Goal: Task Accomplishment & Management: Use online tool/utility

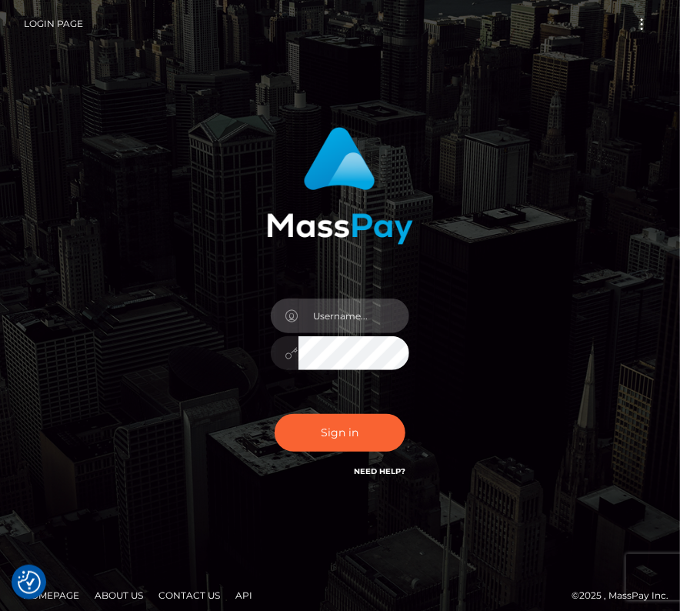
click at [345, 321] on input "text" at bounding box center [353, 315] width 111 height 35
type input "kateo"
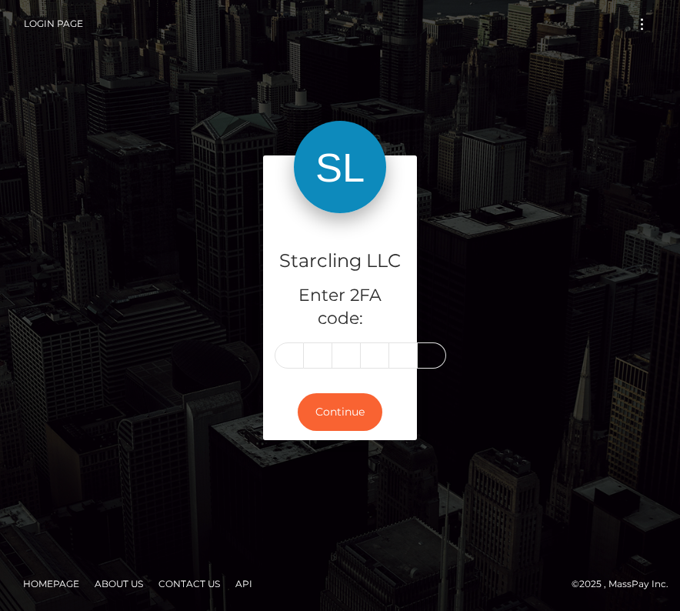
type input "0"
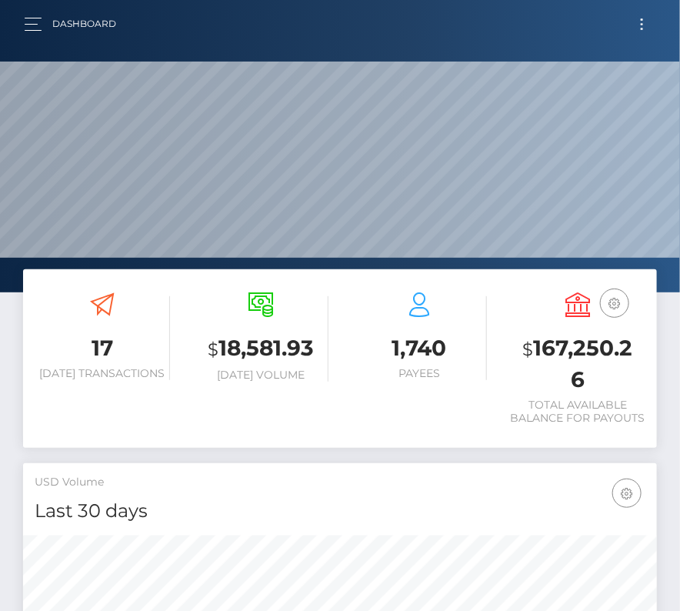
scroll to position [272, 305]
click at [645, 32] on button "Toggle navigation" at bounding box center [642, 24] width 28 height 21
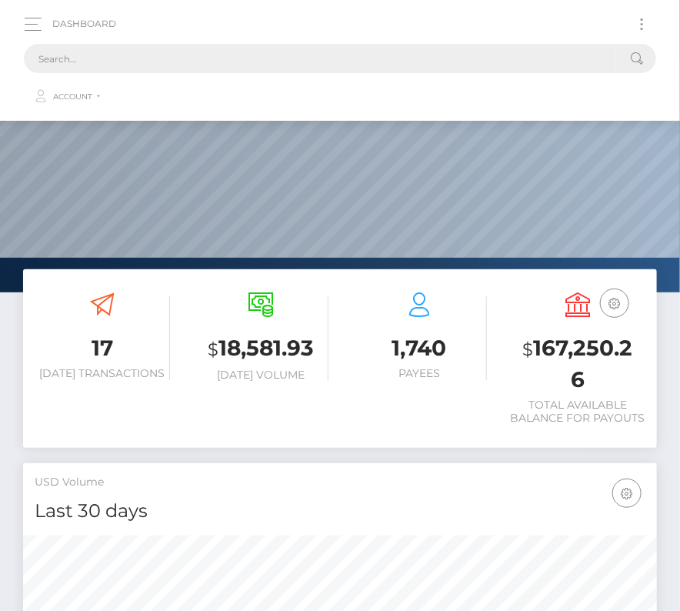
click at [320, 59] on input "text" at bounding box center [320, 58] width 592 height 29
paste input "1885449"
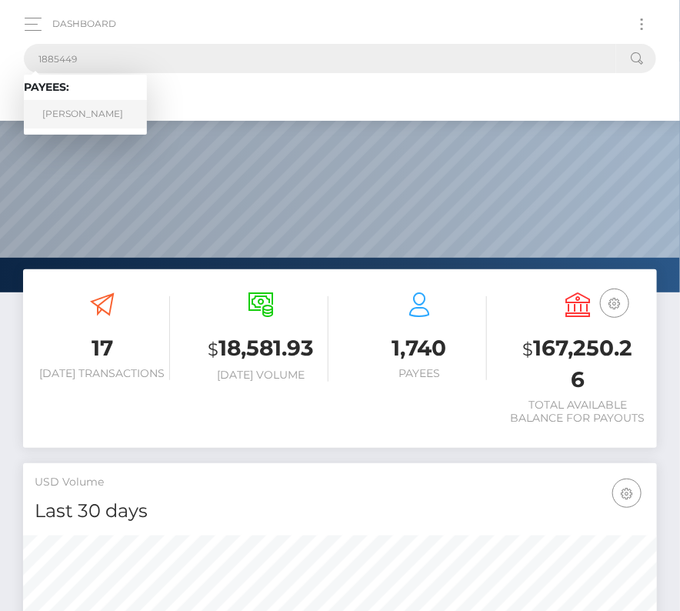
type input "1885449"
click at [69, 113] on link "Joey E Strutton" at bounding box center [85, 114] width 123 height 28
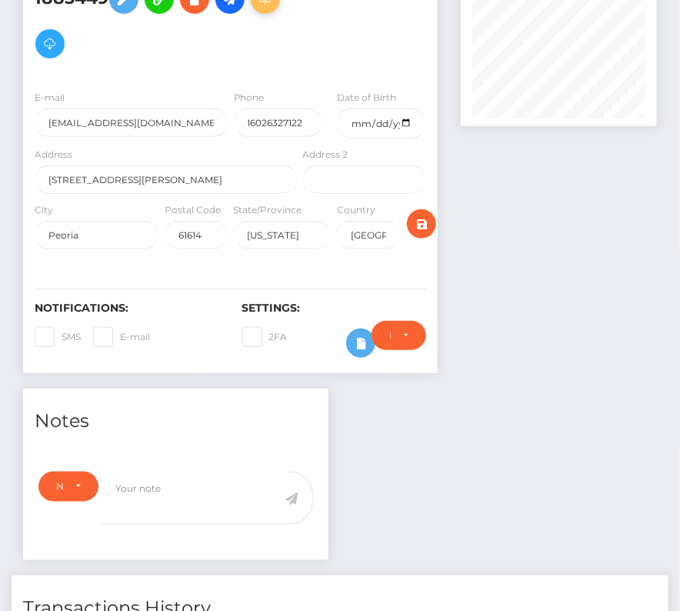
scroll to position [72, 0]
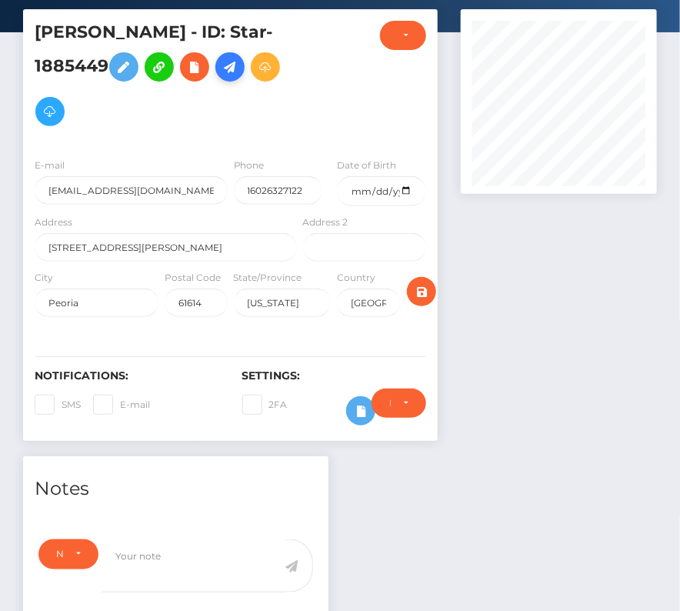
click at [238, 65] on icon at bounding box center [230, 67] width 18 height 19
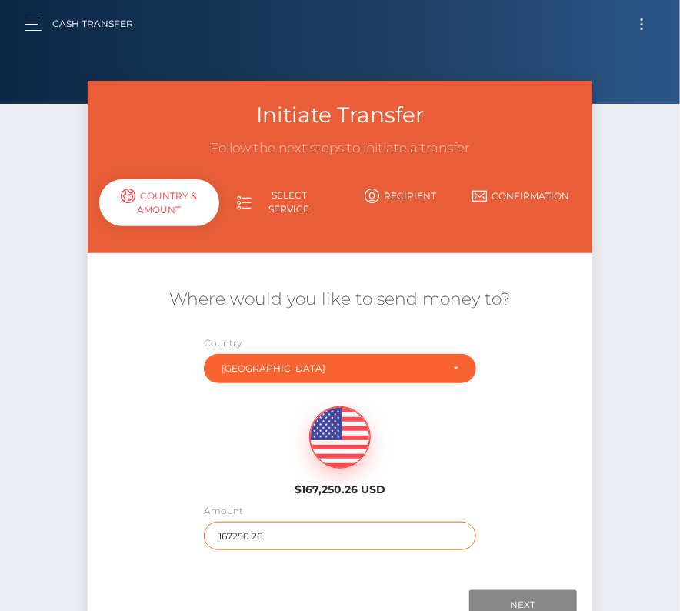
click at [233, 529] on input "167250.26" at bounding box center [340, 536] width 272 height 28
type input "186"
click at [192, 479] on div "$167,250.26 USD" at bounding box center [340, 447] width 505 height 112
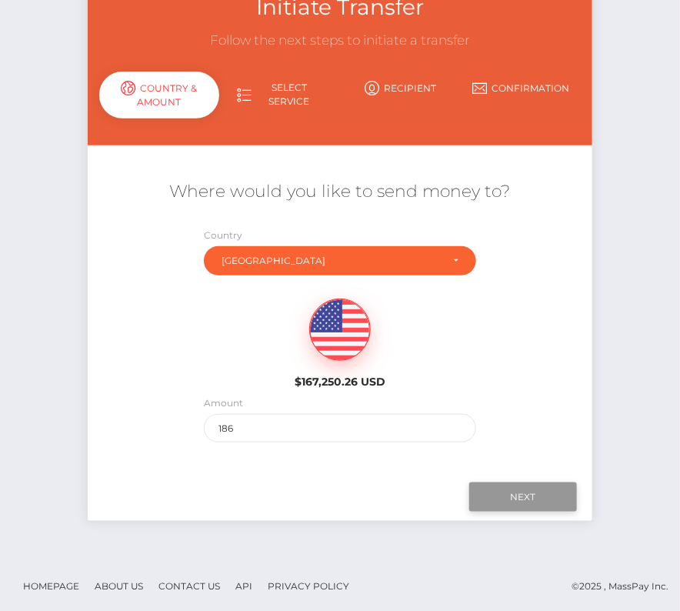
click at [513, 492] on input "Next" at bounding box center [523, 496] width 108 height 29
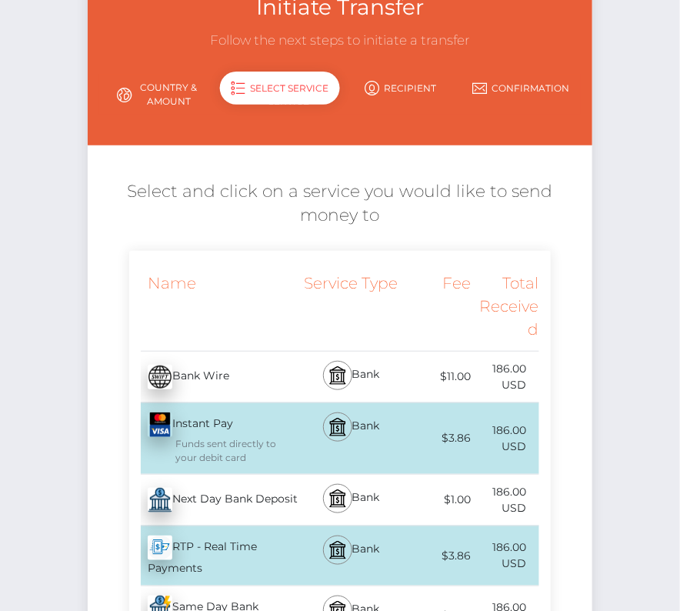
click at [242, 497] on div "Next Day Bank Deposit - USD" at bounding box center [214, 499] width 171 height 43
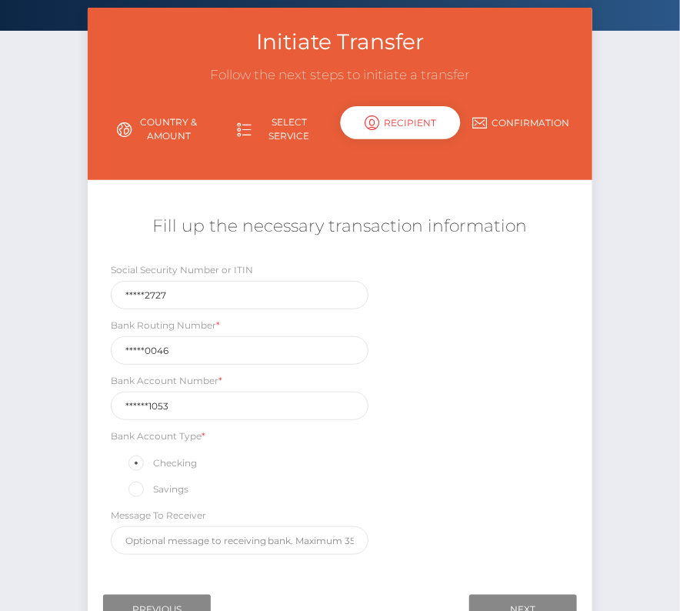
scroll to position [81, 0]
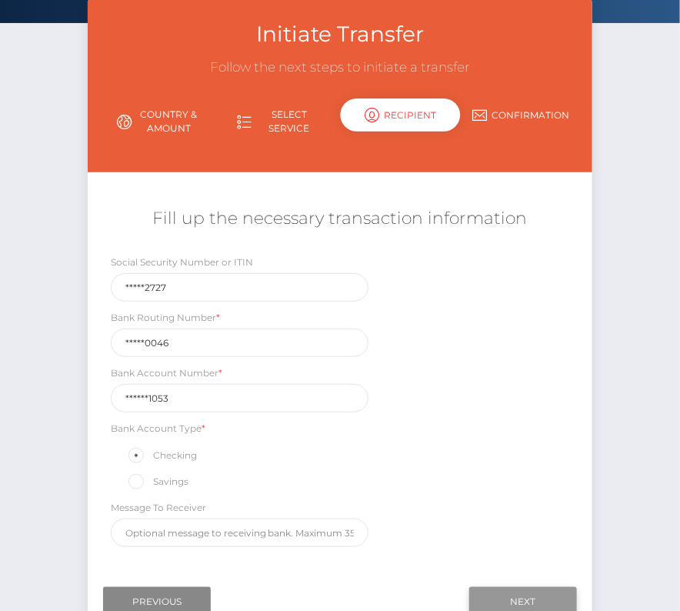
click at [513, 598] on input "Next" at bounding box center [523, 601] width 108 height 29
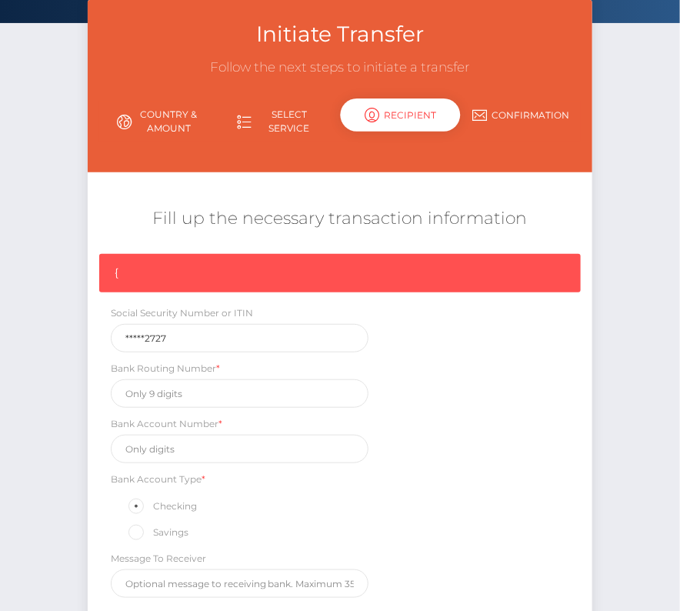
scroll to position [232, 0]
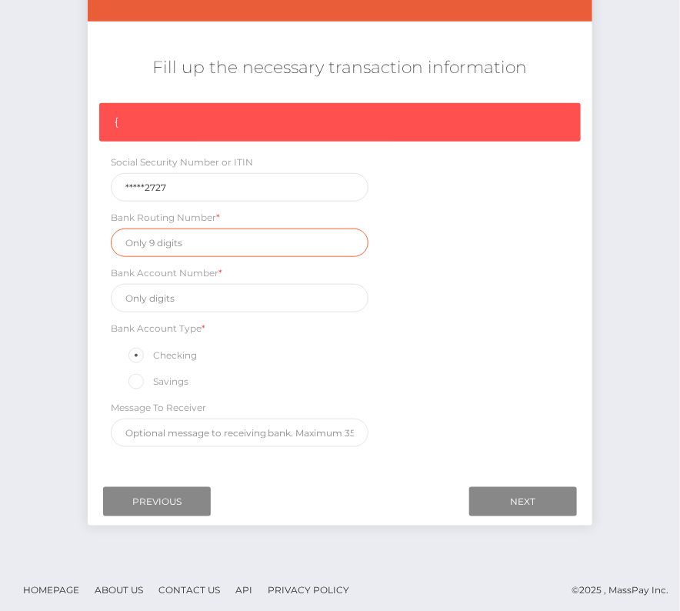
click at [156, 242] on input "text" at bounding box center [240, 242] width 258 height 28
paste input "091400046"
type input "091400046"
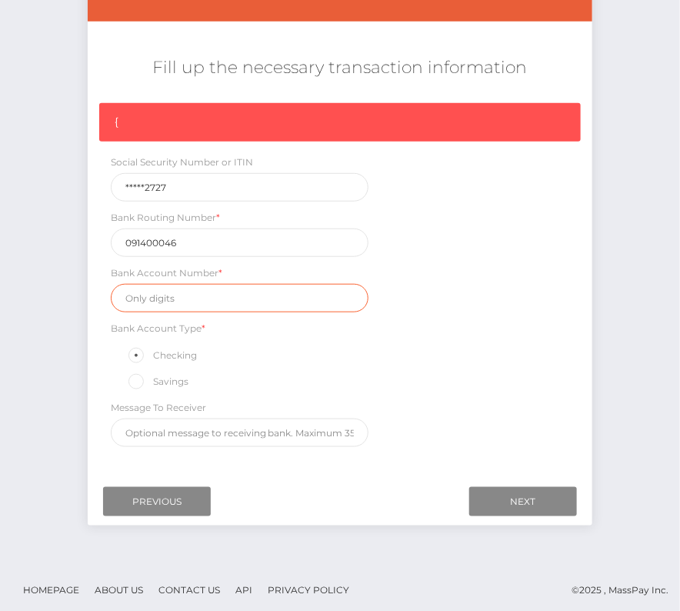
click at [159, 295] on input "text" at bounding box center [240, 298] width 258 height 28
paste input "6277561053"
type input "6277561053"
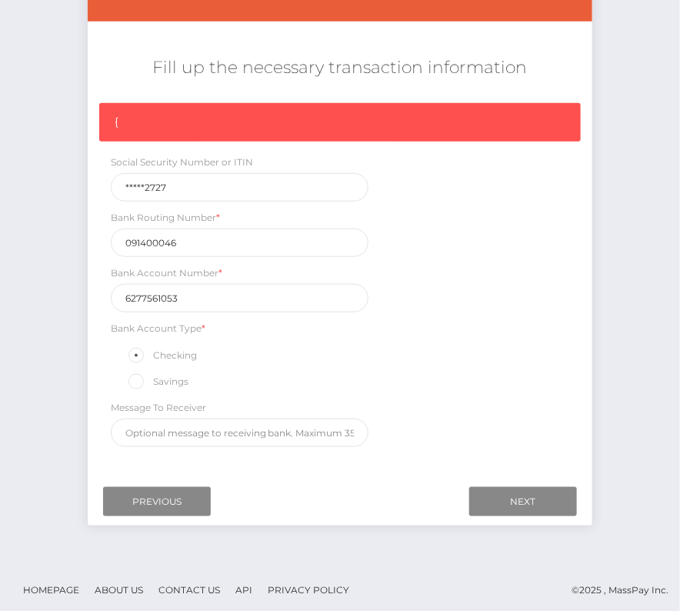
click at [440, 375] on div "{ Social Security Number or ITIN *****2727 Bank Routing Number * 091400046 Bank…" at bounding box center [340, 279] width 505 height 352
click at [513, 487] on input "Next" at bounding box center [523, 501] width 108 height 29
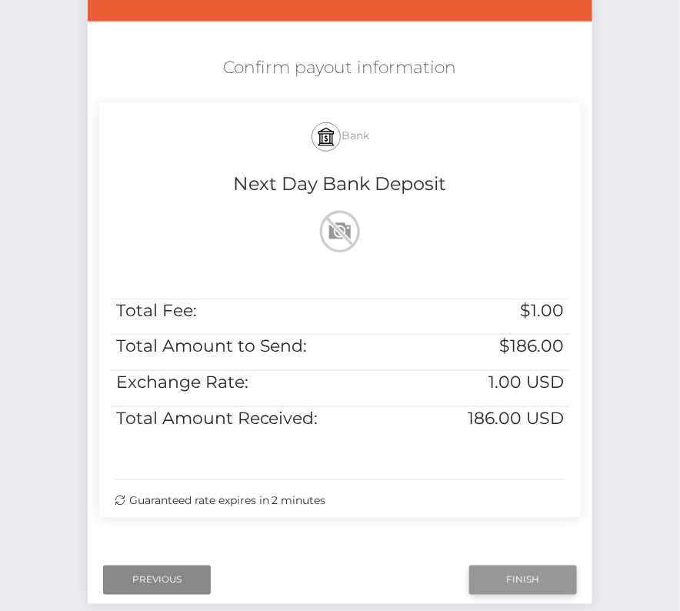
click at [502, 575] on input "Finish" at bounding box center [523, 579] width 108 height 29
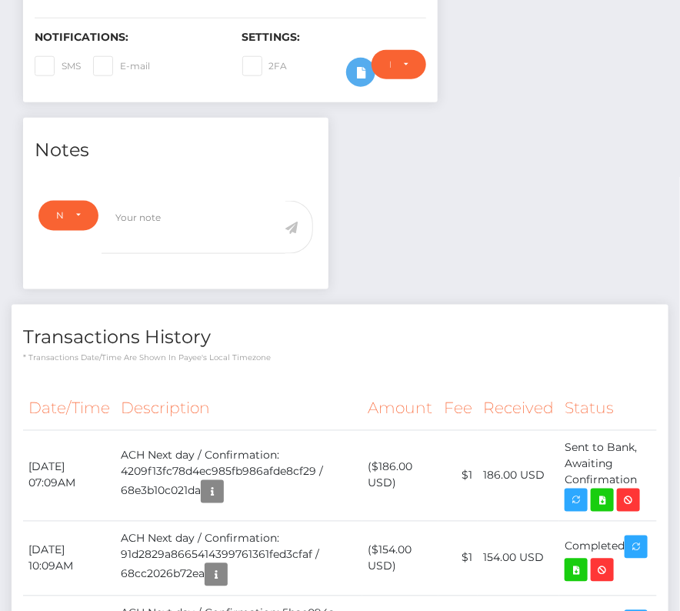
scroll to position [409, 0]
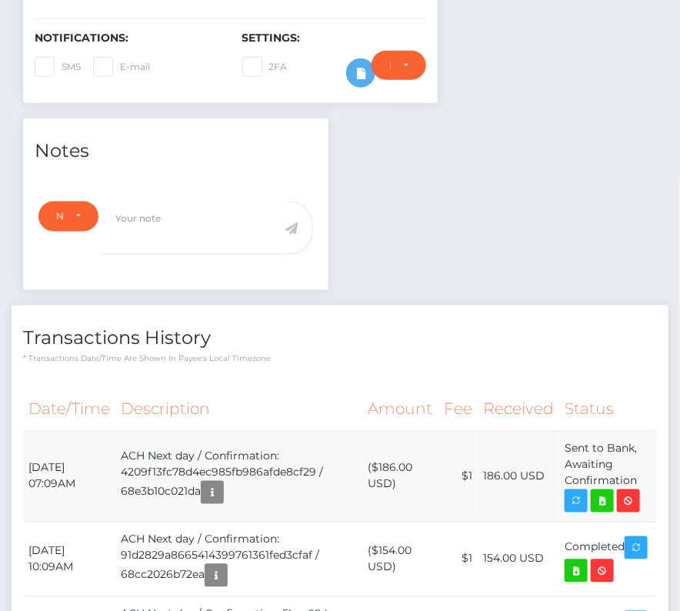
drag, startPoint x: 27, startPoint y: 454, endPoint x: 643, endPoint y: 475, distance: 616.5
click at [643, 475] on tr "October 6, 2025 07:09AM ACH Next day / Confirmation: 4209f13fc78d4ec985fb986afd…" at bounding box center [340, 476] width 634 height 91
copy tr "October 6, 2025 07:09AM ACH Next day / Confirmation: 4209f13fc78d4ec985fb986afd…"
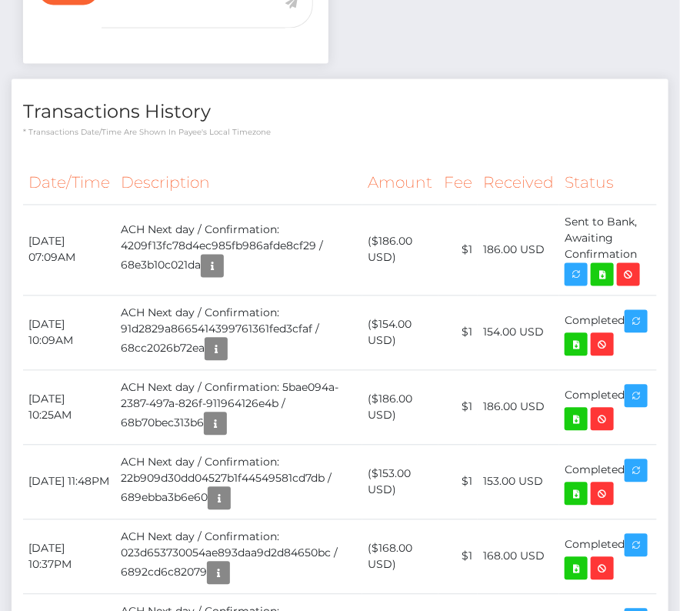
scroll to position [657, 0]
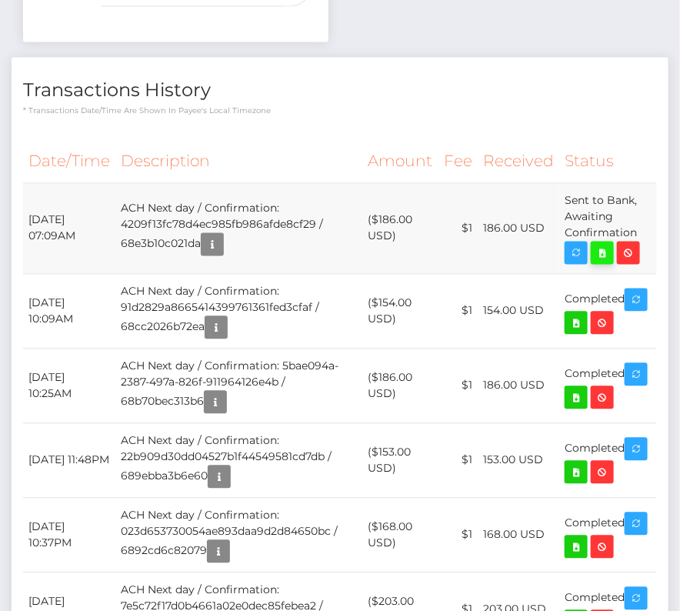
click at [608, 256] on icon at bounding box center [602, 253] width 18 height 19
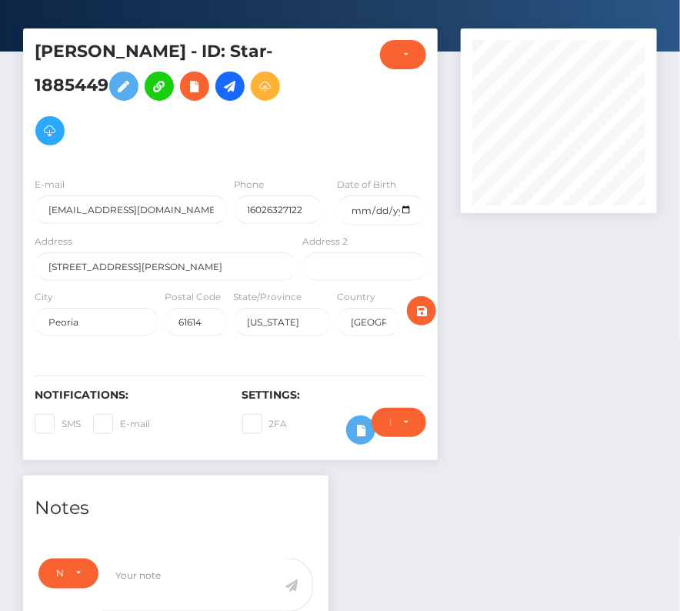
scroll to position [0, 0]
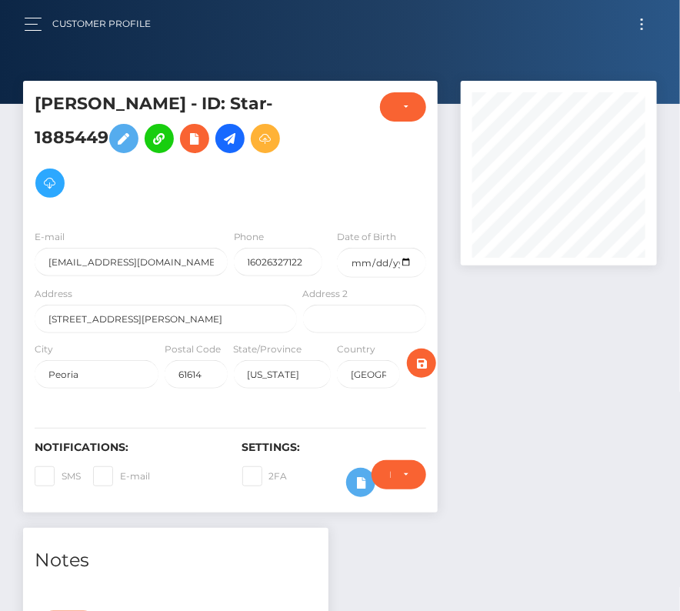
click at [642, 17] on button "Toggle navigation" at bounding box center [642, 24] width 28 height 21
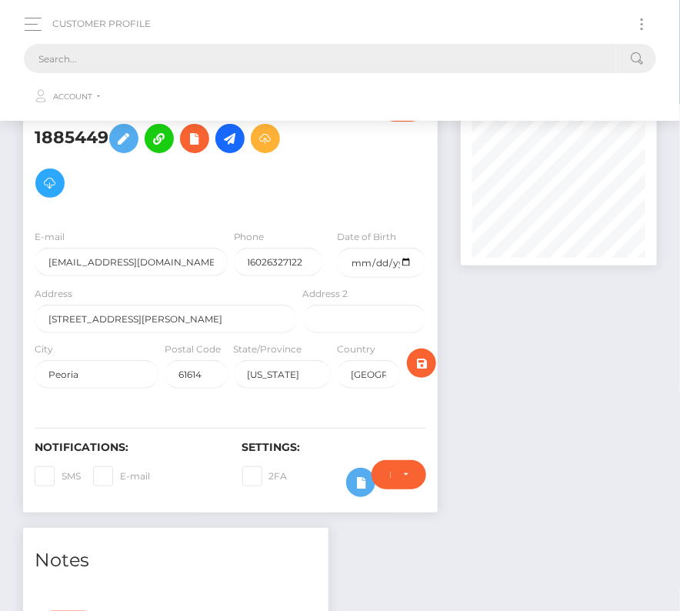
click at [317, 48] on input "text" at bounding box center [320, 58] width 592 height 29
paste input "9644"
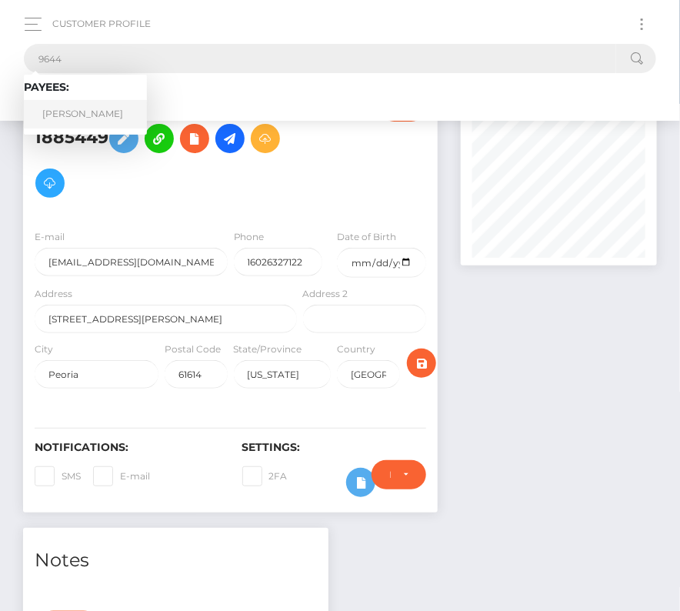
type input "9644"
click at [84, 110] on link "Robert Reed" at bounding box center [85, 114] width 123 height 28
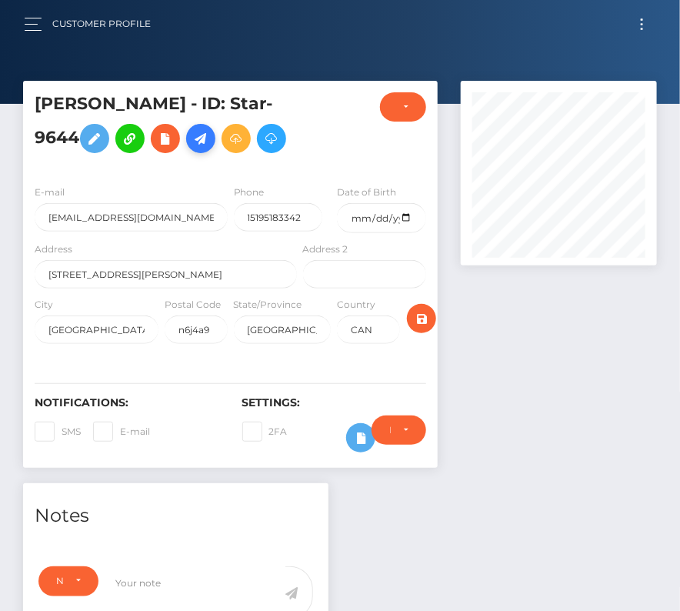
click at [192, 137] on icon at bounding box center [201, 138] width 18 height 19
click at [192, 138] on icon at bounding box center [201, 138] width 18 height 19
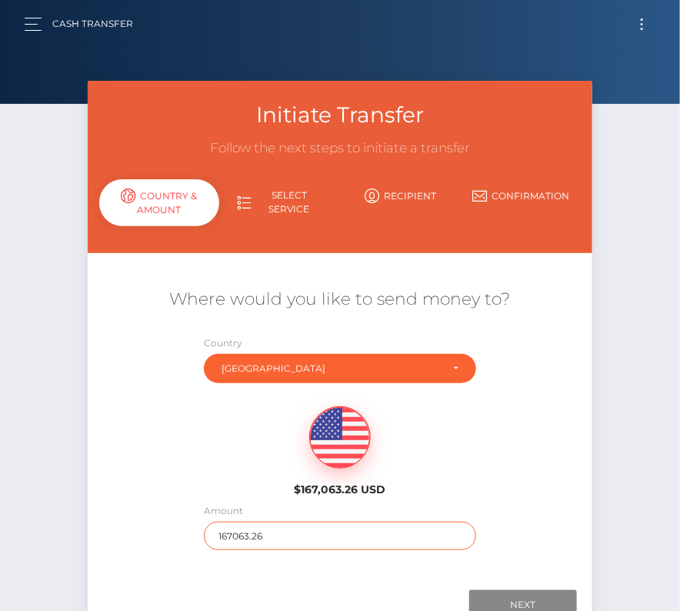
click at [284, 527] on input "167063.26" at bounding box center [340, 536] width 272 height 28
type input "143"
click at [187, 486] on div "$167,063.26 USD" at bounding box center [340, 447] width 505 height 112
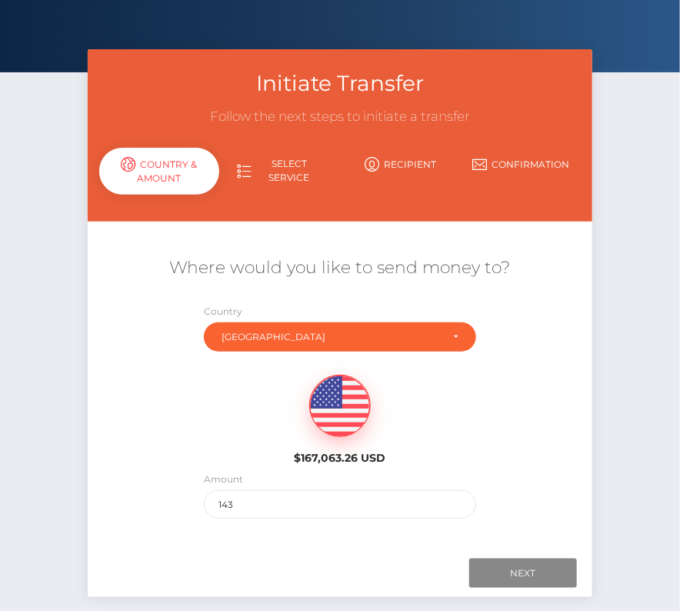
scroll to position [52, 0]
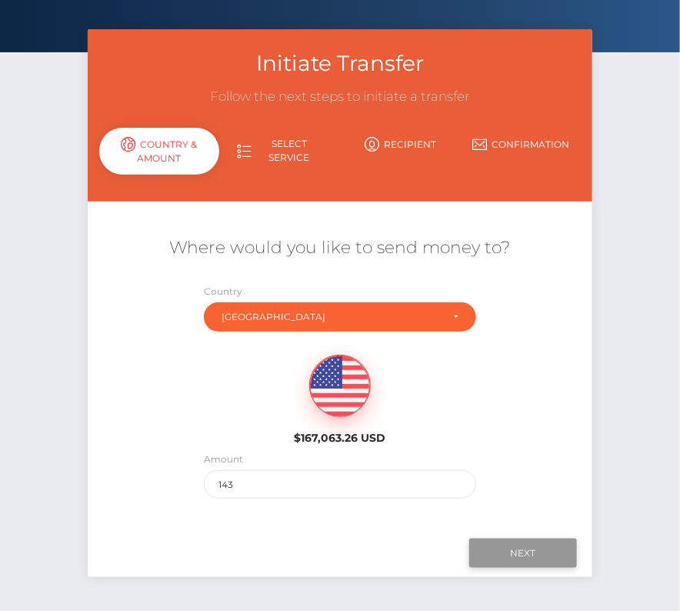
click at [505, 548] on input "Next" at bounding box center [523, 552] width 108 height 29
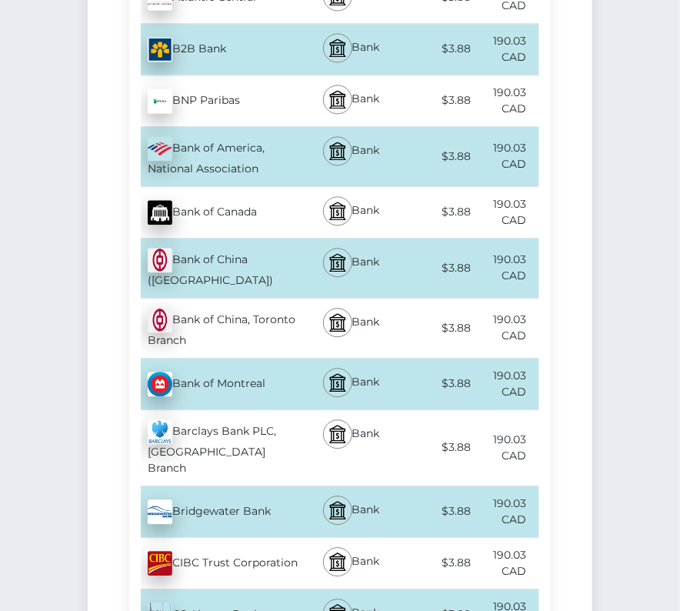
scroll to position [797, 0]
click at [212, 380] on div "Bank of Montreal - CAD" at bounding box center [214, 383] width 171 height 43
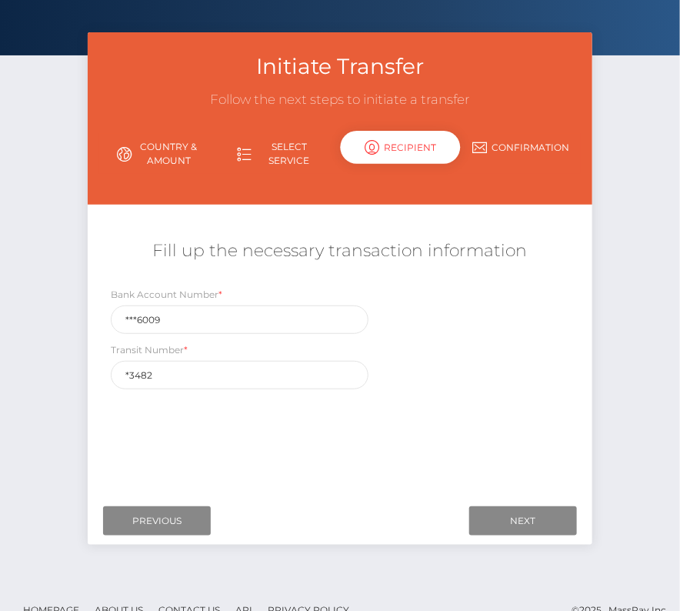
scroll to position [52, 0]
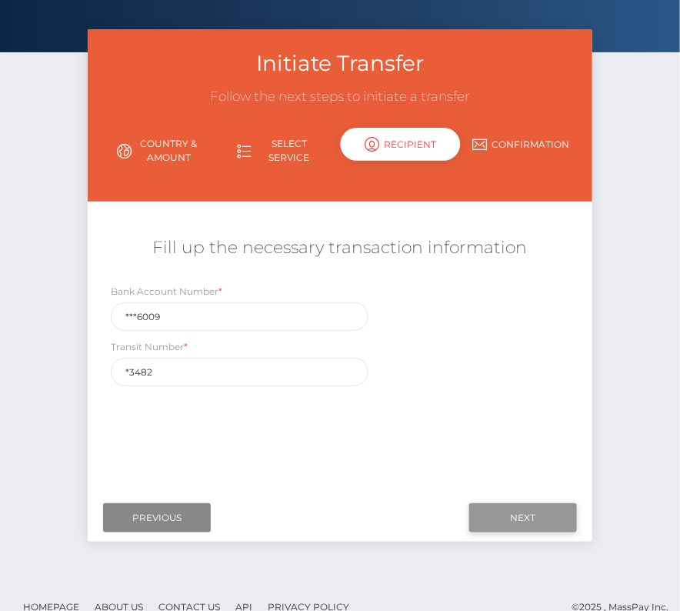
click at [509, 523] on input "Next" at bounding box center [523, 517] width 108 height 29
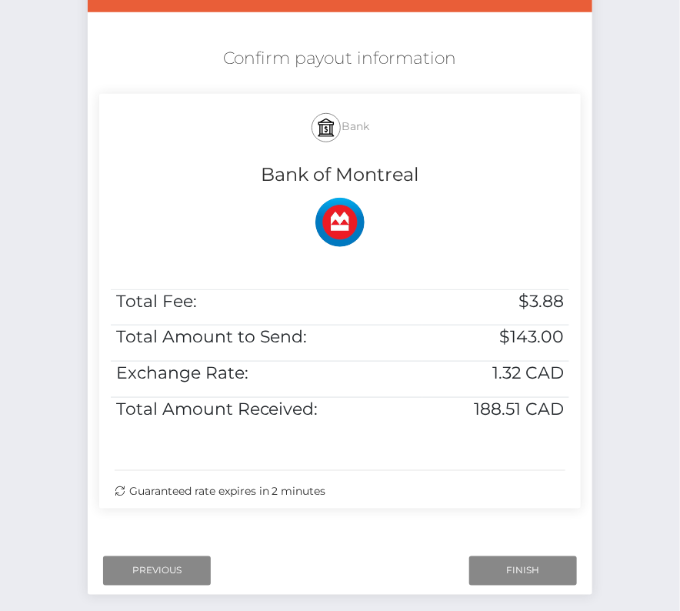
scroll to position [242, 0]
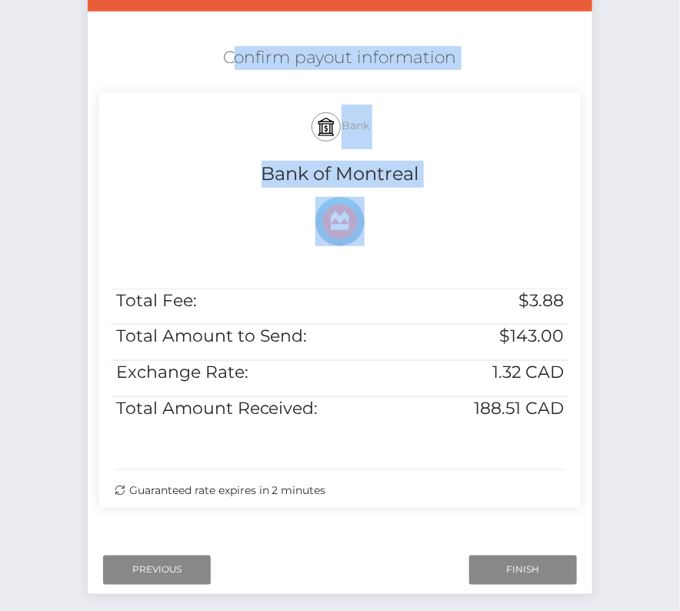
drag, startPoint x: 215, startPoint y: 45, endPoint x: 551, endPoint y: 436, distance: 515.6
click at [551, 436] on div "Confirm payout information Bank Bank of Montreal Total Fee: $3.88 Total Amount …" at bounding box center [340, 280] width 505 height 485
copy div "Confirm payout information Bank Bank of Montreal"
click at [518, 570] on input "Finish" at bounding box center [523, 569] width 108 height 29
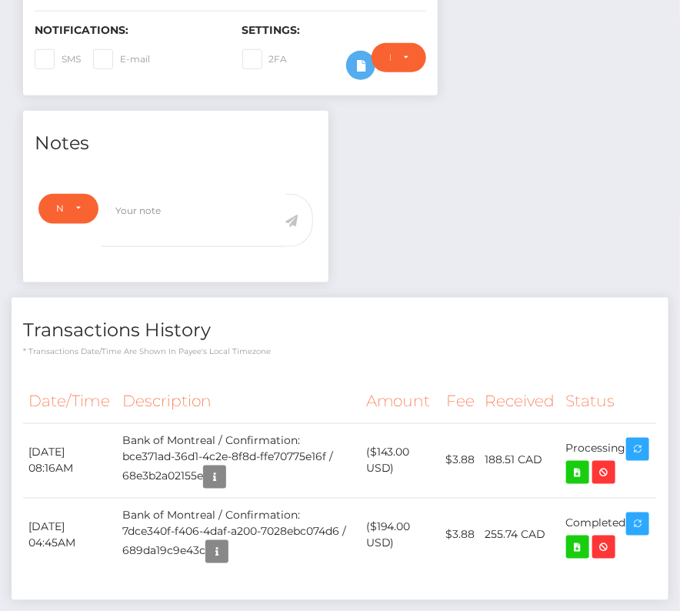
scroll to position [373, 0]
click at [227, 355] on div "Transactions History * Transactions date/time are shown in payee's local timezo…" at bounding box center [340, 448] width 657 height 302
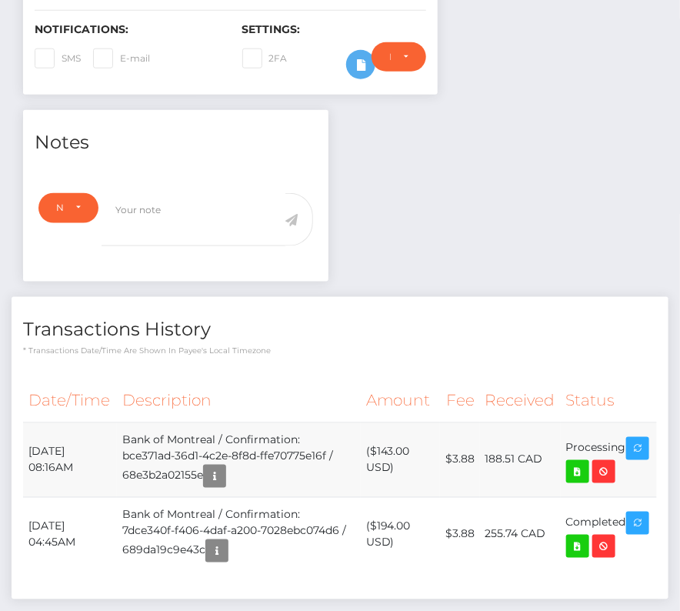
drag, startPoint x: 29, startPoint y: 443, endPoint x: 629, endPoint y: 448, distance: 600.0
click at [629, 448] on tr "[DATE] 08:16AM Bank of Montreal / Confirmation: bce371ad-36d1-4c2e-8f8d-ffe7077…" at bounding box center [340, 459] width 634 height 75
copy tr "[DATE] 08:16AM Bank of Montreal / Confirmation: bce371ad-36d1-4c2e-8f8d-ffe7077…"
click at [587, 466] on icon at bounding box center [577, 471] width 18 height 19
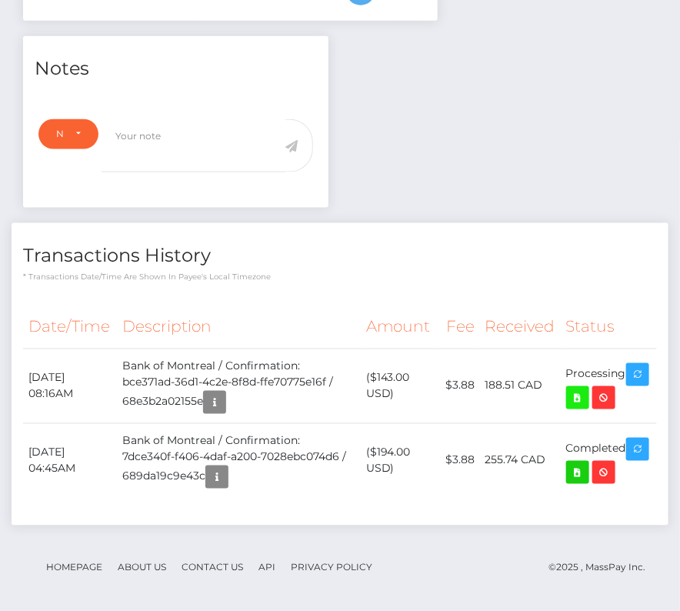
scroll to position [0, 0]
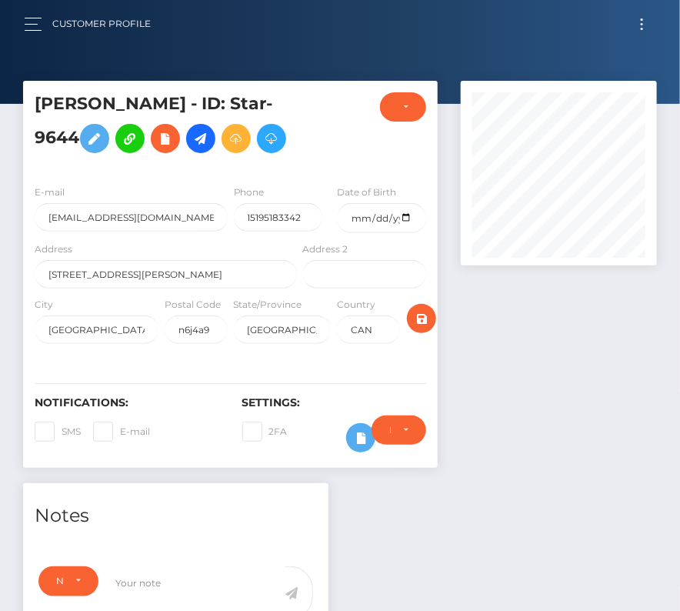
click at [643, 27] on button "Toggle navigation" at bounding box center [642, 24] width 28 height 21
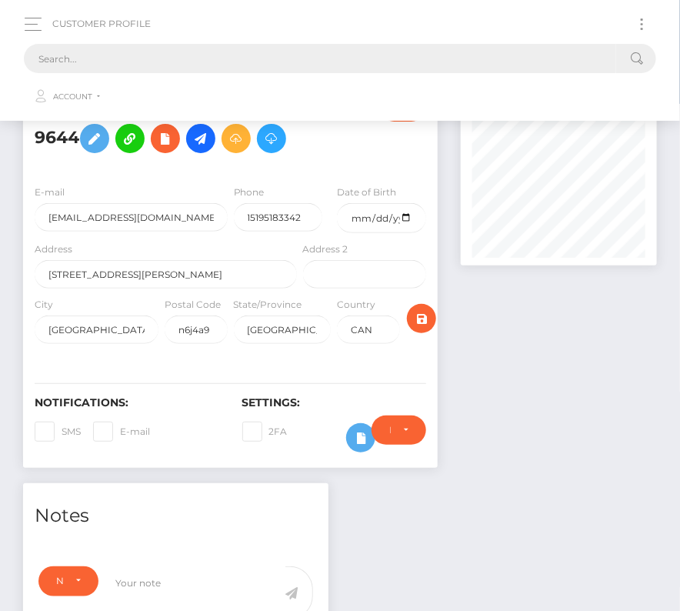
click at [421, 62] on input "text" at bounding box center [320, 58] width 592 height 29
paste input "569172"
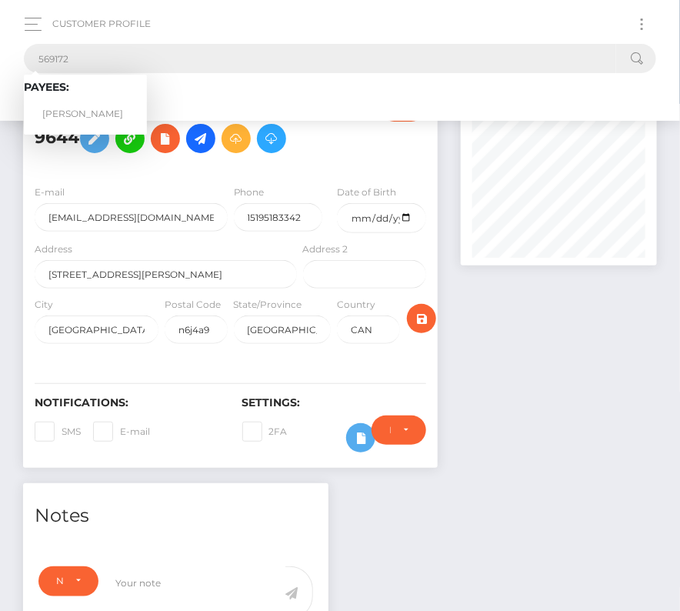
type input "569172"
click at [87, 104] on link "[PERSON_NAME]" at bounding box center [85, 114] width 123 height 28
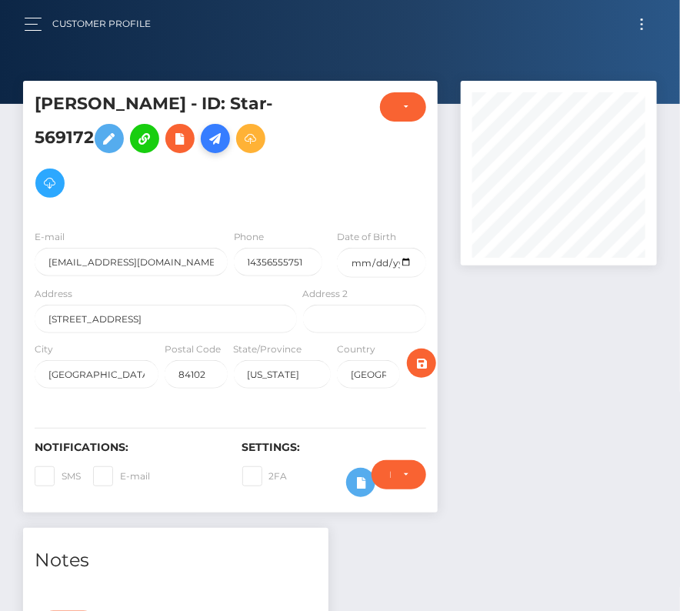
click at [220, 142] on icon at bounding box center [215, 138] width 18 height 19
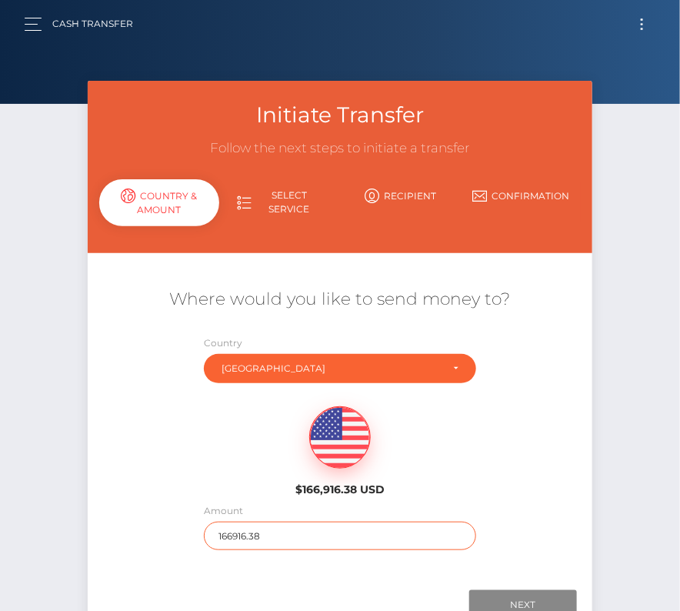
click at [262, 535] on input "166916.38" at bounding box center [340, 536] width 272 height 28
type input "2089"
click at [246, 490] on div "$166,916.38 USD" at bounding box center [340, 447] width 505 height 112
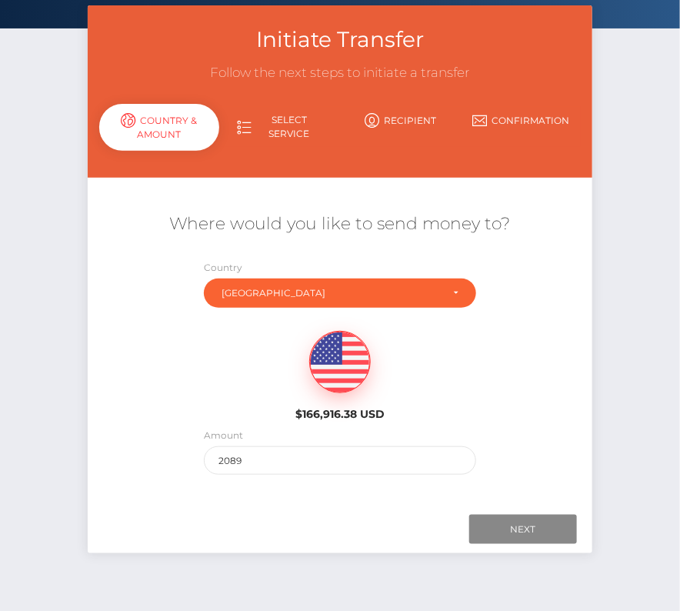
scroll to position [91, 0]
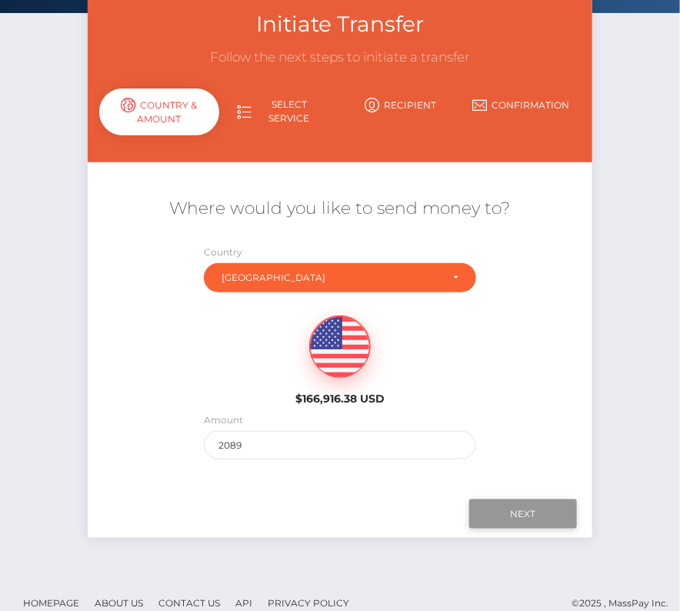
click at [528, 506] on input "Next" at bounding box center [523, 513] width 108 height 29
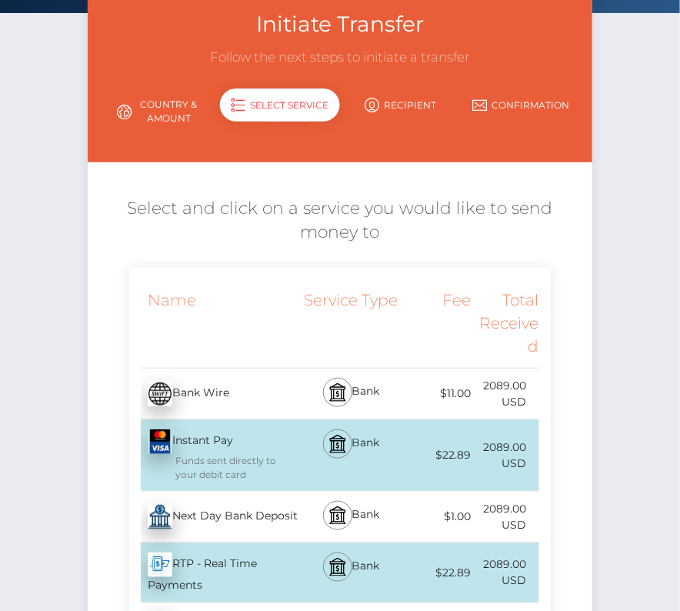
click at [278, 508] on div "Next Day Bank Deposit - USD" at bounding box center [214, 516] width 171 height 43
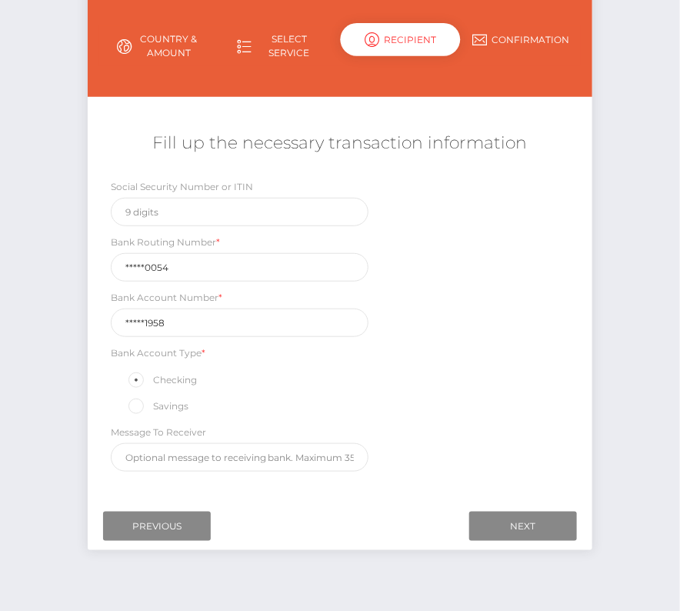
scroll to position [159, 0]
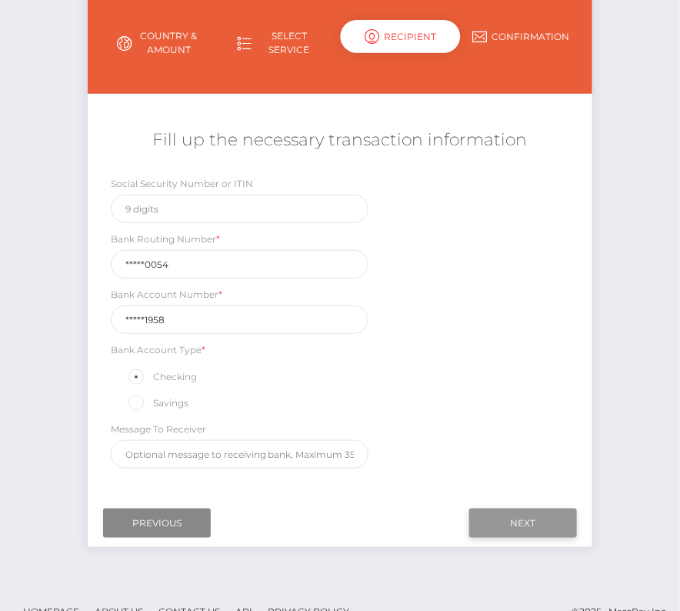
click at [539, 520] on input "Next" at bounding box center [523, 522] width 108 height 29
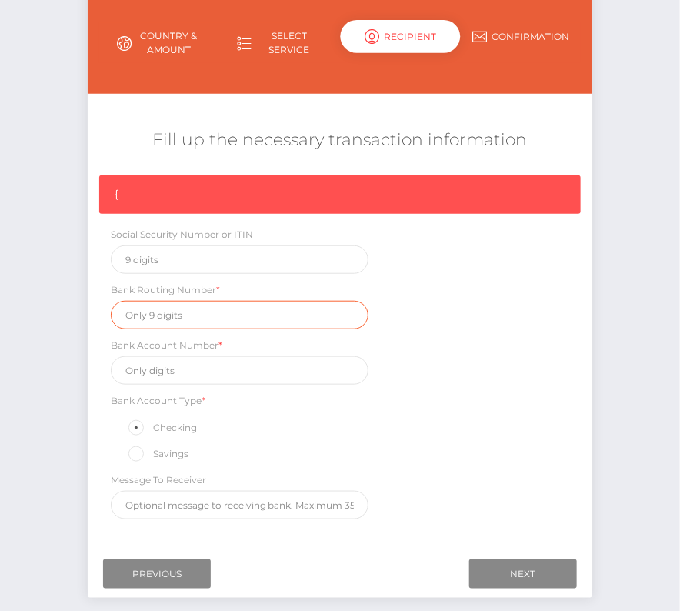
click at [170, 311] on input "text" at bounding box center [240, 315] width 258 height 28
paste input "124000054"
type input "124000054"
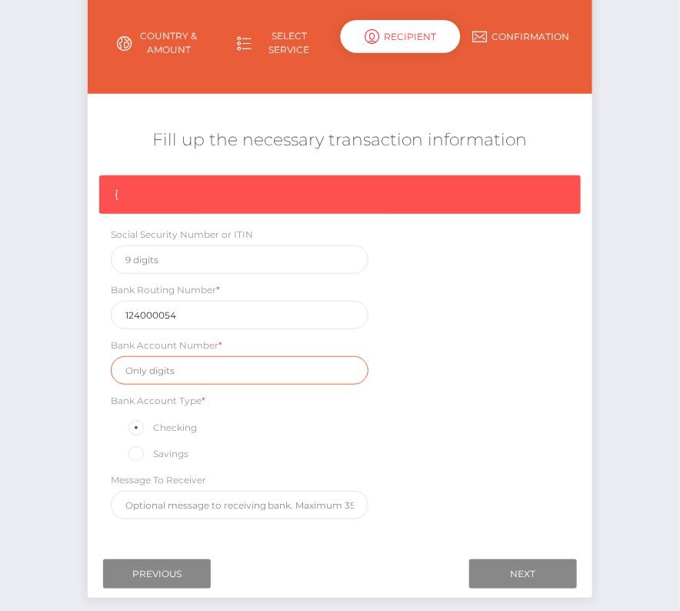
click at [232, 372] on input "text" at bounding box center [240, 370] width 258 height 28
paste input "098371958"
type input "098371958"
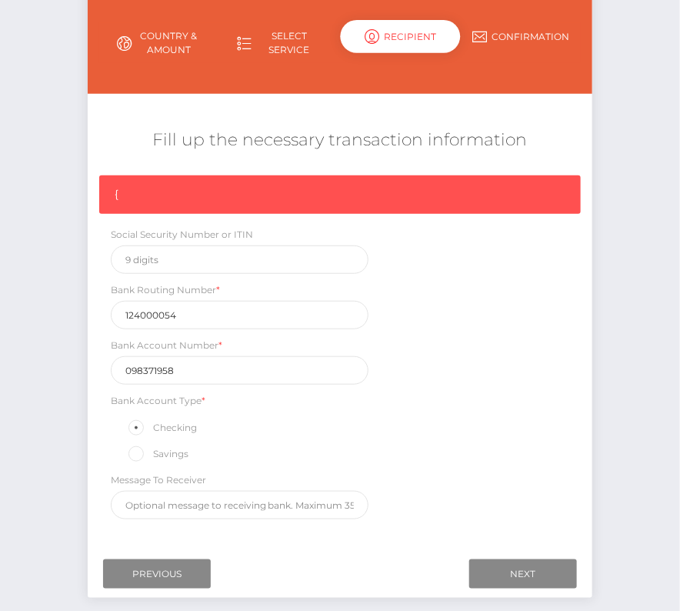
click at [431, 476] on div "{ Social Security Number or ITIN Bank Routing Number * 124000054 Bank Account N…" at bounding box center [340, 351] width 505 height 352
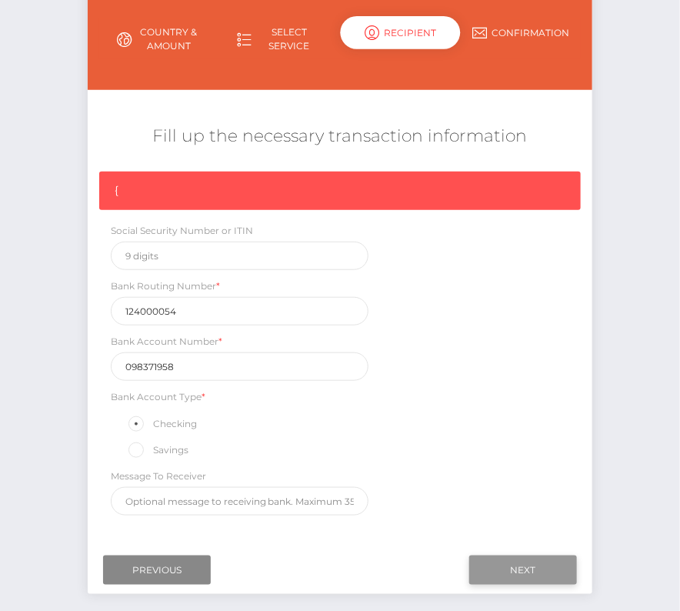
click at [513, 558] on input "Next" at bounding box center [523, 569] width 108 height 29
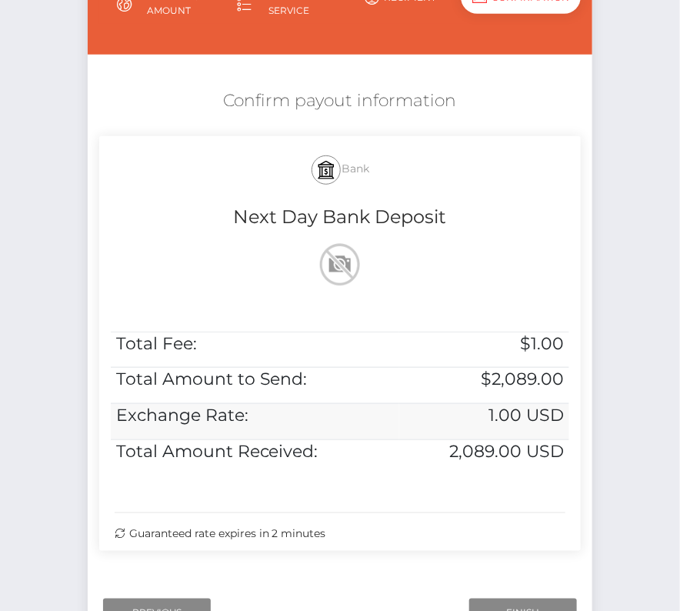
scroll to position [235, 0]
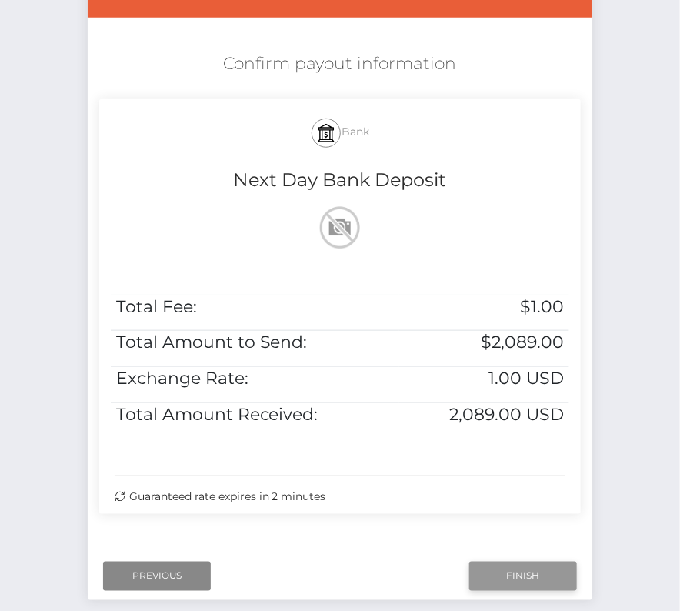
click at [517, 564] on input "Finish" at bounding box center [523, 576] width 108 height 29
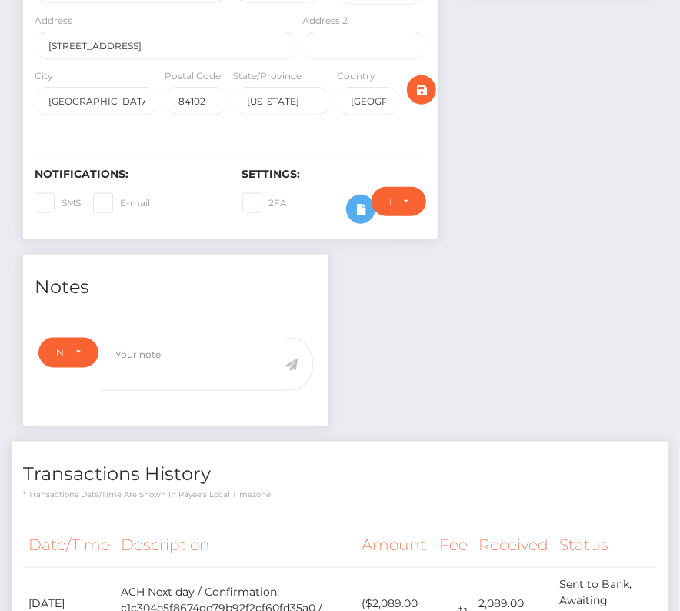
scroll to position [446, 0]
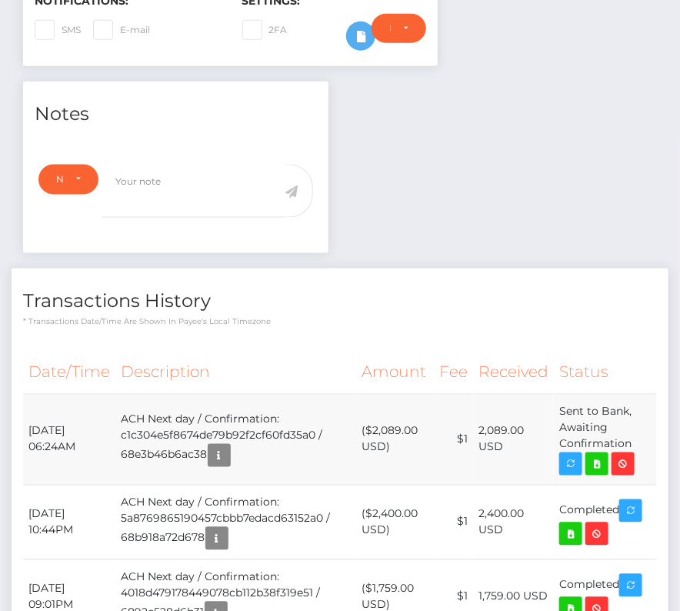
drag, startPoint x: 29, startPoint y: 416, endPoint x: 635, endPoint y: 439, distance: 605.8
click at [635, 439] on tr "October 6, 2025 06:24AM ACH Next day / Confirmation: c1c304e5f8674de79b92f2cf60…" at bounding box center [340, 439] width 634 height 91
copy tr "October 6, 2025 06:24AM ACH Next day / Confirmation: c1c304e5f8674de79b92f2cf60…"
click at [602, 465] on icon at bounding box center [597, 464] width 18 height 19
click at [0, 0] on div "Adam Brock - ID: Star-569172 CLOSED ACTIVE E-mail Phone" at bounding box center [340, 231] width 680 height 1193
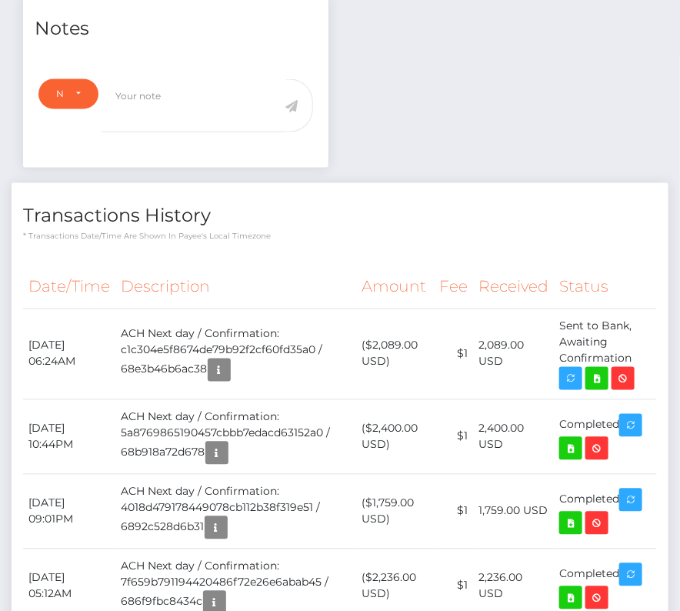
click at [235, 268] on th "Description" at bounding box center [236, 287] width 240 height 42
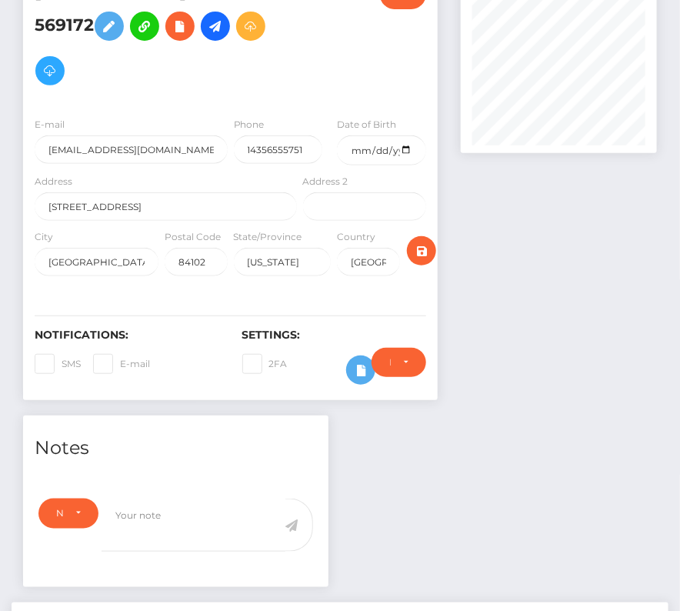
scroll to position [0, 0]
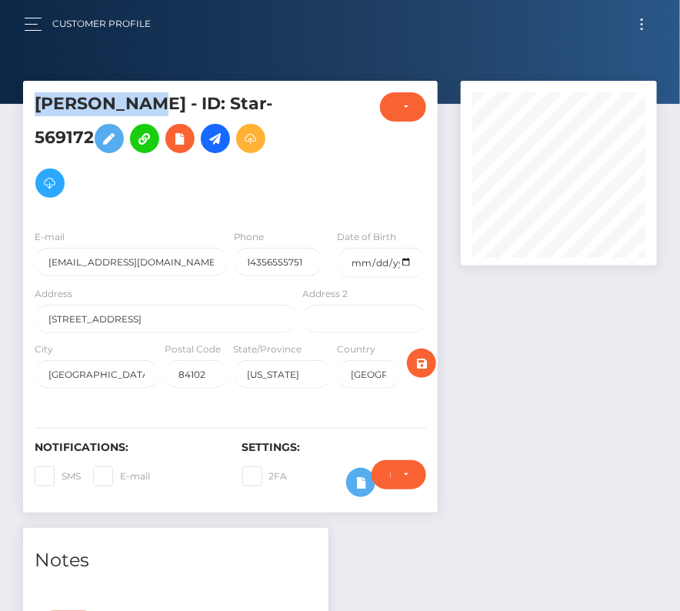
drag, startPoint x: 141, startPoint y: 105, endPoint x: 32, endPoint y: 105, distance: 108.5
click at [32, 105] on div "Adam Brock - ID: Star-569172" at bounding box center [161, 154] width 277 height 125
copy h5 "Adam Brock"
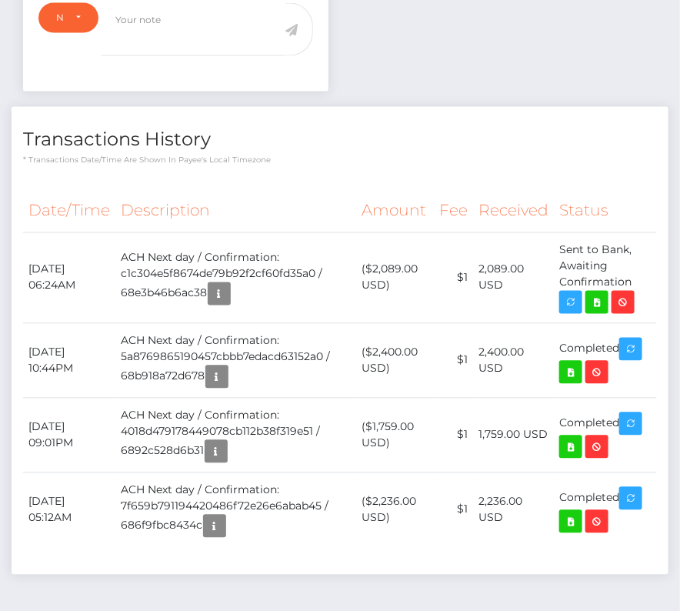
scroll to position [598, 0]
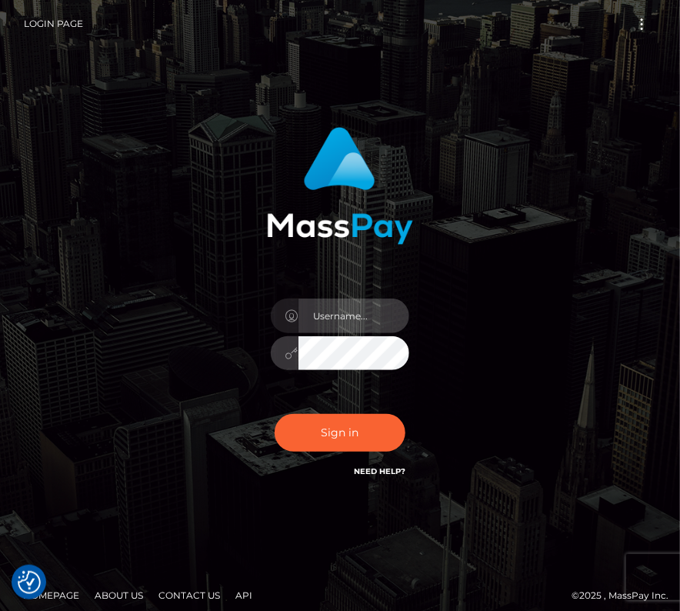
type input "kateo"
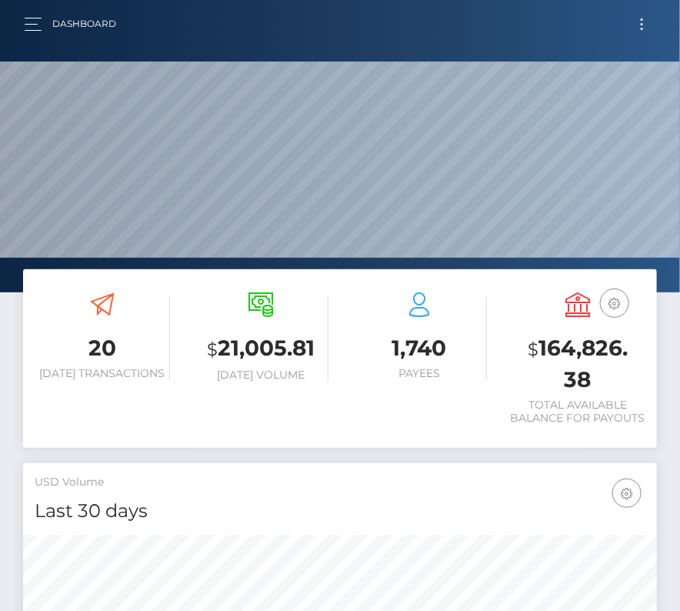
click at [638, 23] on button "Toggle navigation" at bounding box center [642, 24] width 28 height 21
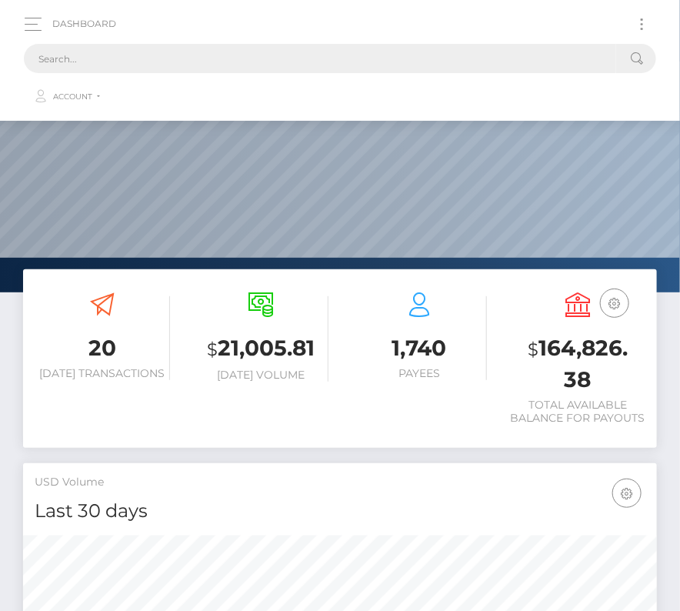
click at [298, 65] on input "text" at bounding box center [320, 58] width 592 height 29
paste input "6996"
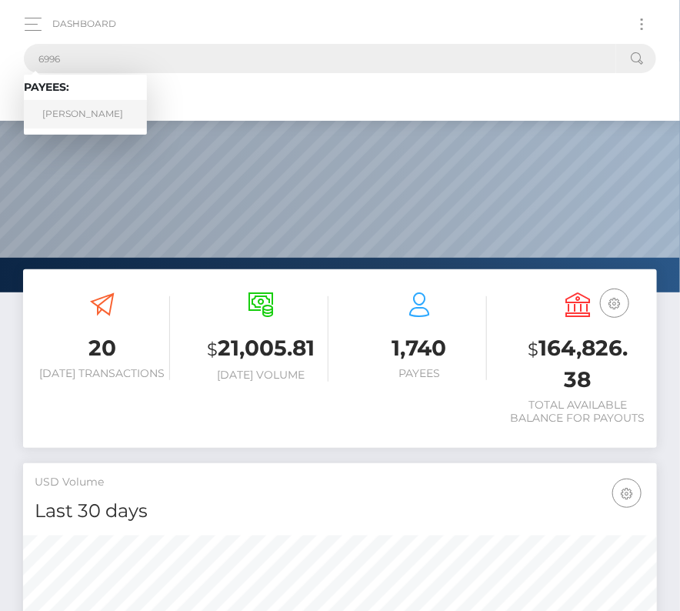
type input "6996"
click at [75, 110] on link "Kevin Ramos" at bounding box center [85, 114] width 123 height 28
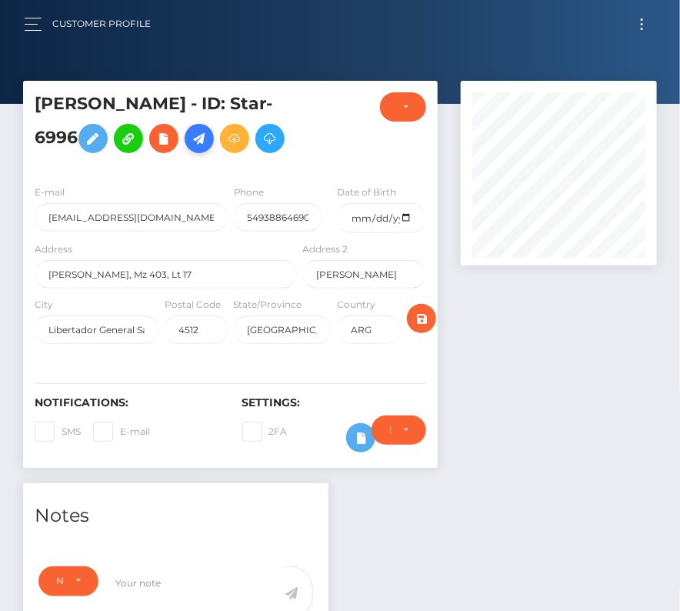
click at [185, 139] on link at bounding box center [199, 138] width 29 height 29
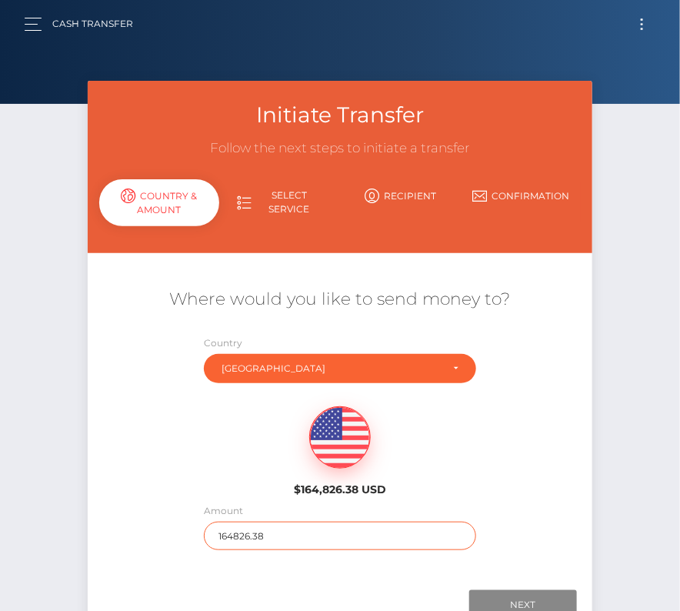
click at [276, 532] on input "164826.38" at bounding box center [340, 536] width 272 height 28
type input "1606"
click at [225, 465] on div "$164,826.38 USD" at bounding box center [340, 447] width 505 height 112
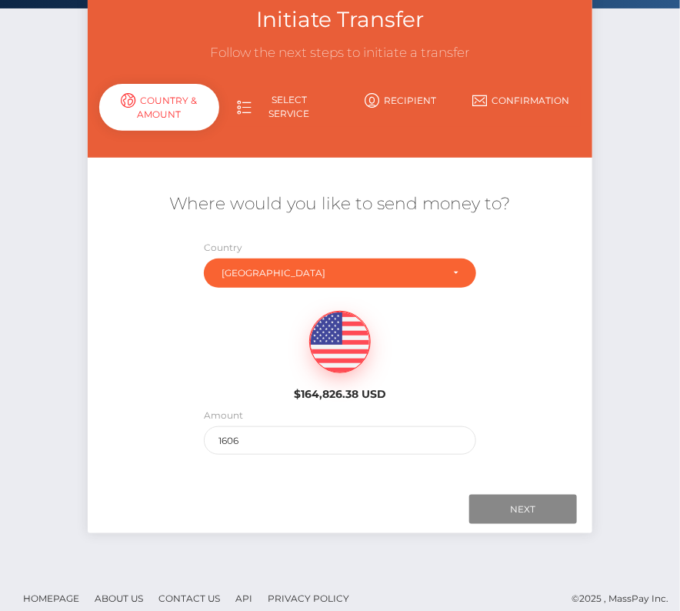
scroll to position [108, 0]
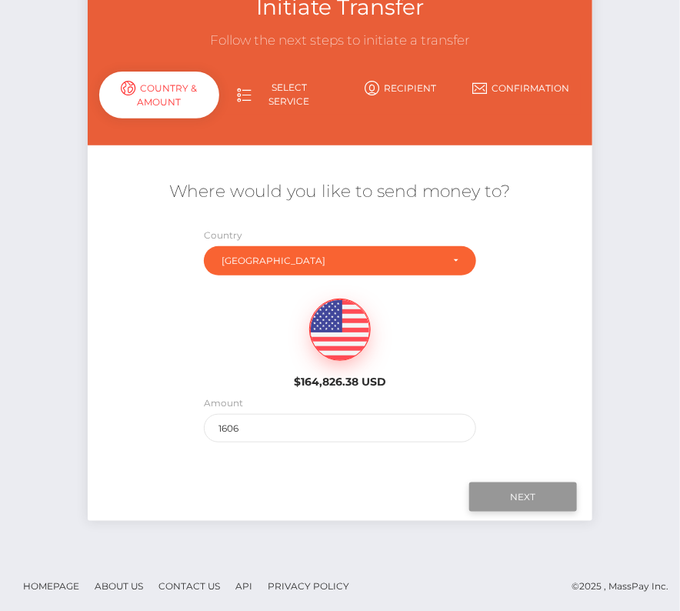
click at [520, 492] on input "Next" at bounding box center [523, 496] width 108 height 29
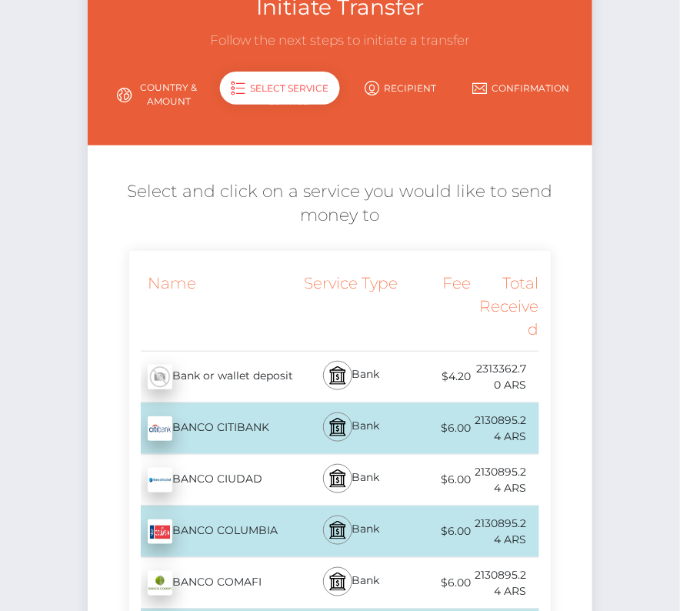
scroll to position [115, 0]
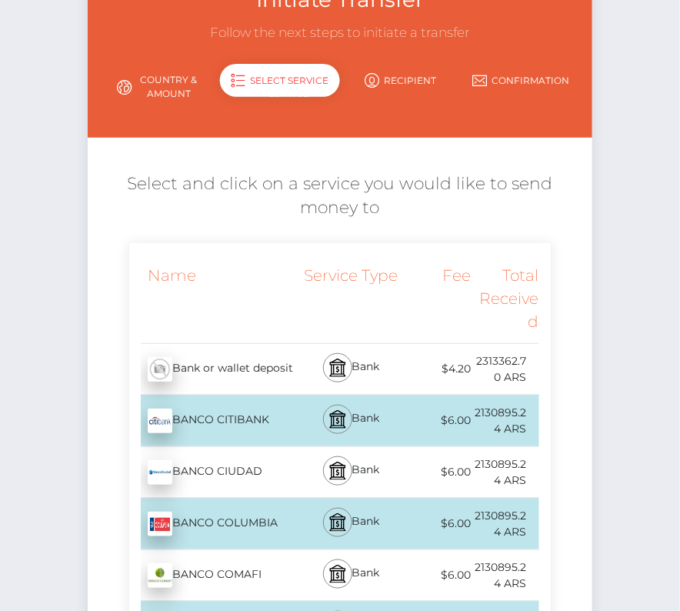
click at [159, 79] on link "Country & Amount" at bounding box center [159, 87] width 121 height 40
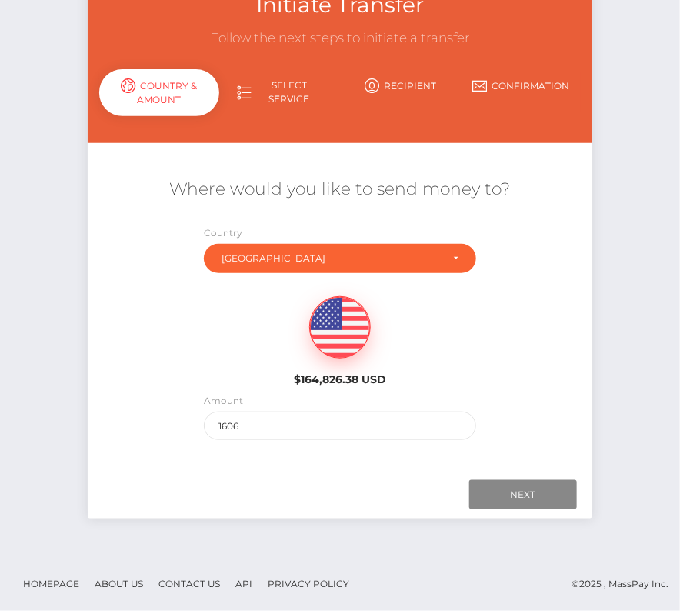
scroll to position [108, 0]
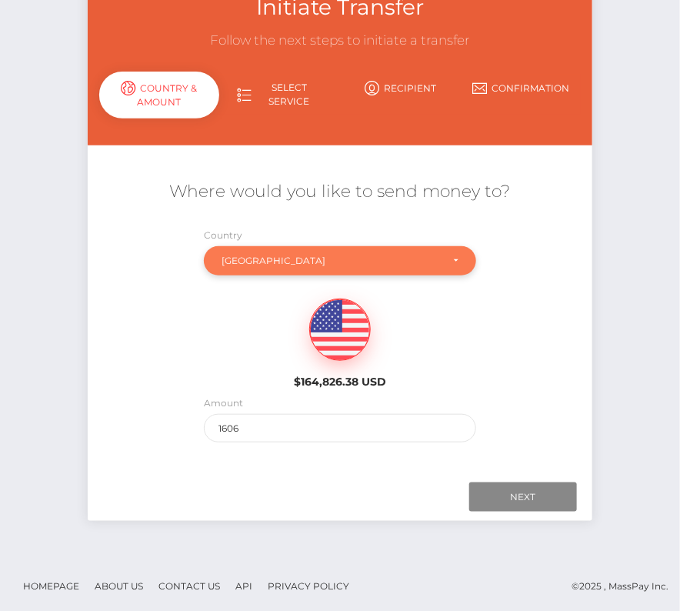
click at [275, 265] on div "Argentina" at bounding box center [331, 261] width 218 height 12
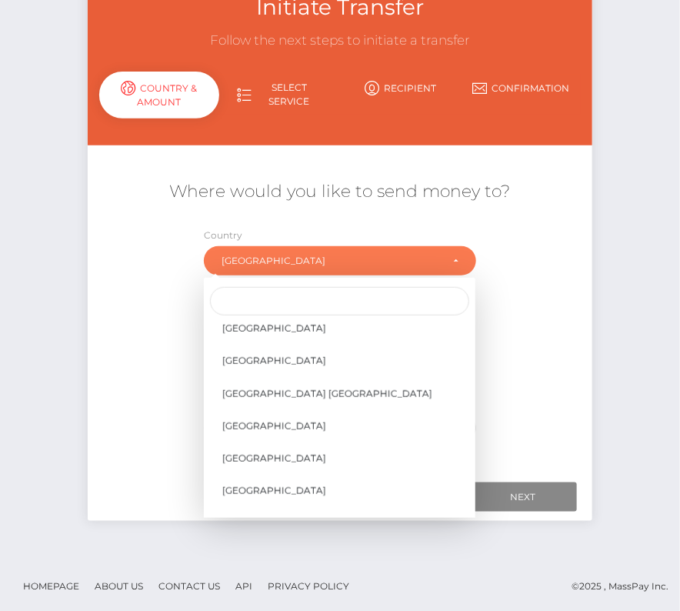
scroll to position [7368, 0]
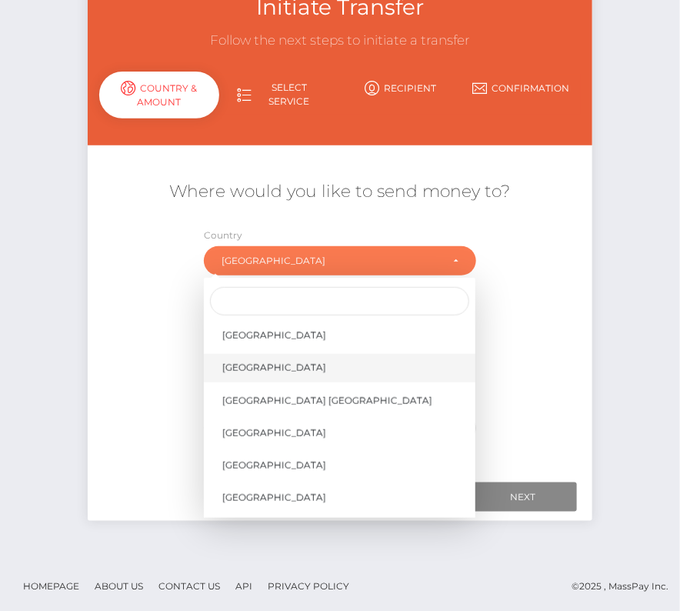
click at [274, 372] on link "United States" at bounding box center [340, 368] width 272 height 28
select select "USA"
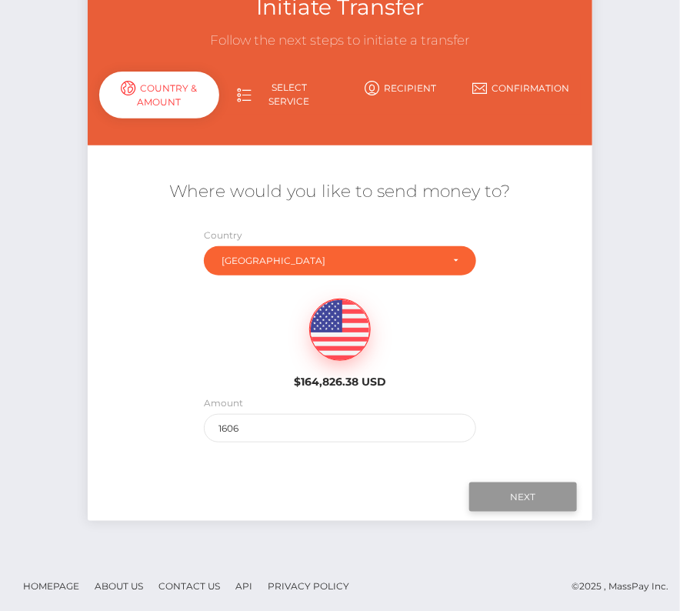
click at [529, 486] on input "Next" at bounding box center [523, 496] width 108 height 29
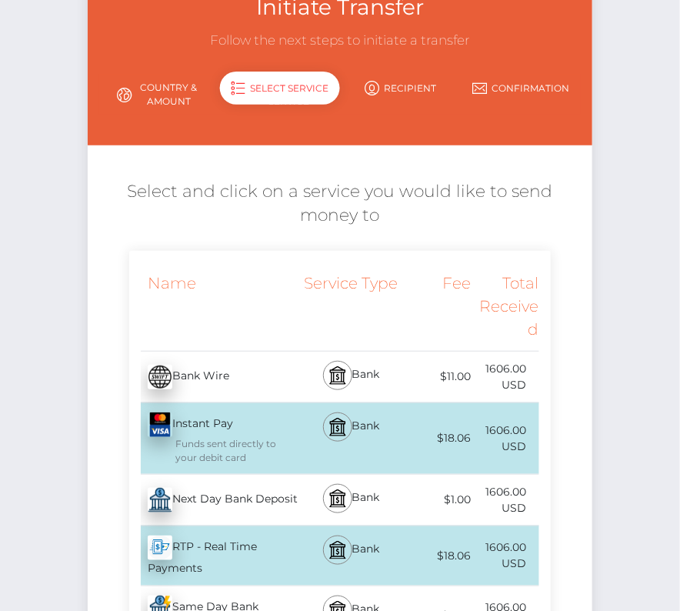
click at [235, 498] on div "Next Day Bank Deposit - USD" at bounding box center [214, 499] width 171 height 43
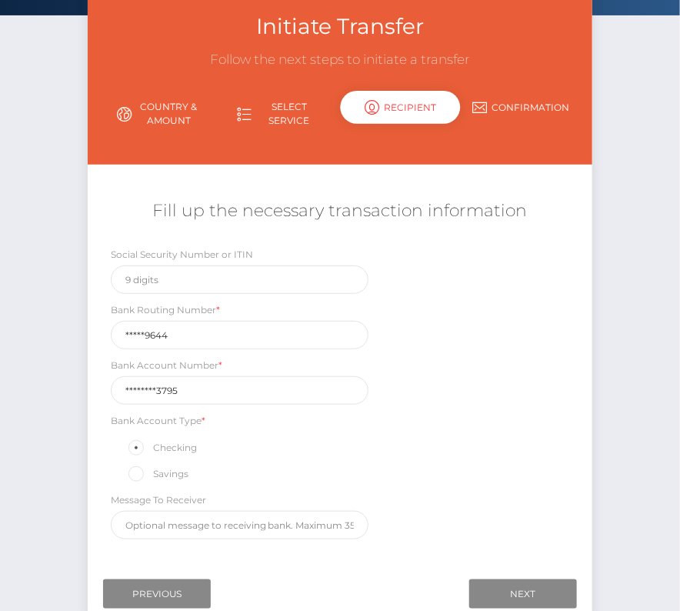
scroll to position [118, 0]
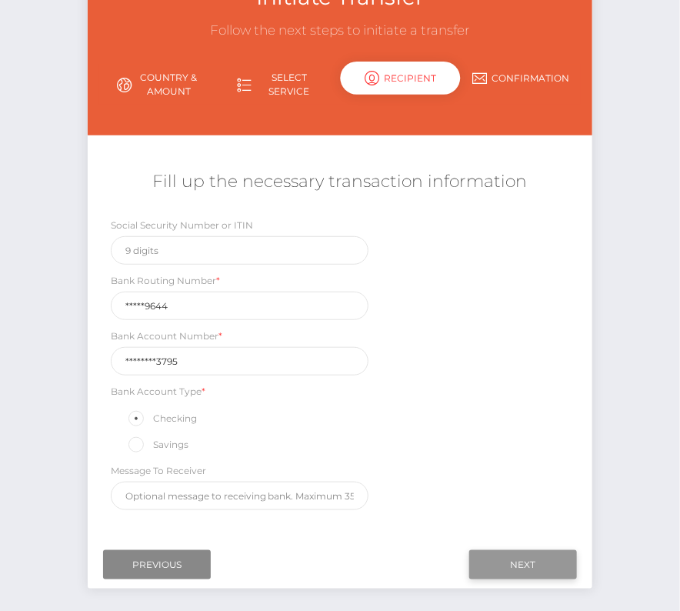
click at [515, 553] on input "Next" at bounding box center [523, 564] width 108 height 29
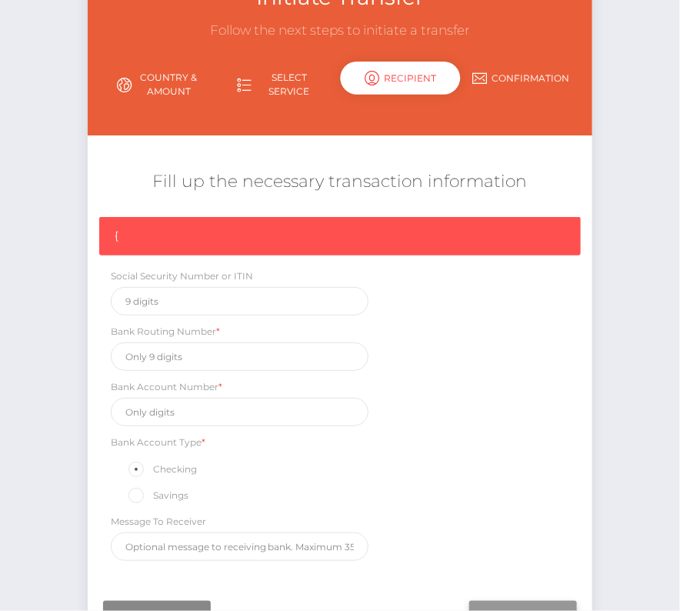
scroll to position [131, 0]
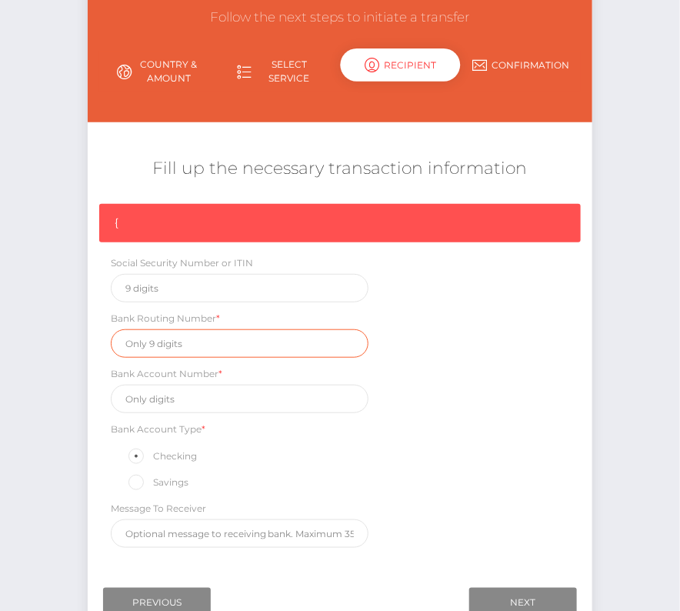
click at [160, 344] on input "text" at bounding box center [240, 343] width 258 height 28
paste input "101019644"
type input "101019644"
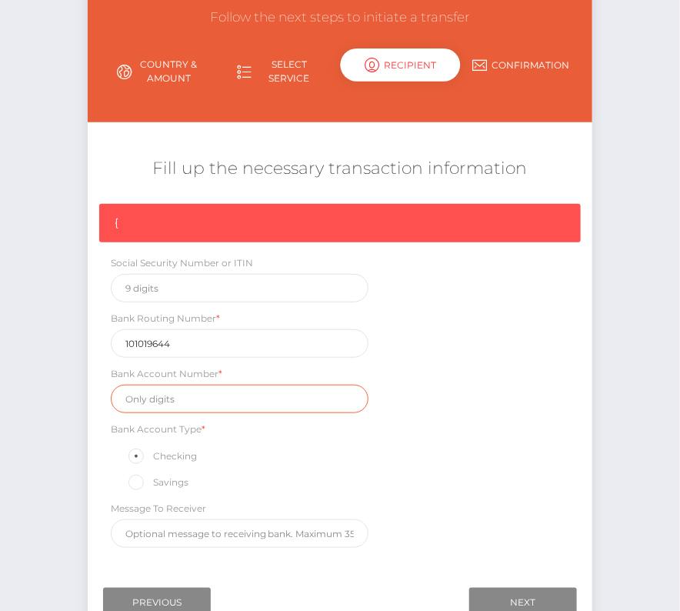
click at [182, 391] on input "text" at bounding box center [240, 399] width 258 height 28
paste input "216977113795"
type input "216977113795"
click at [421, 478] on div "{ Social Security Number or ITIN Bank Routing Number * 101019644 Bank Account N…" at bounding box center [340, 380] width 505 height 352
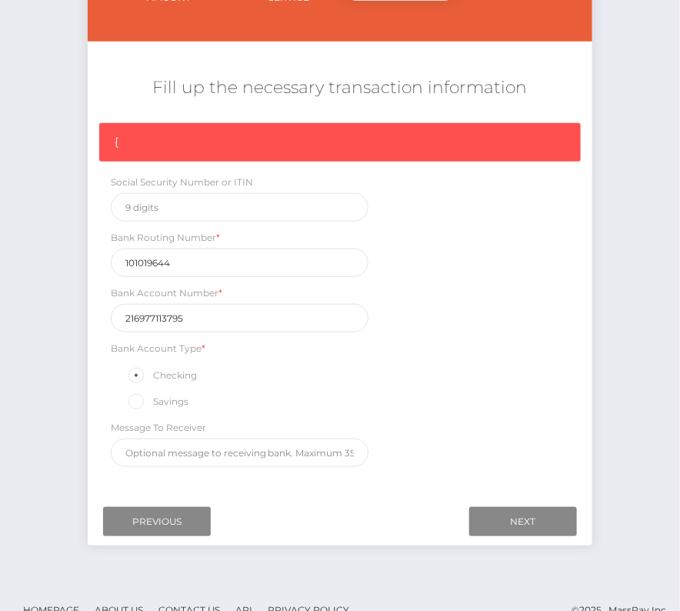
scroll to position [228, 0]
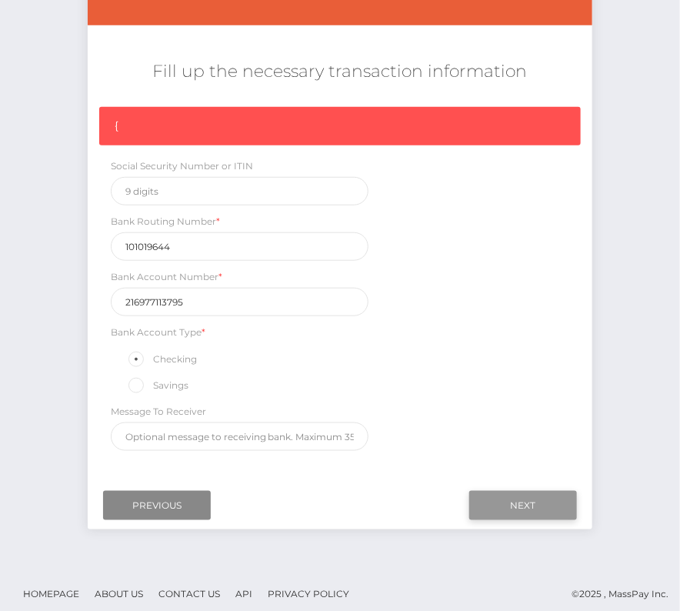
click at [497, 499] on input "Next" at bounding box center [523, 505] width 108 height 29
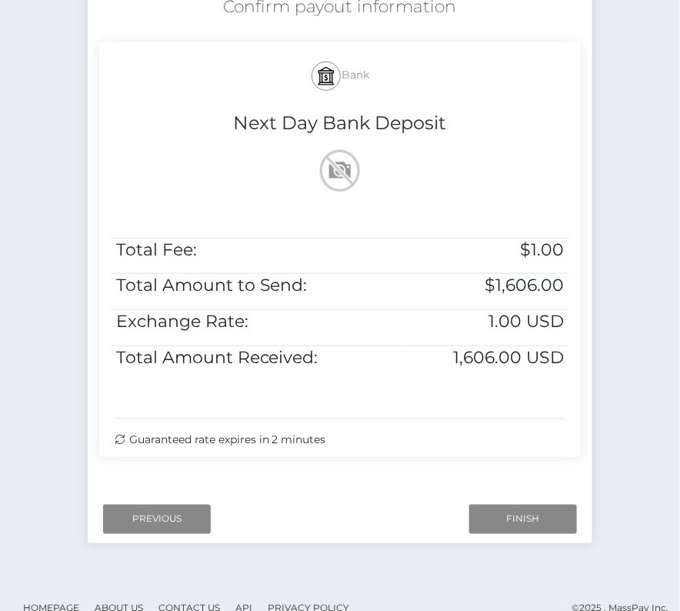
scroll to position [314, 0]
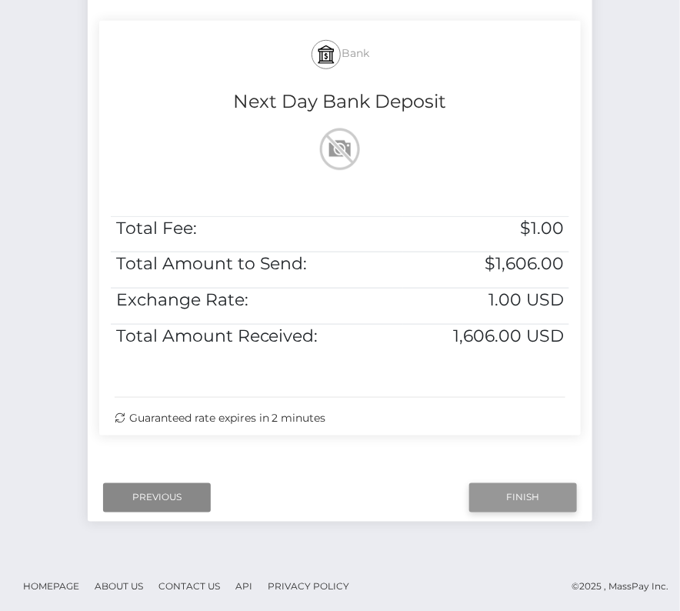
click at [520, 496] on input "Finish" at bounding box center [523, 497] width 108 height 29
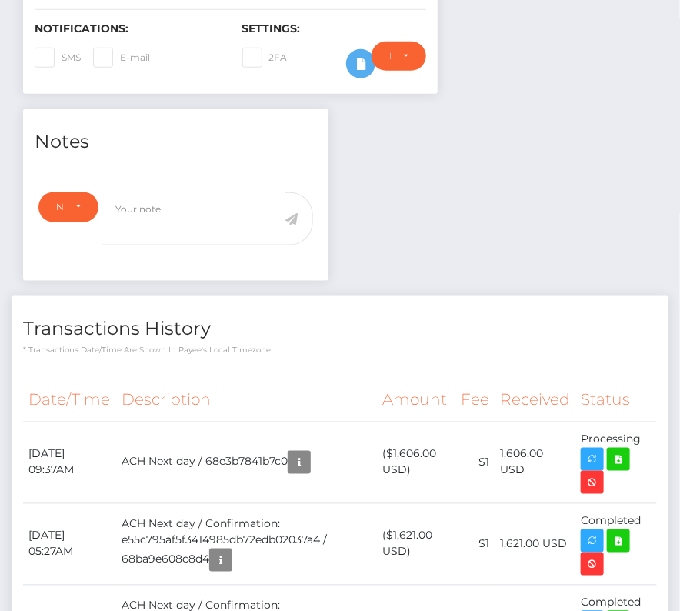
scroll to position [375, 0]
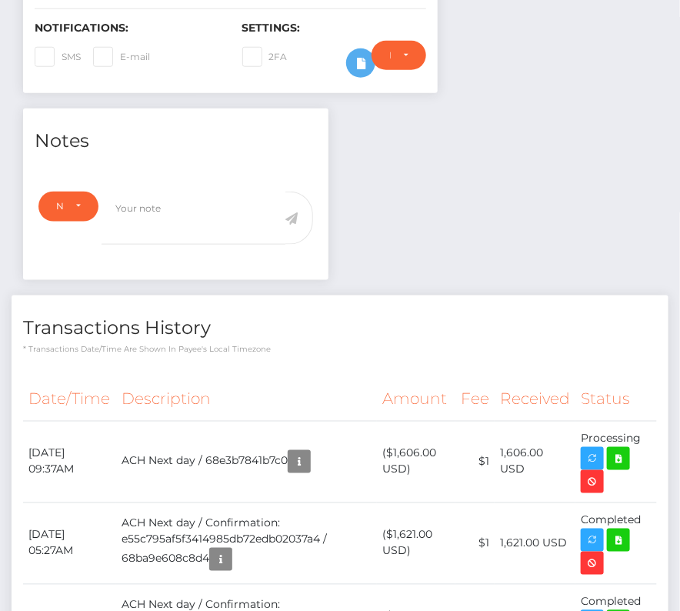
drag, startPoint x: 28, startPoint y: 441, endPoint x: 658, endPoint y: 445, distance: 629.3
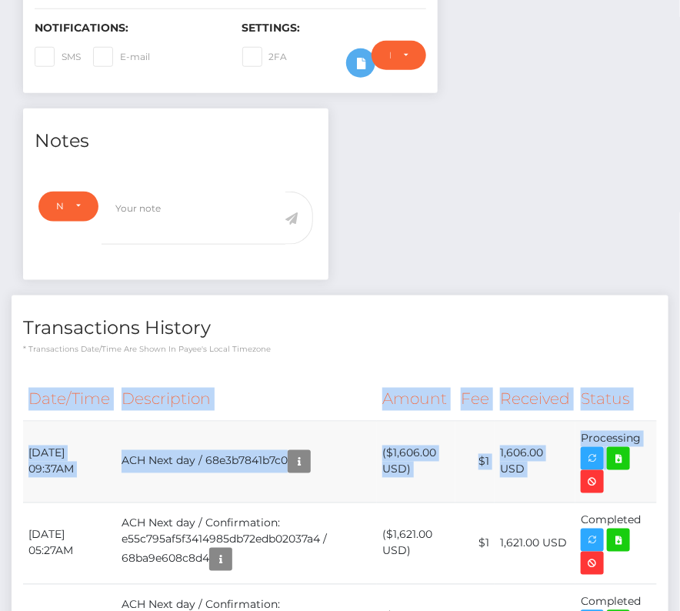
drag, startPoint x: 646, startPoint y: 444, endPoint x: 22, endPoint y: 439, distance: 623.9
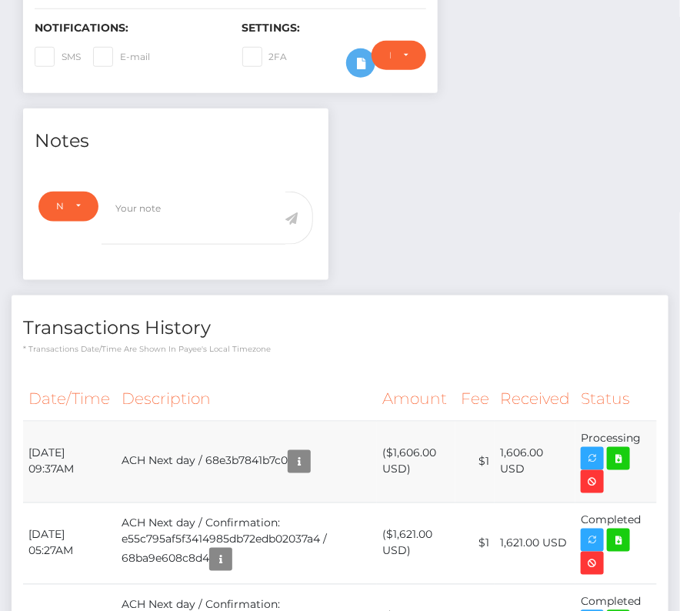
click at [59, 443] on td "October 6, 2025 09:37AM" at bounding box center [69, 462] width 93 height 82
drag, startPoint x: 24, startPoint y: 443, endPoint x: 636, endPoint y: 460, distance: 612.6
click at [636, 460] on tr "October 6, 2025 09:37AM ACH Next day / 68e3b7841b7c0 ($1,606.00 USD) $1 1,606.0…" at bounding box center [340, 462] width 634 height 82
copy tr "October 6, 2025 09:37AM ACH Next day / 68e3b7841b7c0 ($1,606.00 USD) $1 1,606.0…"
click at [624, 452] on icon at bounding box center [618, 458] width 18 height 19
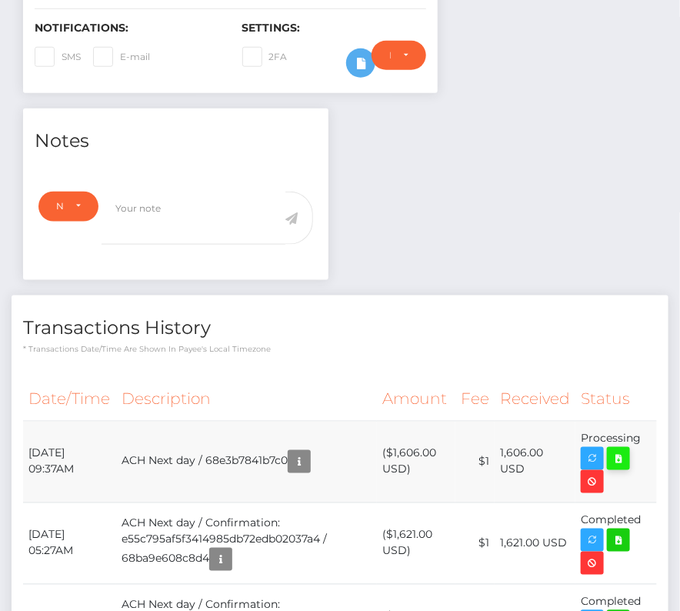
click at [0, 0] on div "Kevin Ramos - ID: Star-6996 CLOSED ACTIVE E-mail Phone" at bounding box center [340, 571] width 680 height 1731
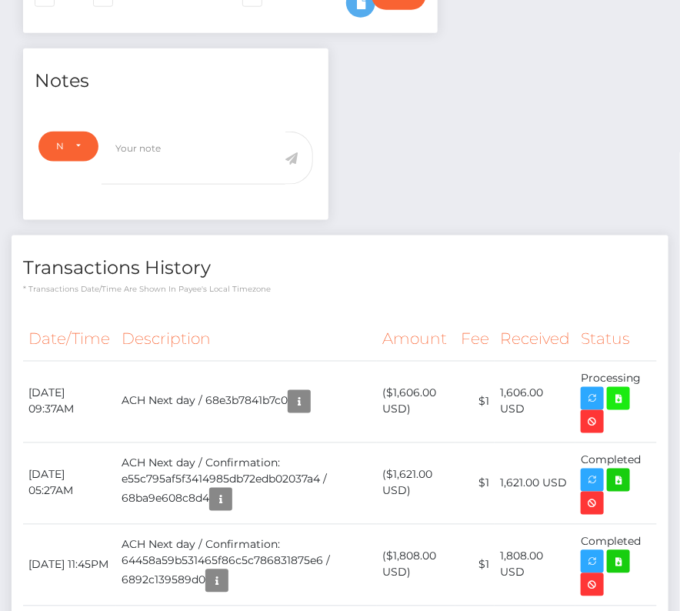
scroll to position [0, 0]
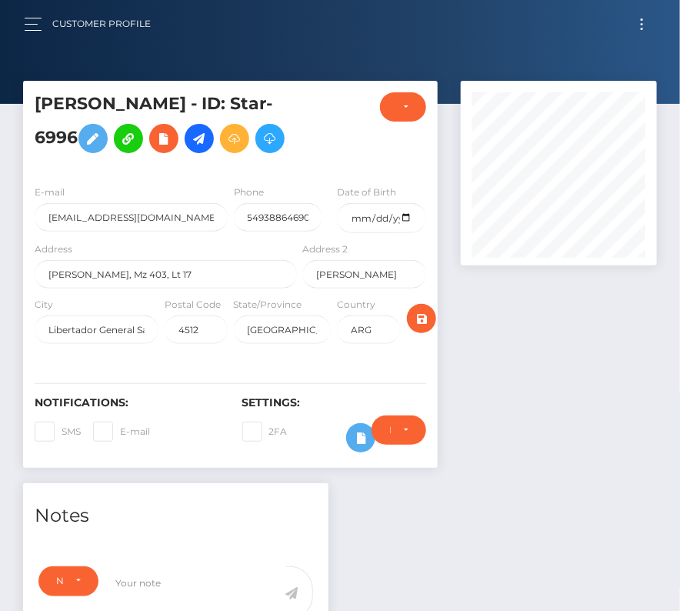
click at [643, 21] on button "Toggle navigation" at bounding box center [642, 24] width 28 height 21
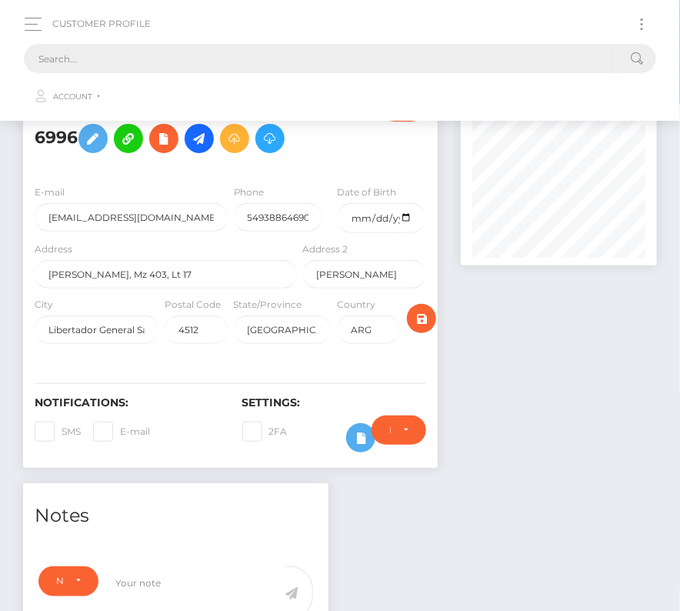
click at [209, 48] on input "text" at bounding box center [320, 58] width 592 height 29
paste input "26402"
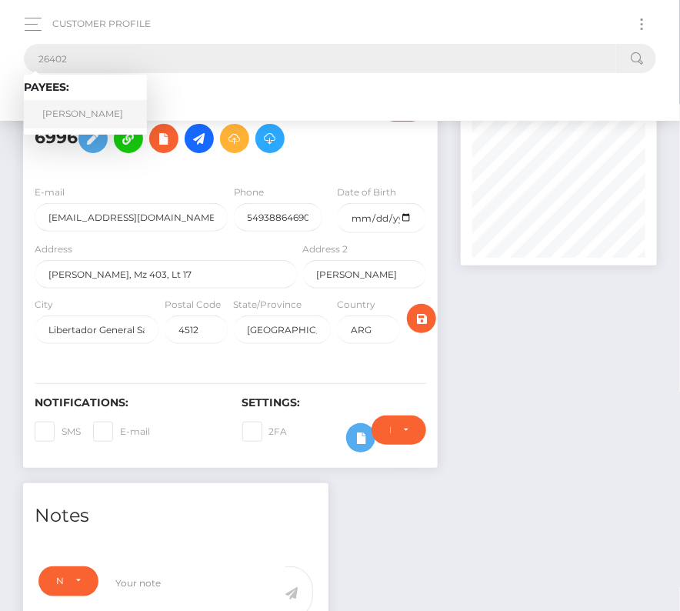
type input "26402"
click at [90, 108] on link "Patricio David Rioseco" at bounding box center [85, 114] width 123 height 28
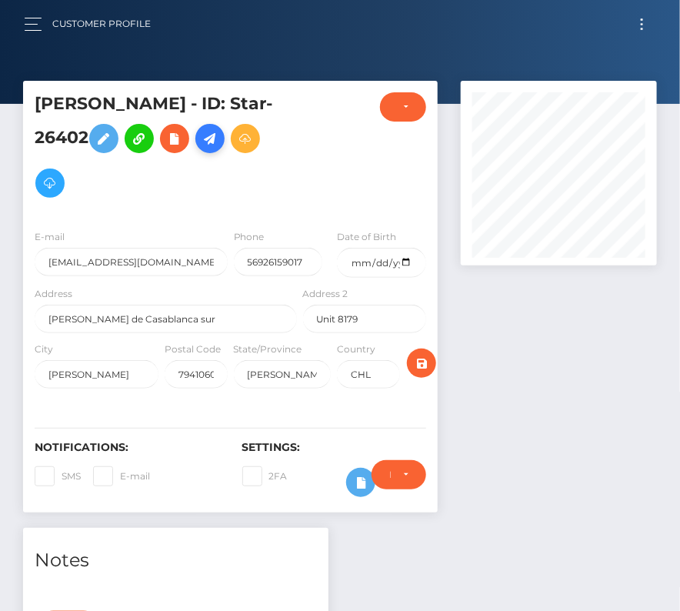
click at [219, 135] on icon at bounding box center [210, 138] width 18 height 19
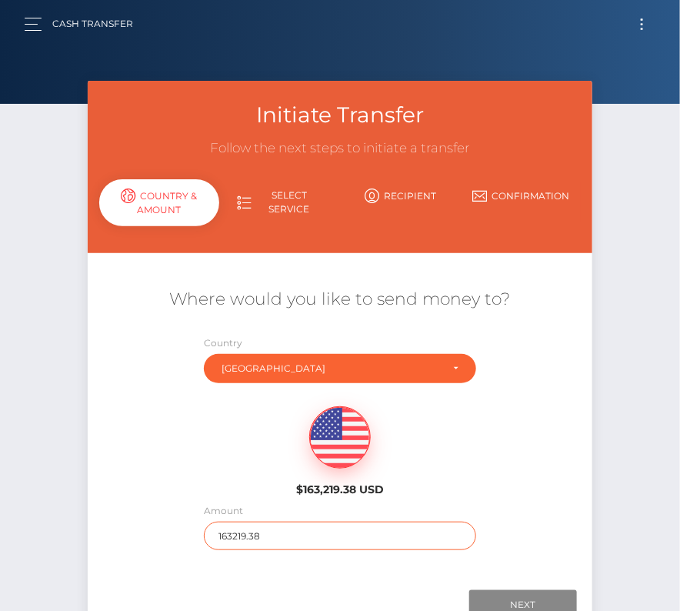
click at [262, 532] on input "163219.38" at bounding box center [340, 536] width 272 height 28
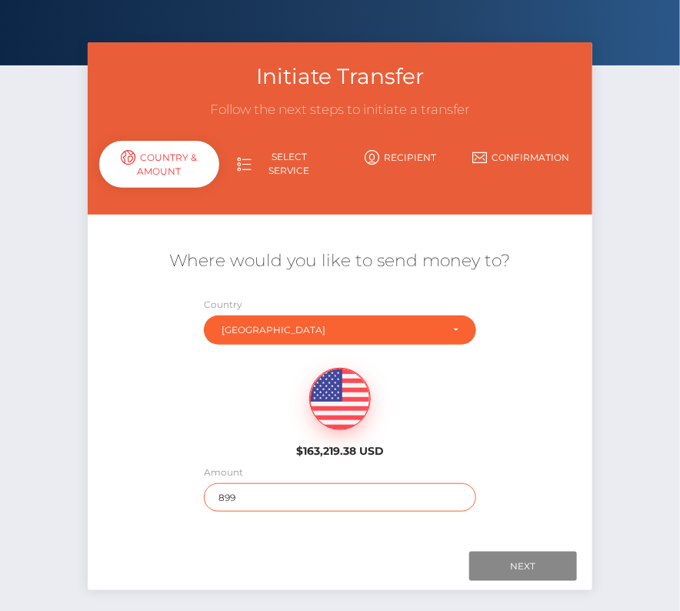
scroll to position [63, 0]
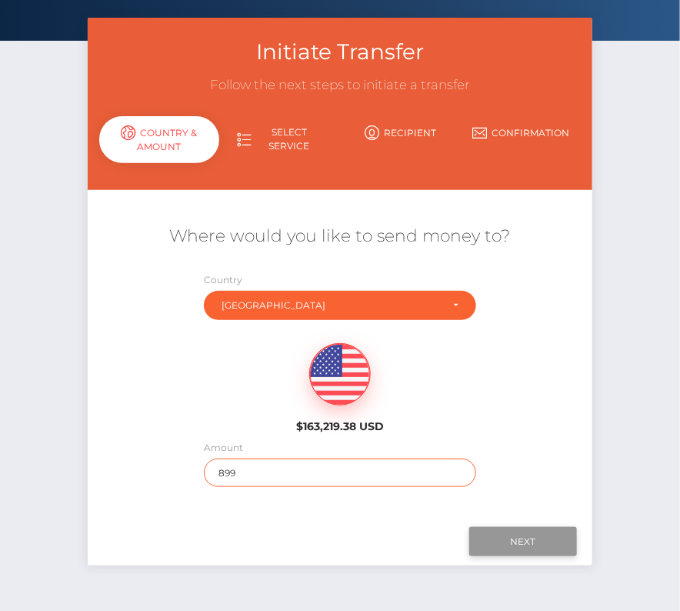
type input "899"
click at [525, 533] on input "Next" at bounding box center [523, 541] width 108 height 29
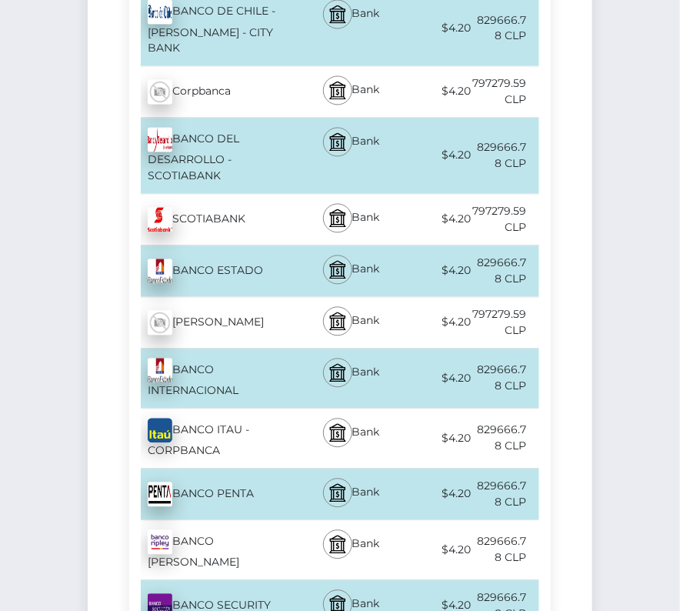
scroll to position [727, 0]
click at [220, 408] on div "BANCO ITAU - CORPBANCA - CLP" at bounding box center [214, 437] width 171 height 59
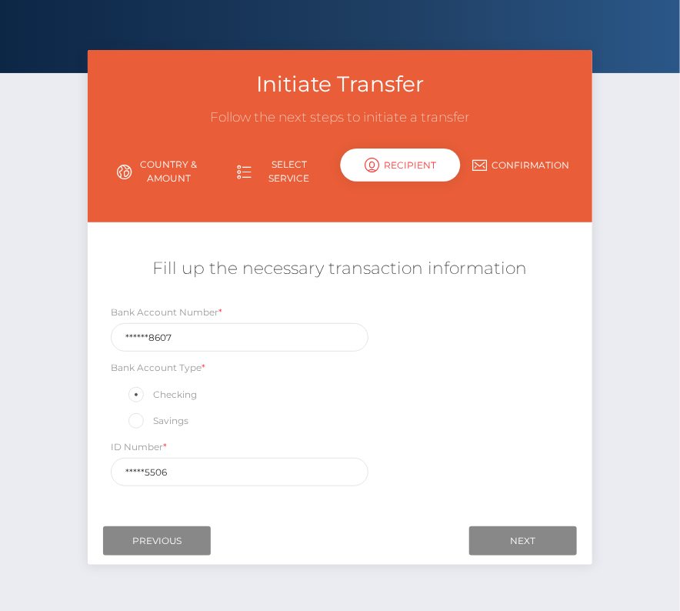
scroll to position [62, 0]
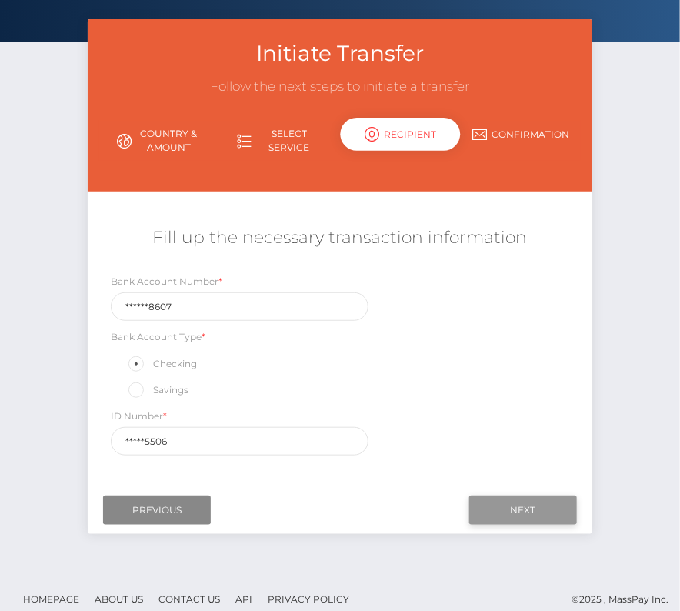
click at [502, 499] on input "Next" at bounding box center [523, 509] width 108 height 29
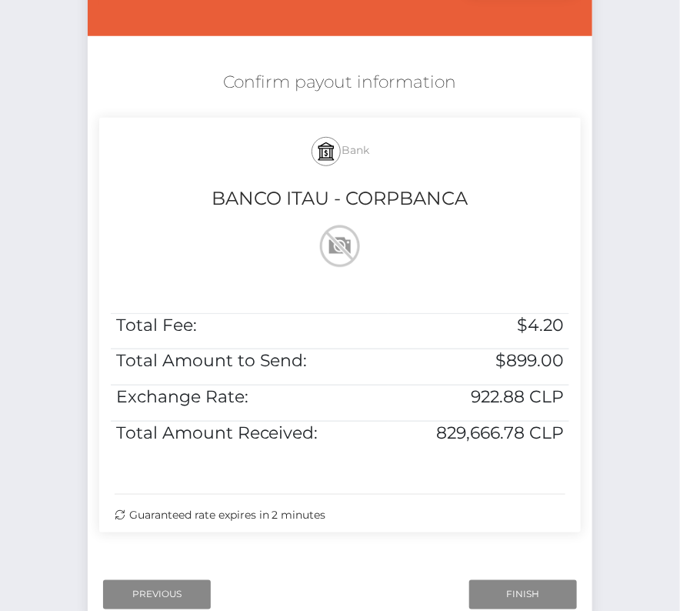
scroll to position [219, 0]
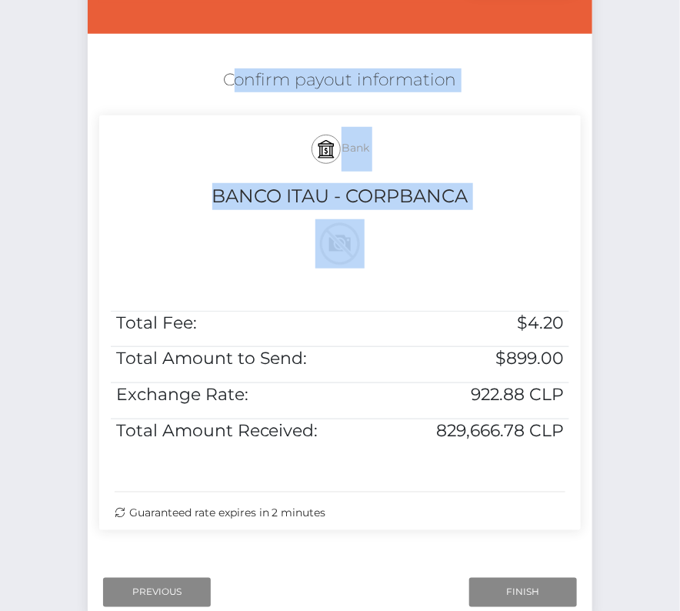
drag, startPoint x: 206, startPoint y: 68, endPoint x: 580, endPoint y: 435, distance: 523.8
click at [580, 435] on div "Confirm payout information Bank BANCO ITAU - CORPBANCA Total Fee: $4.20 Total A…" at bounding box center [340, 303] width 505 height 485
copy div "Confirm payout information Bank BANCO ITAU - CORPBANCA"
click at [505, 592] on input "Finish" at bounding box center [523, 592] width 108 height 29
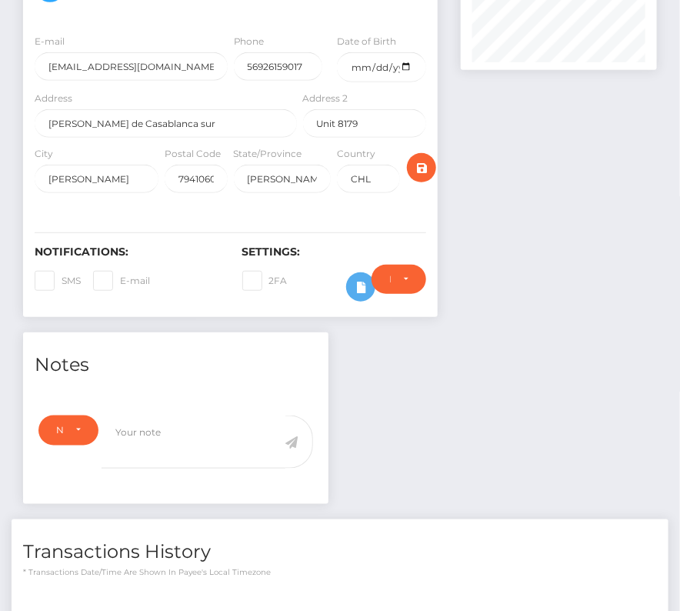
scroll to position [381, 0]
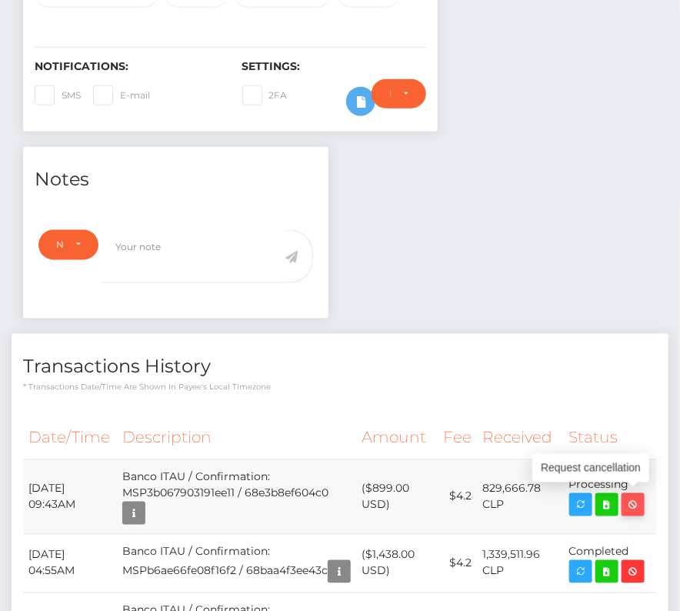
drag, startPoint x: 23, startPoint y: 483, endPoint x: 639, endPoint y: 496, distance: 616.3
click at [639, 496] on tr "[DATE] 09:43AM Banco ITAU / Confirmation: MSP3b067903191ee11 / 68e3b8ef604c0 ($…" at bounding box center [340, 496] width 634 height 75
copy tbody "[DATE] 09:43AM Banco ITAU / Confirmation: MSP3b067903191ee11 / 68e3b8ef604c0 ($…"
click at [605, 502] on icon at bounding box center [607, 504] width 18 height 19
click at [0, 0] on div "[PERSON_NAME] - ID: Star-26402 CLOSED ACTIVE City" at bounding box center [340, 562] width 680 height 1725
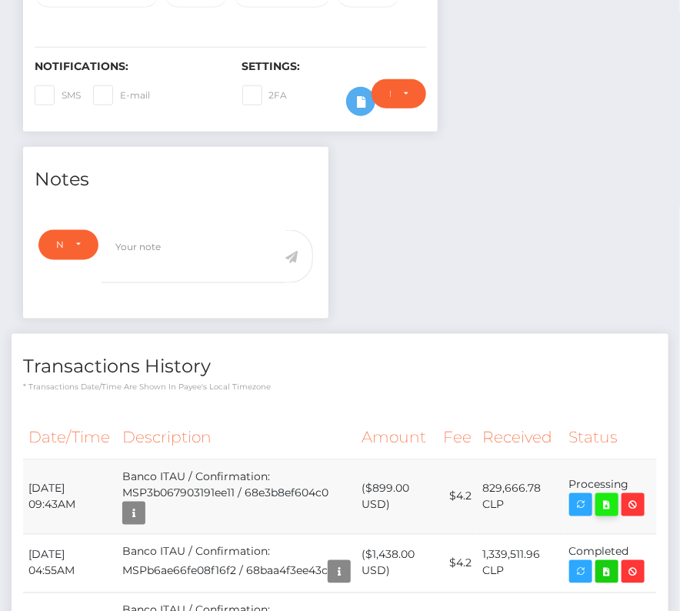
click at [603, 498] on icon at bounding box center [607, 504] width 18 height 19
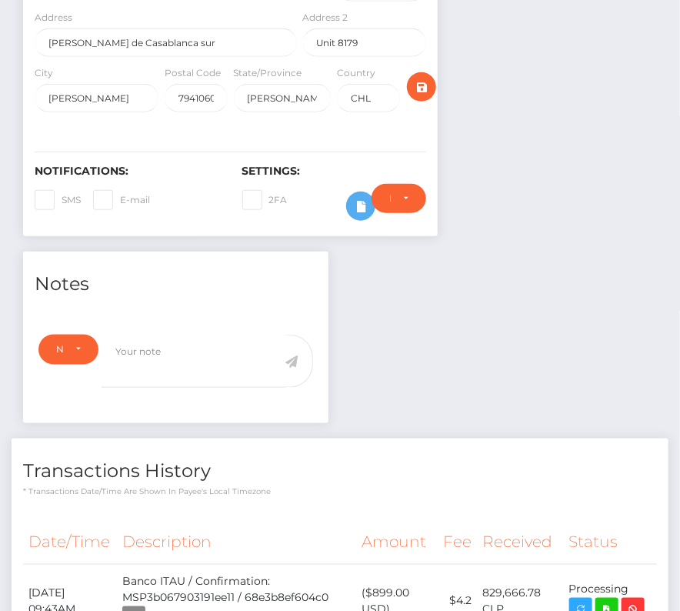
scroll to position [438, 0]
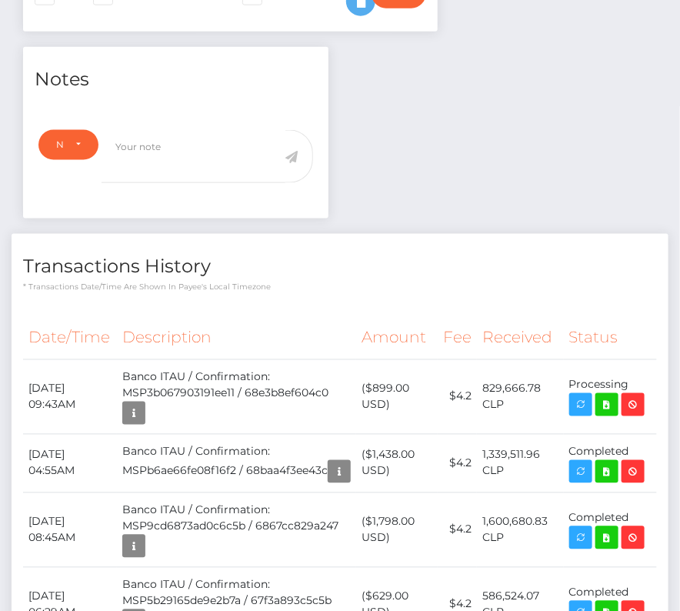
scroll to position [0, 0]
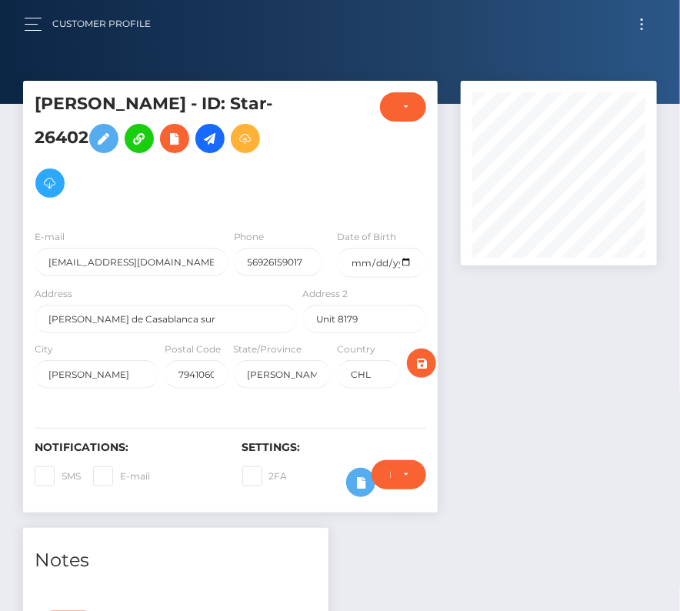
click at [643, 30] on button "Toggle navigation" at bounding box center [642, 24] width 28 height 21
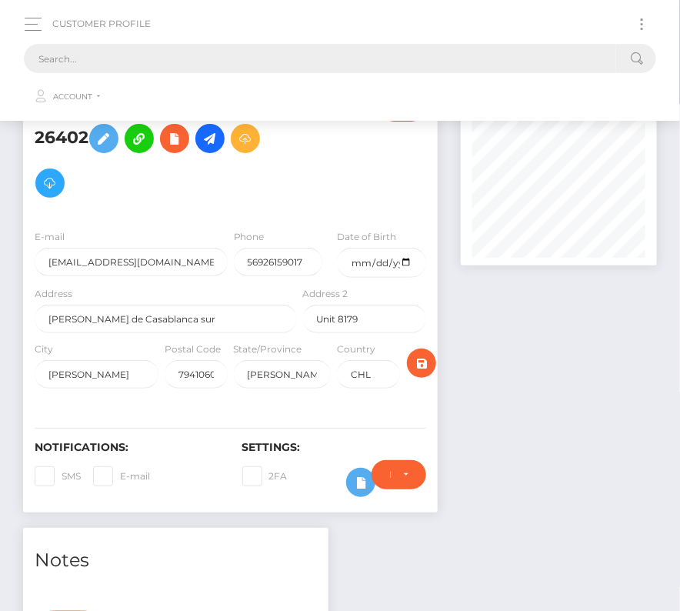
click at [380, 60] on input "text" at bounding box center [320, 58] width 592 height 29
paste input "2102776"
type input "2102776"
click at [28, 34] on button "button" at bounding box center [38, 24] width 28 height 21
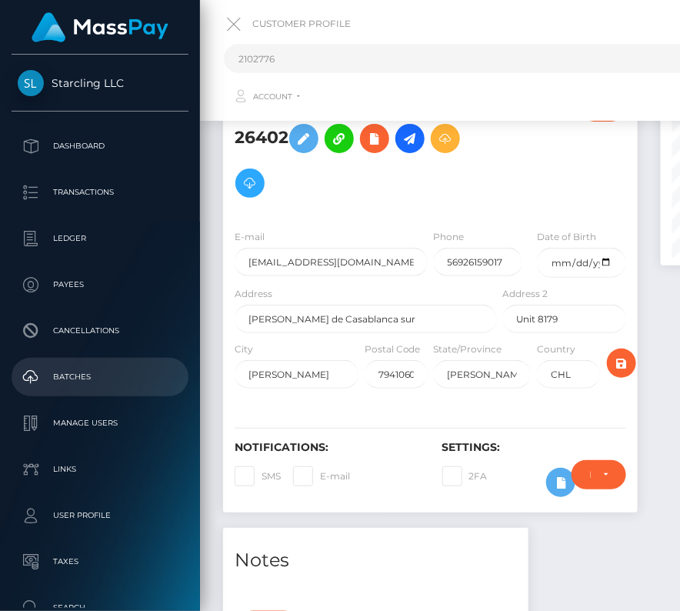
click at [80, 375] on p "Batches" at bounding box center [100, 376] width 165 height 23
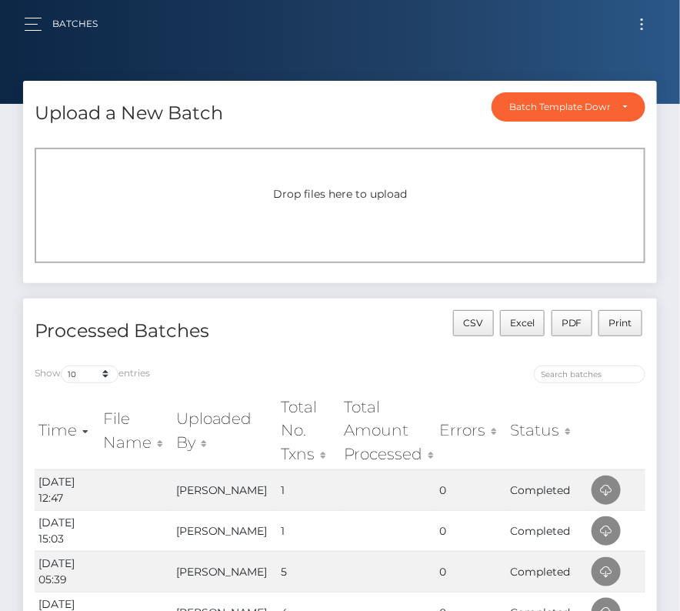
click at [647, 14] on button "Toggle navigation" at bounding box center [642, 24] width 28 height 21
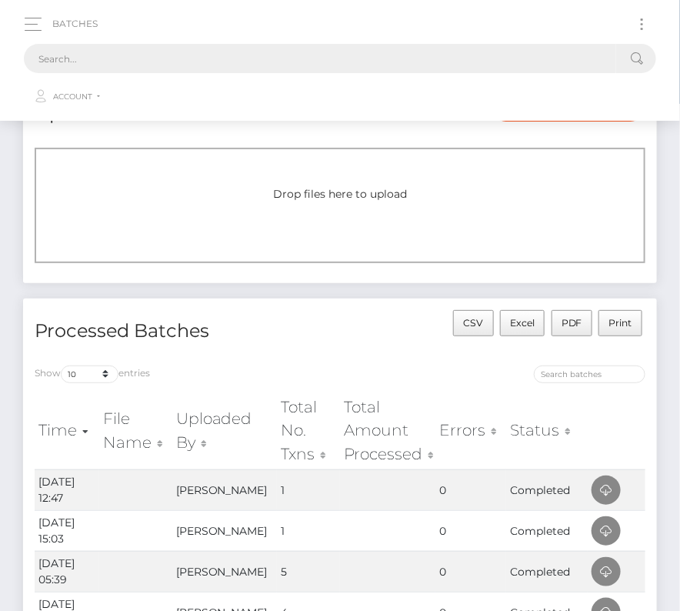
click at [301, 62] on input "text" at bounding box center [320, 58] width 592 height 29
paste input "2102776"
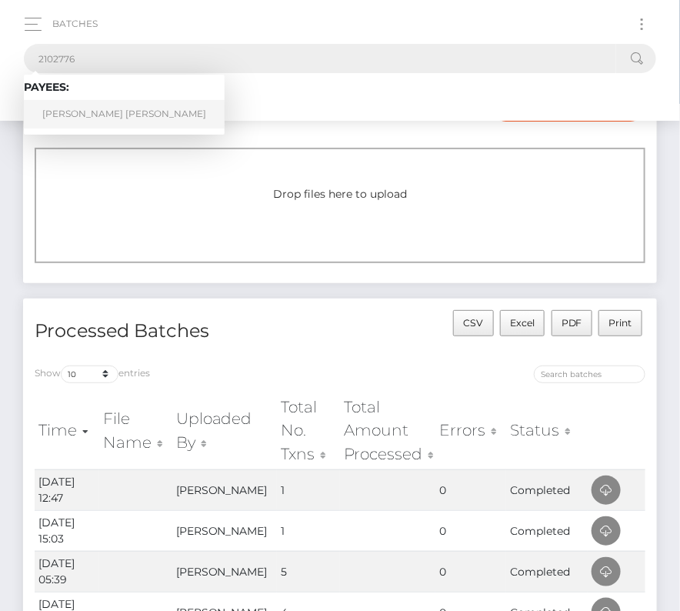
type input "2102776"
click at [78, 113] on link "Justin Jon Ordillas" at bounding box center [124, 114] width 201 height 28
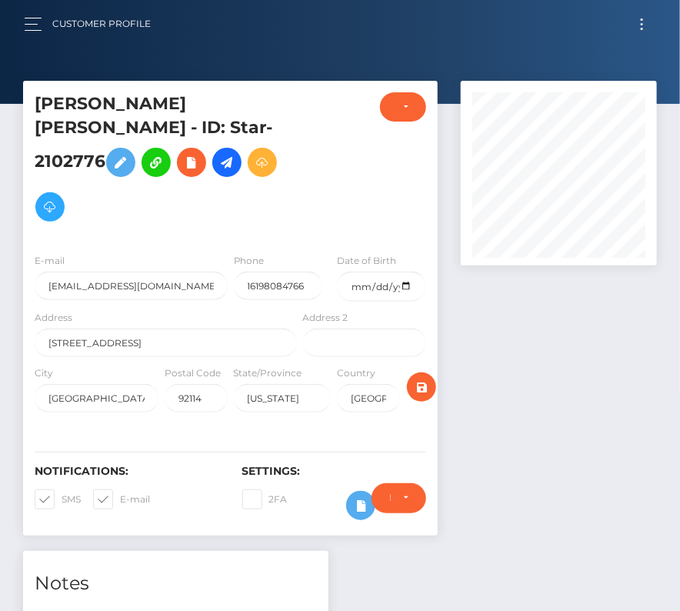
scroll to position [185, 195]
click at [407, 272] on input "date" at bounding box center [381, 287] width 89 height 30
type input "1994-09-16"
click at [62, 493] on span at bounding box center [62, 499] width 0 height 12
click at [62, 489] on input "SMS" at bounding box center [67, 494] width 10 height 10
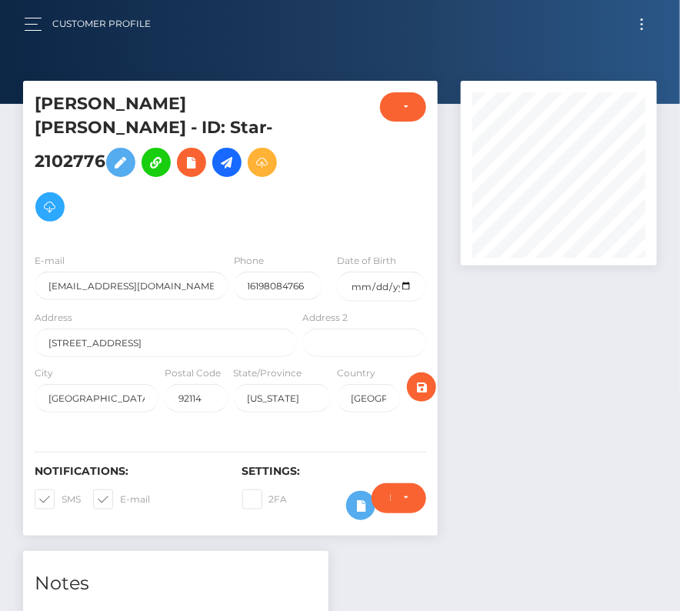
checkbox input "false"
click at [120, 493] on span at bounding box center [120, 499] width 0 height 12
click at [120, 489] on input "E-mail" at bounding box center [125, 494] width 10 height 10
checkbox input "false"
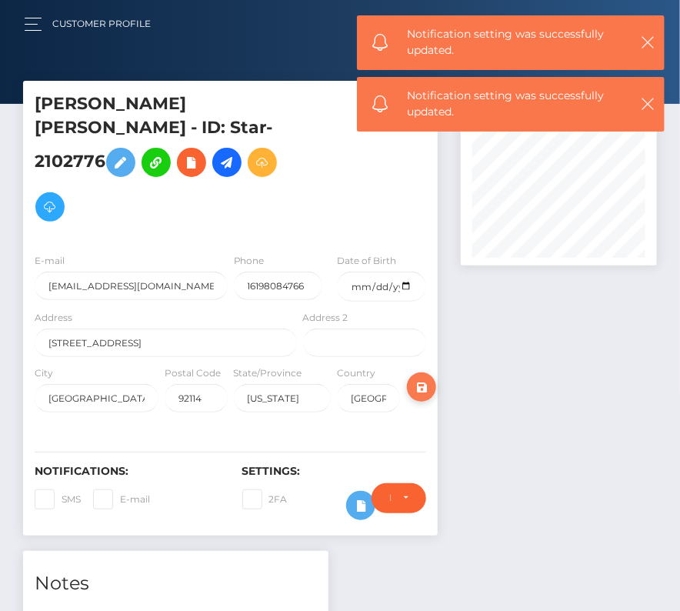
click at [425, 378] on icon "submit" at bounding box center [421, 387] width 18 height 19
click at [415, 378] on icon "submit" at bounding box center [421, 387] width 18 height 19
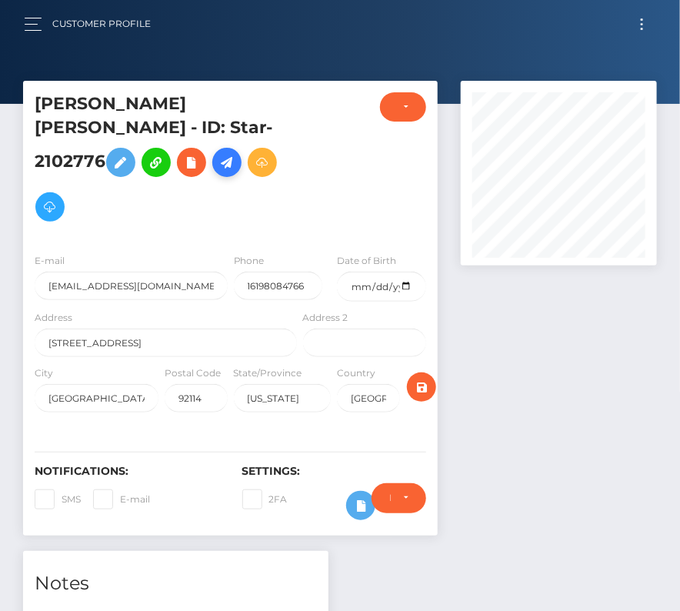
click at [237, 151] on link at bounding box center [226, 162] width 29 height 29
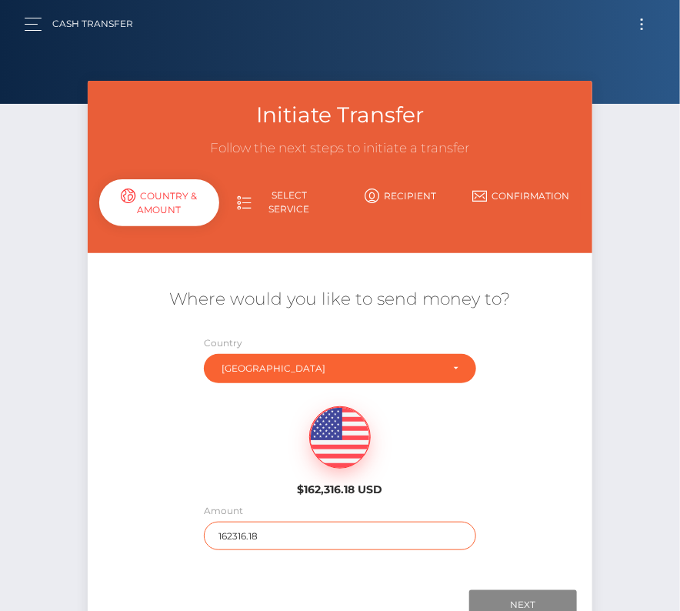
click at [247, 532] on input "162316.18" at bounding box center [340, 536] width 272 height 28
type input "4000"
click at [258, 461] on div "$162,316.18 USD" at bounding box center [340, 447] width 168 height 112
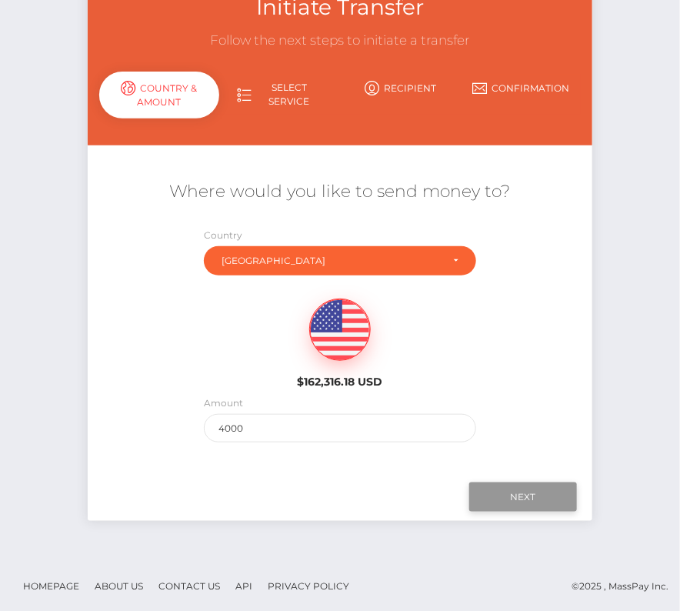
click at [527, 482] on input "Next" at bounding box center [523, 496] width 108 height 29
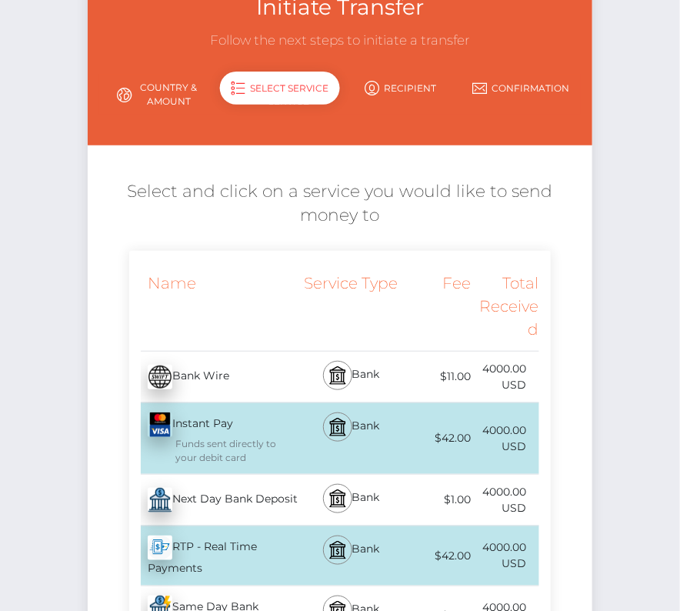
click at [226, 492] on div "Next Day Bank Deposit - USD" at bounding box center [214, 499] width 171 height 43
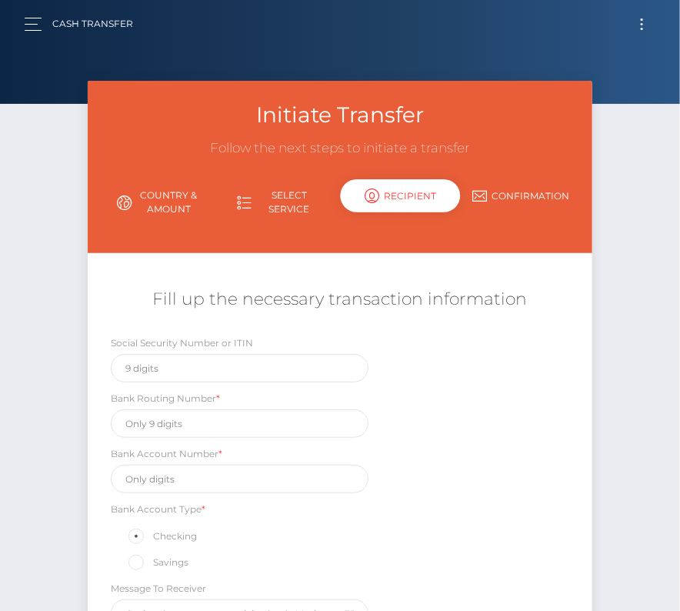
scroll to position [18, 0]
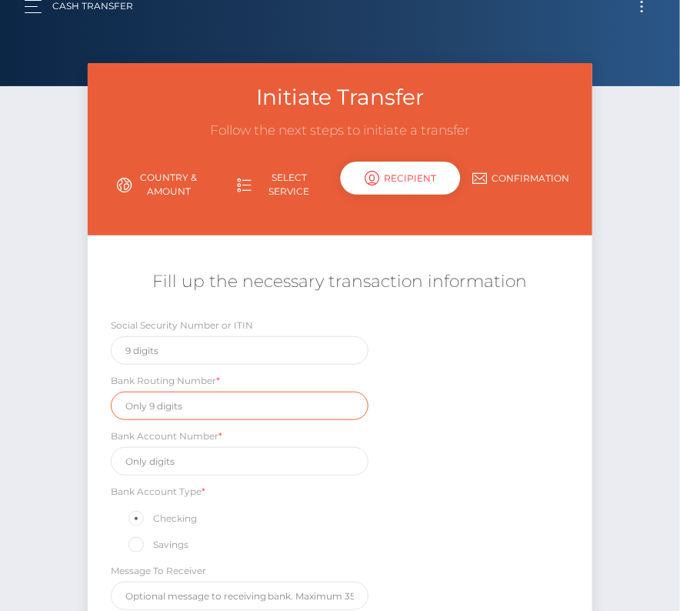
click at [188, 405] on input "text" at bounding box center [240, 406] width 258 height 28
paste input "256074974"
type input "256074974"
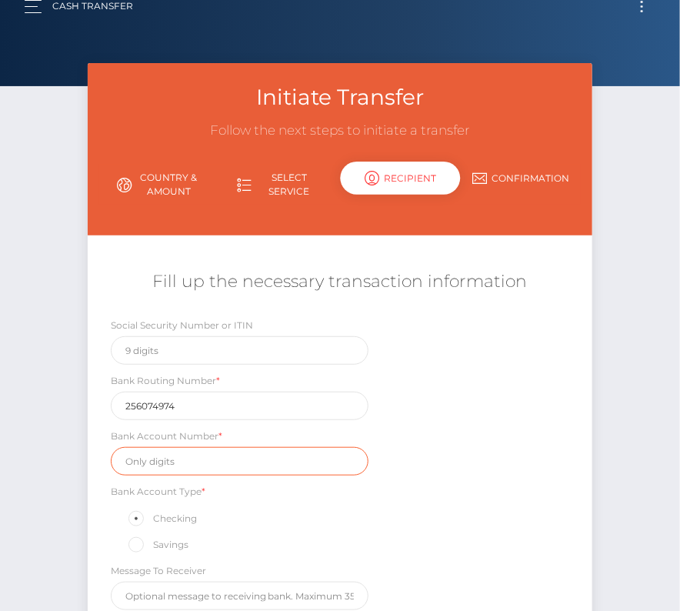
click at [195, 465] on input "text" at bounding box center [240, 461] width 258 height 28
paste input "7030151448"
type input "7030151448"
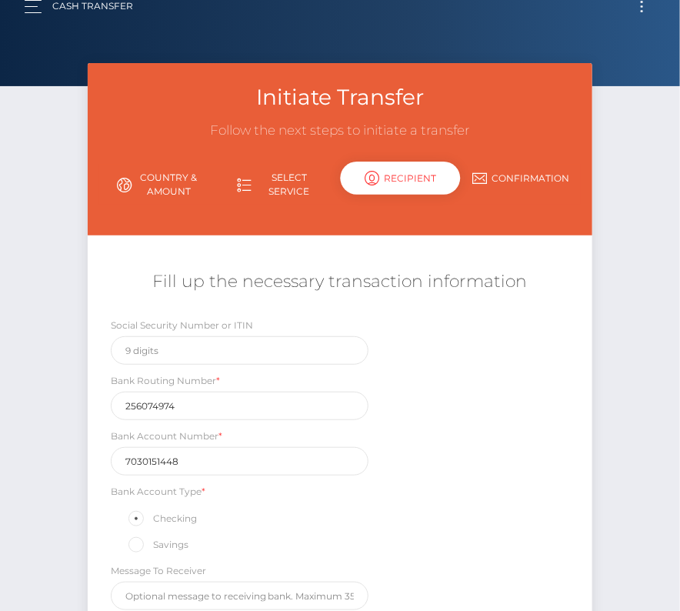
click at [389, 536] on div "Social Security Number or ITIN Bank Routing Number * 256074974 Bank Account Num…" at bounding box center [340, 467] width 505 height 301
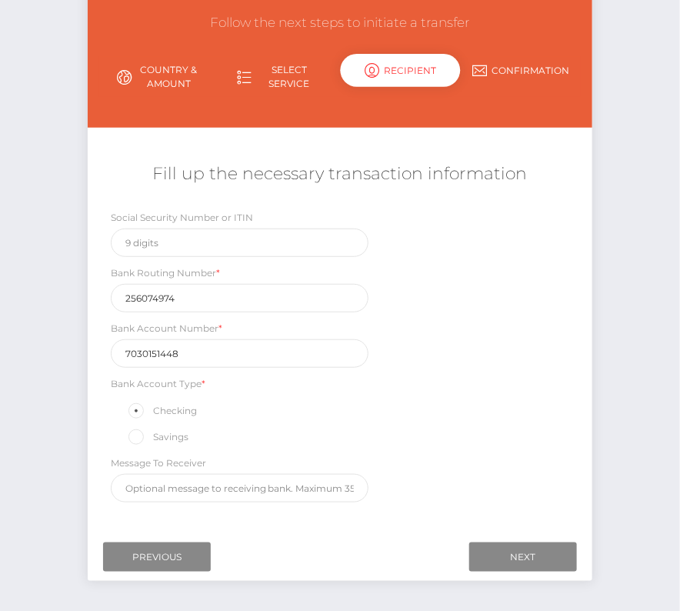
scroll to position [127, 0]
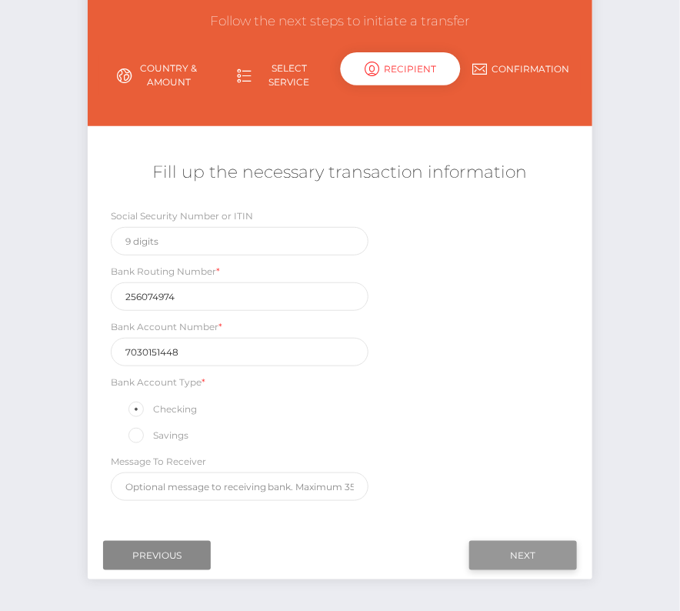
click at [559, 548] on input "Next" at bounding box center [523, 555] width 108 height 29
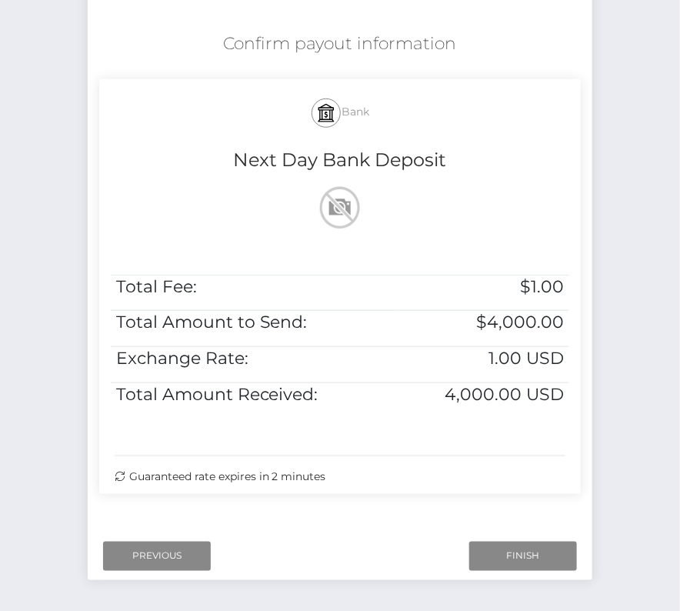
scroll to position [314, 0]
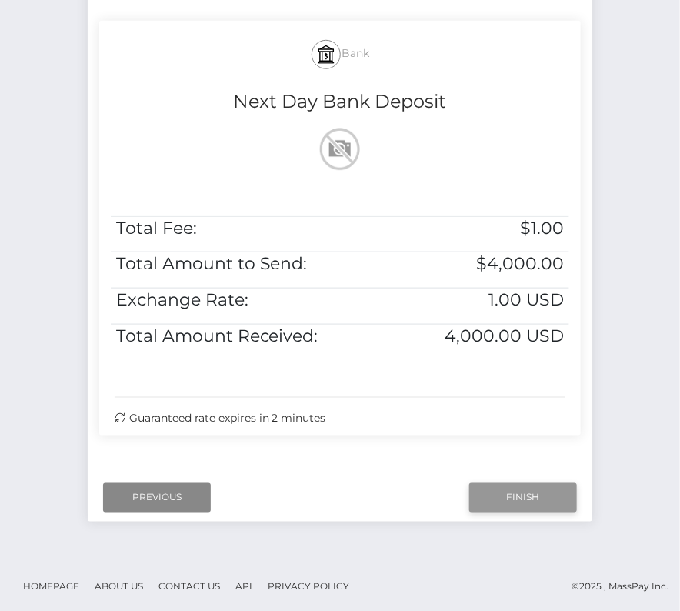
click at [492, 492] on input "Finish" at bounding box center [523, 497] width 108 height 29
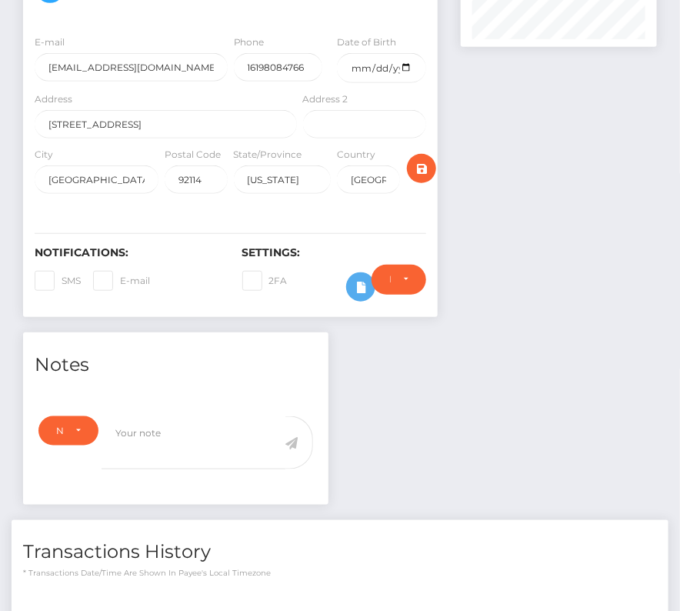
scroll to position [408, 0]
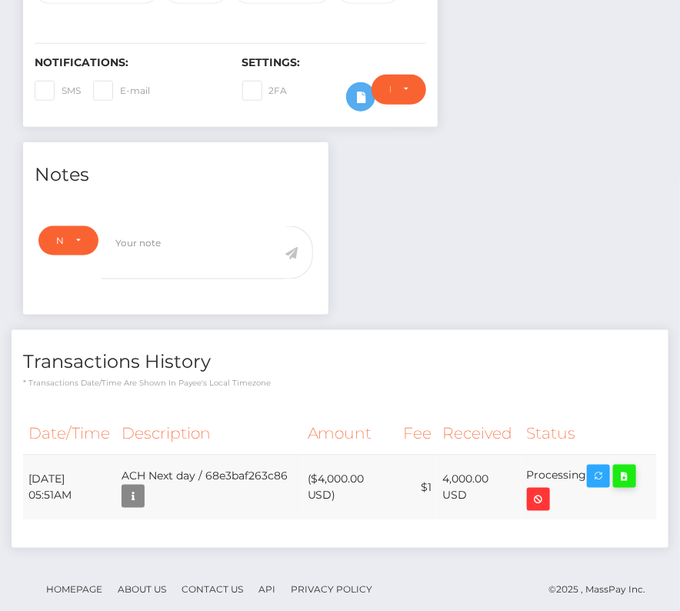
drag, startPoint x: 25, startPoint y: 450, endPoint x: 645, endPoint y: 454, distance: 620.0
click at [645, 455] on tr "October 6, 2025 05:51AM ACH Next day / 68e3baf263c86 ($4,000.00 USD) $1 4,000.0…" at bounding box center [340, 487] width 634 height 65
copy tr "October 6, 2025 05:51AM ACH Next day / 68e3baf263c86 ($4,000.00 USD) $1 4,000.0…"
click at [634, 467] on icon at bounding box center [624, 476] width 18 height 19
click at [0, 0] on div "Justin Jon Ordillas - ID: Star-2102776 CLOSED ACTIVE Phone" at bounding box center [340, 156] width 680 height 968
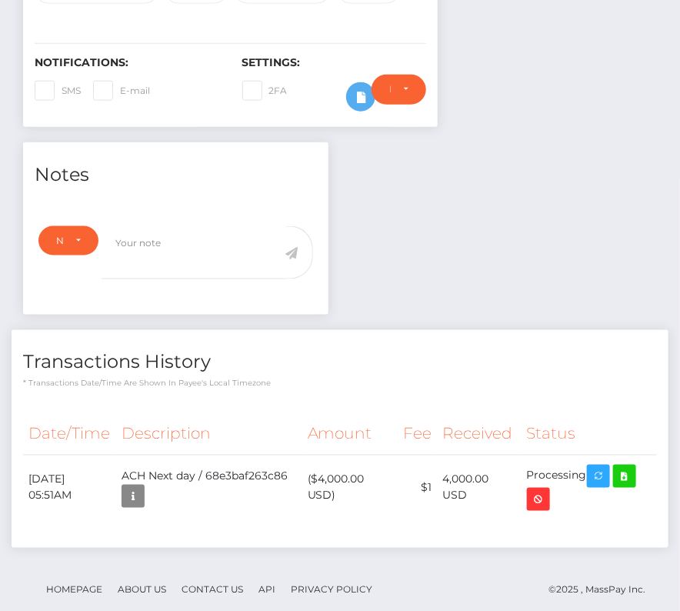
click at [215, 365] on div "Transactions History * Transactions date/time are shown in payee's local timezo…" at bounding box center [340, 439] width 657 height 218
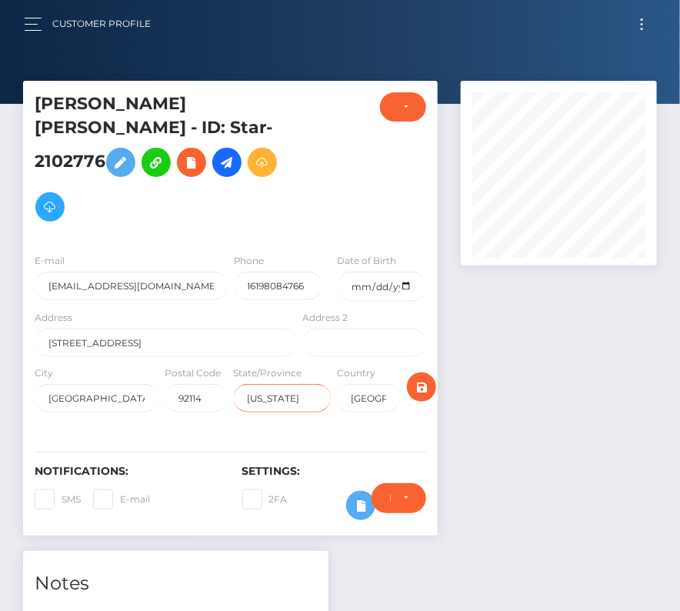
click at [278, 384] on input "California" at bounding box center [283, 398] width 98 height 28
click at [644, 23] on button "Toggle navigation" at bounding box center [642, 24] width 28 height 21
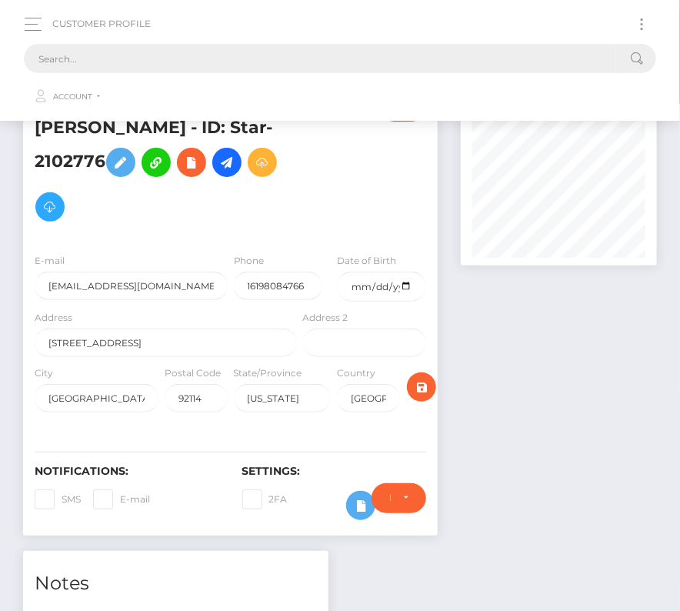
click at [388, 52] on input "text" at bounding box center [320, 58] width 592 height 29
paste input "72025"
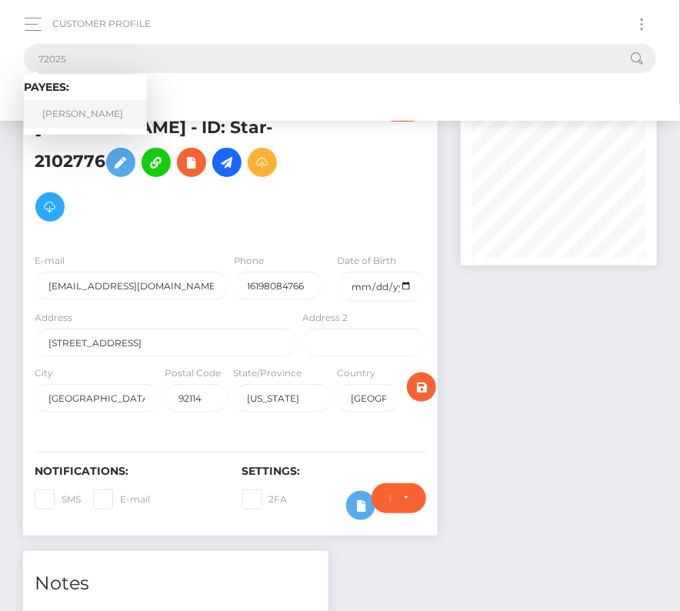
type input "72025"
click at [79, 106] on link "Gage Frasemer" at bounding box center [85, 114] width 123 height 28
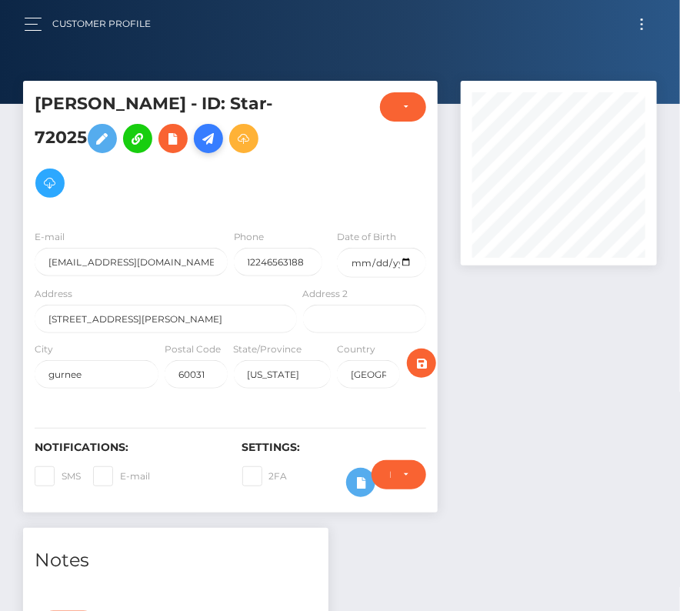
click at [212, 138] on icon at bounding box center [208, 138] width 18 height 19
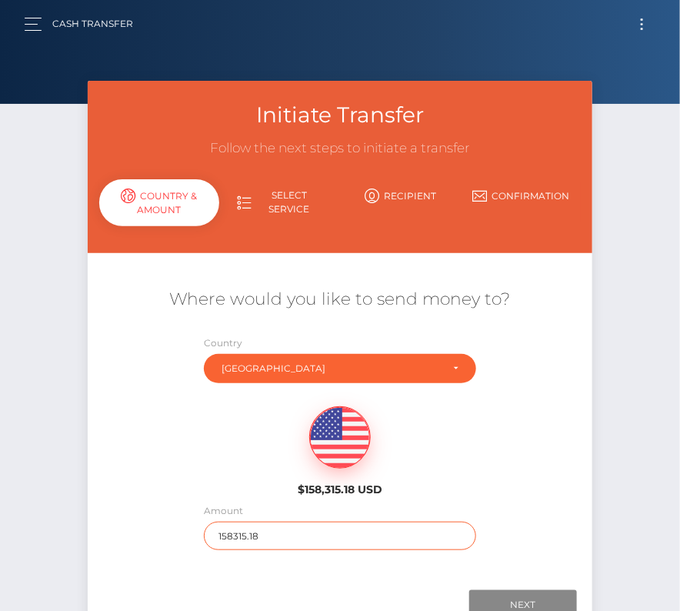
click at [273, 528] on input "158315.18" at bounding box center [340, 536] width 272 height 28
type input "6061"
click at [205, 485] on div "$158,315.18 USD" at bounding box center [340, 447] width 505 height 112
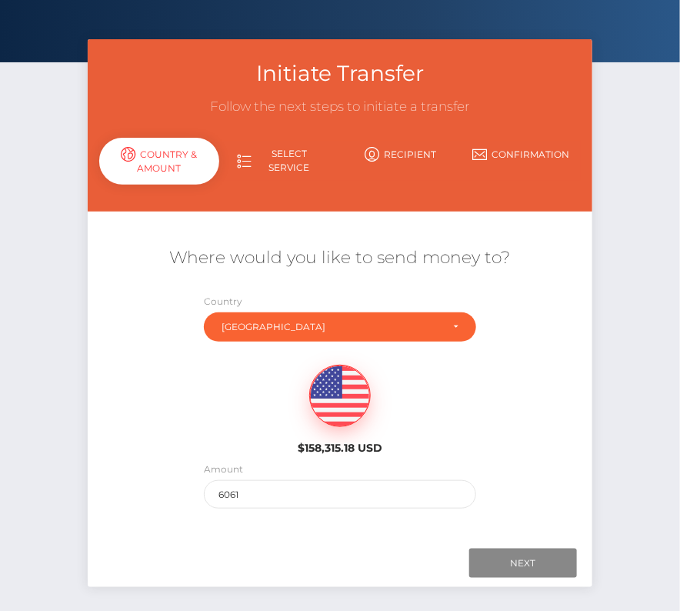
scroll to position [90, 0]
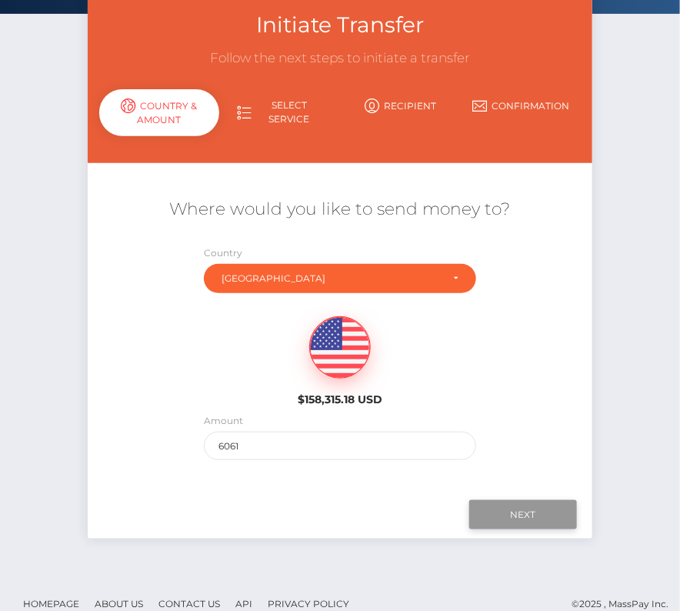
click at [533, 508] on input "Next" at bounding box center [523, 514] width 108 height 29
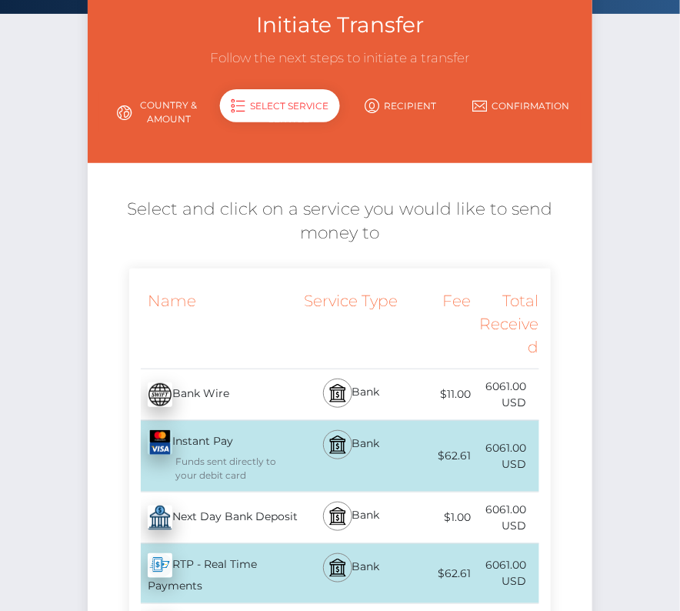
click at [182, 522] on div "Next Day Bank Deposit - USD" at bounding box center [214, 517] width 171 height 43
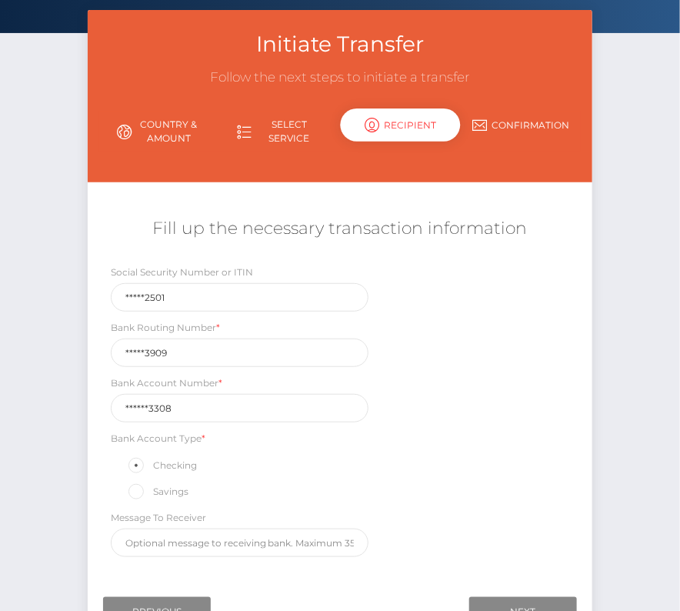
scroll to position [115, 0]
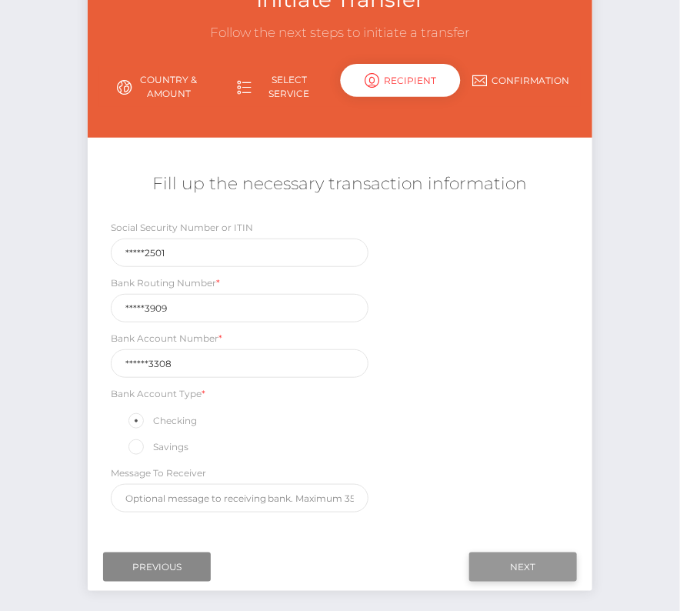
click at [506, 553] on input "Next" at bounding box center [523, 566] width 108 height 29
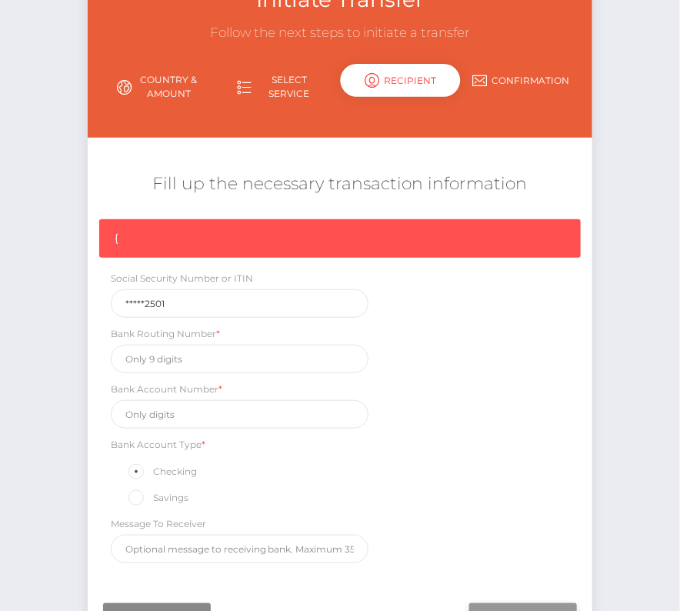
scroll to position [131, 0]
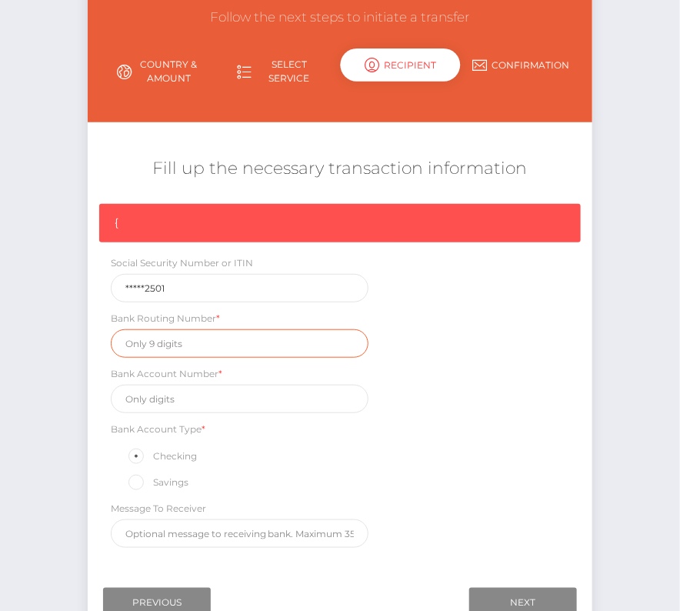
click at [148, 332] on input "text" at bounding box center [240, 343] width 258 height 28
paste input "071923909"
type input "071923909"
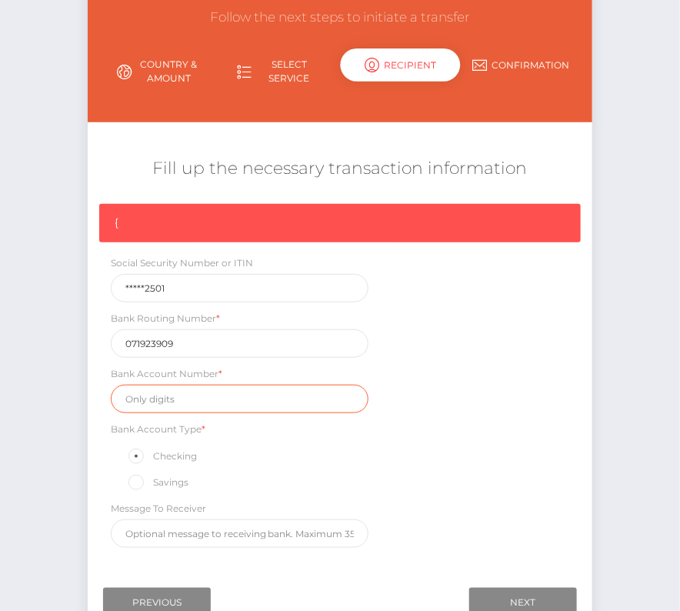
click at [170, 385] on input "text" at bounding box center [240, 399] width 258 height 28
paste input "7235703308"
type input "7235703308"
click at [461, 419] on div "{ Social Security Number or ITIN *****2501 Bank Routing Number * 071923909 Bank…" at bounding box center [340, 380] width 505 height 352
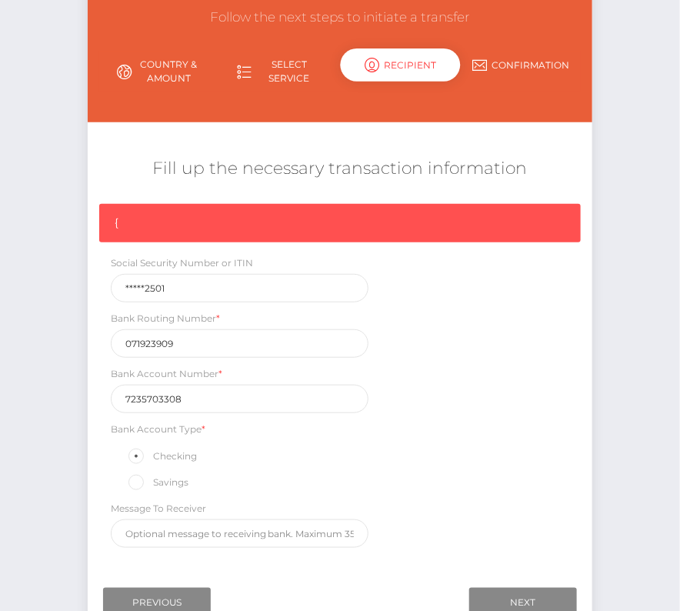
scroll to position [232, 0]
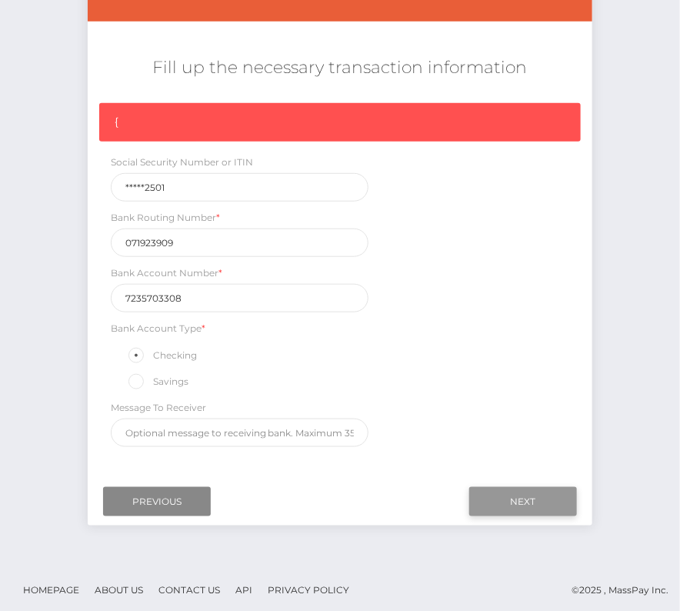
click at [546, 492] on input "Next" at bounding box center [523, 501] width 108 height 29
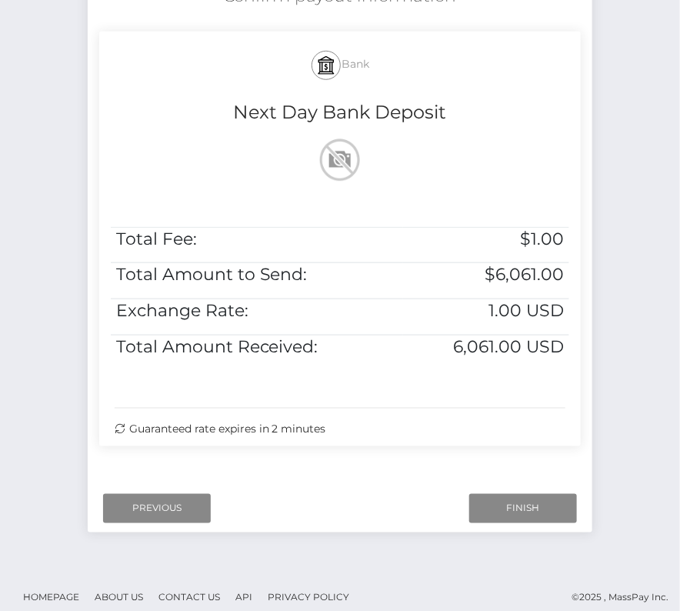
scroll to position [314, 0]
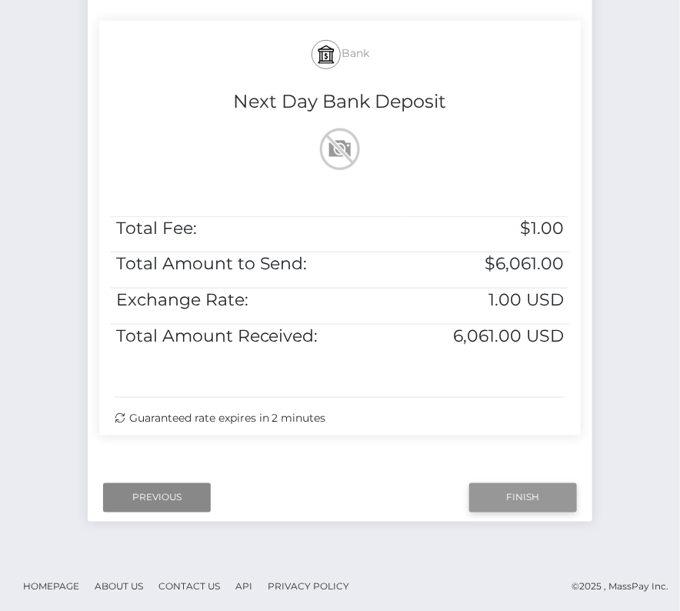
click at [505, 490] on input "Finish" at bounding box center [523, 497] width 108 height 29
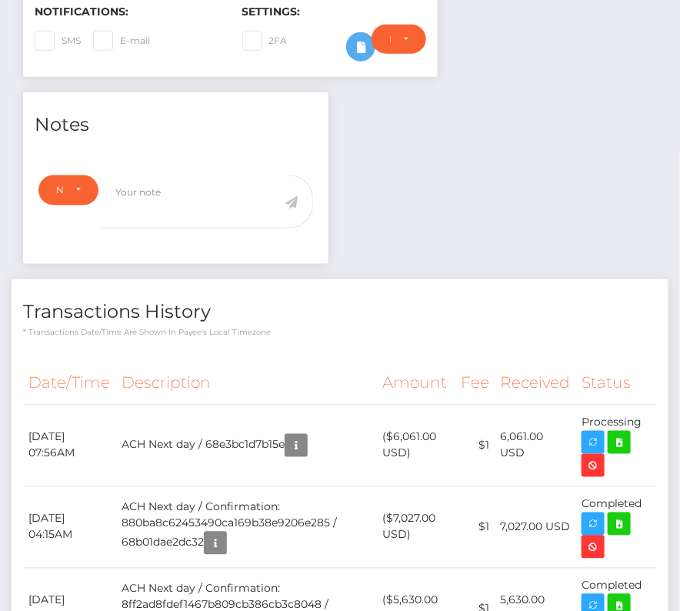
scroll to position [456, 0]
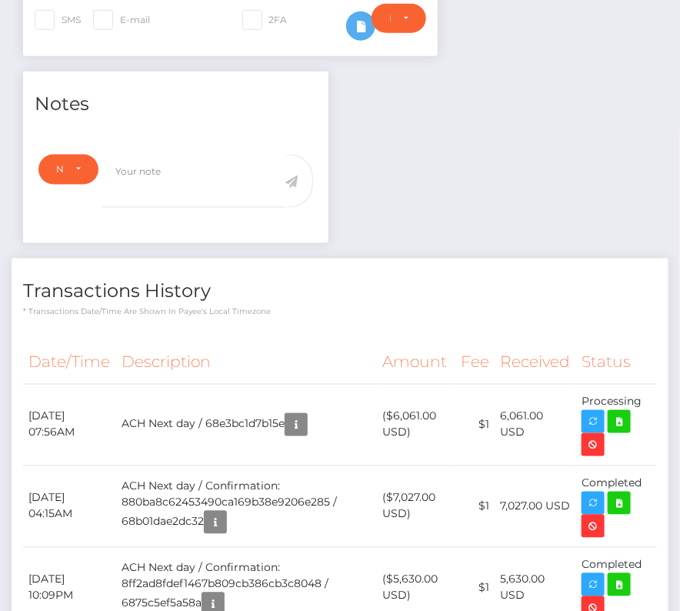
click at [325, 355] on th "Description" at bounding box center [247, 363] width 262 height 42
drag, startPoint x: 27, startPoint y: 408, endPoint x: 648, endPoint y: 407, distance: 621.6
click at [648, 407] on tr "[DATE] 07:56AM ACH Next day / 68e3bc1d7b15e ($6,061.00 USD) $1 6,061.00 USD" at bounding box center [340, 425] width 634 height 82
copy tr "[DATE] 07:56AM ACH Next day / 68e3bc1d7b15e ($6,061.00 USD) $1 6,061.00 USD Pro…"
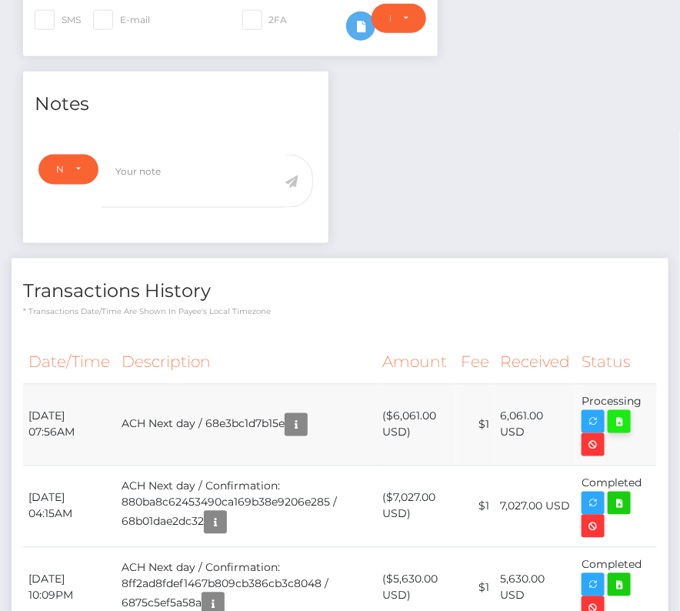
click at [622, 412] on icon at bounding box center [619, 421] width 18 height 19
click at [0, 0] on div "Gage Frasemer - ID: Star-72025 CLOSED ACTIVE E-mail Phone" at bounding box center [340, 468] width 680 height 1687
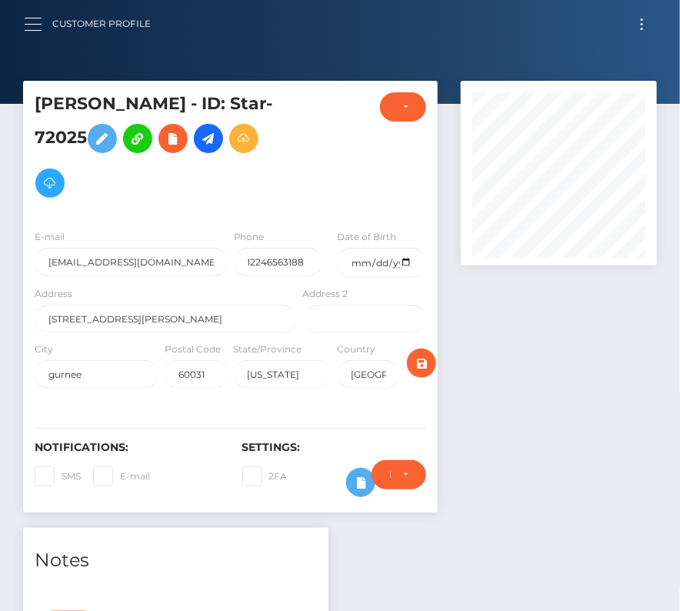
click at [35, 28] on button "button" at bounding box center [38, 24] width 28 height 21
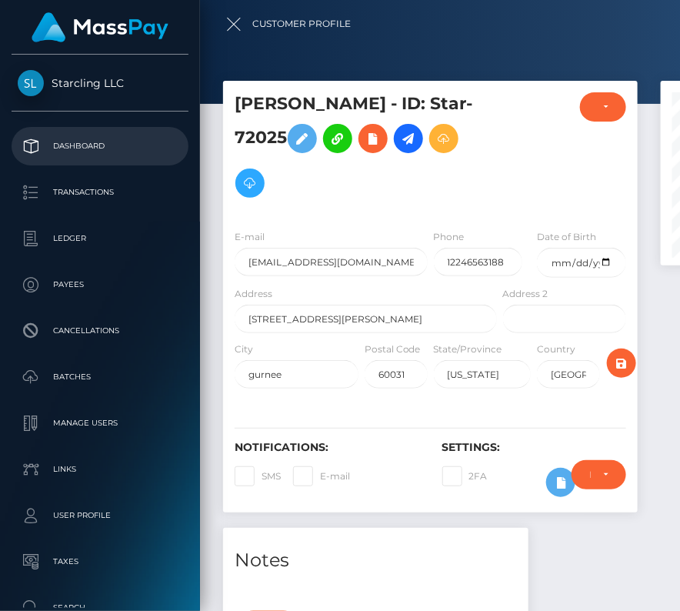
click at [67, 142] on p "Dashboard" at bounding box center [100, 146] width 165 height 23
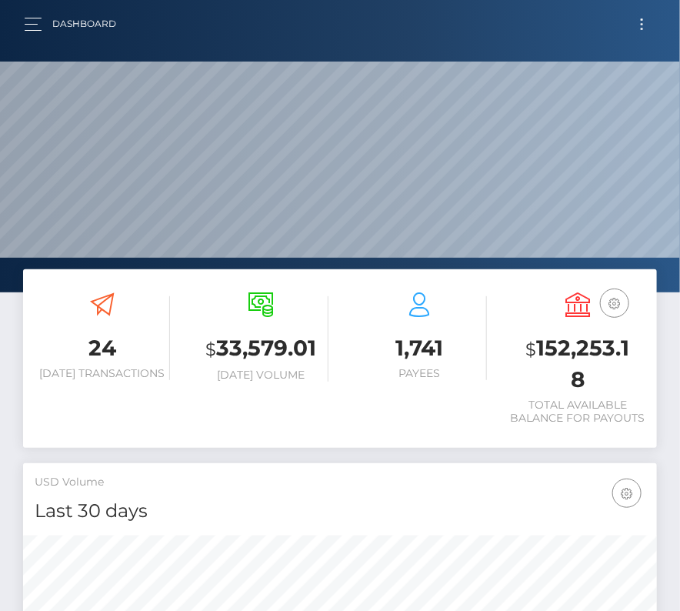
scroll to position [272, 305]
